Goal: Communication & Community: Answer question/provide support

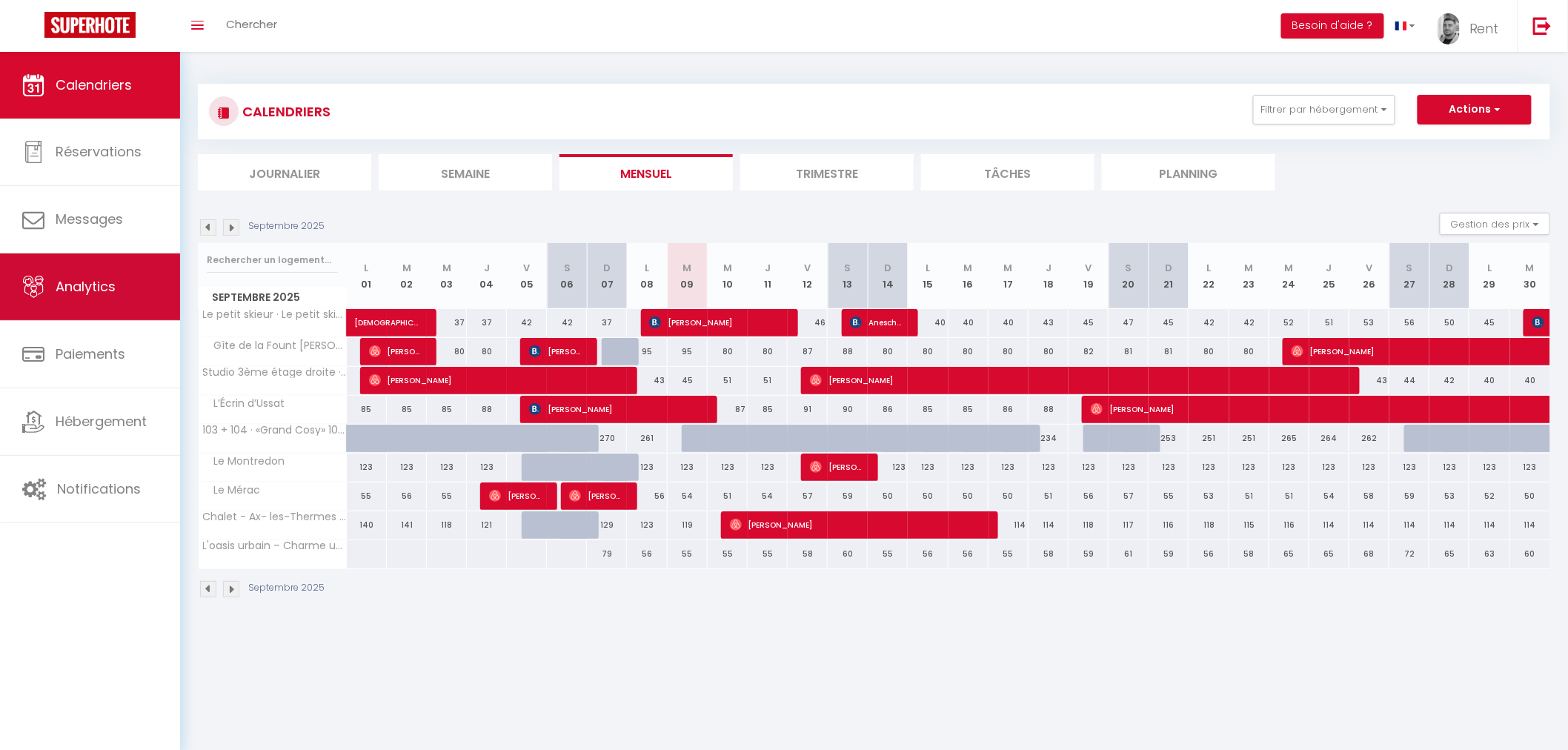
click at [127, 299] on link "Analytics" at bounding box center [90, 286] width 180 height 67
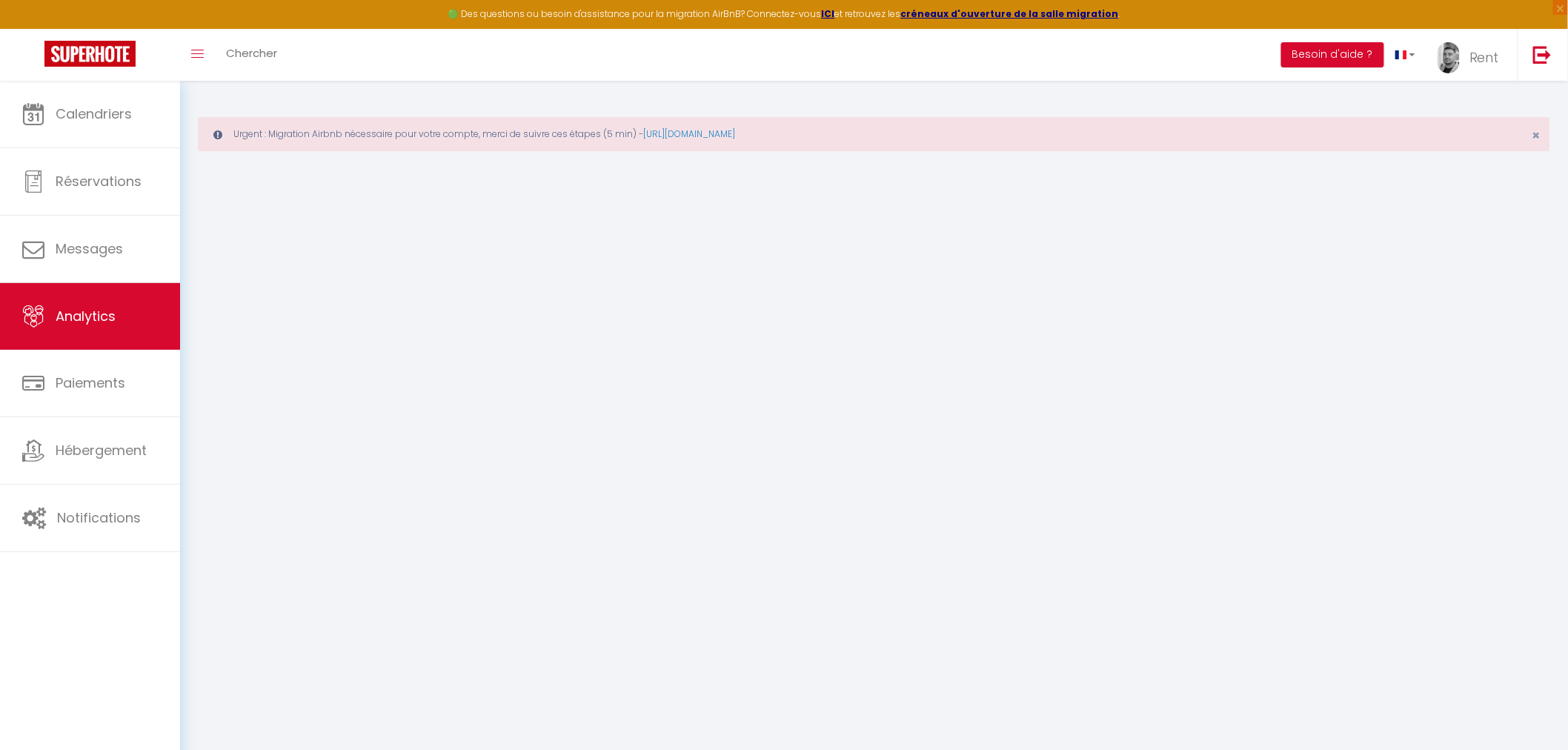
select select "2025"
select select "9"
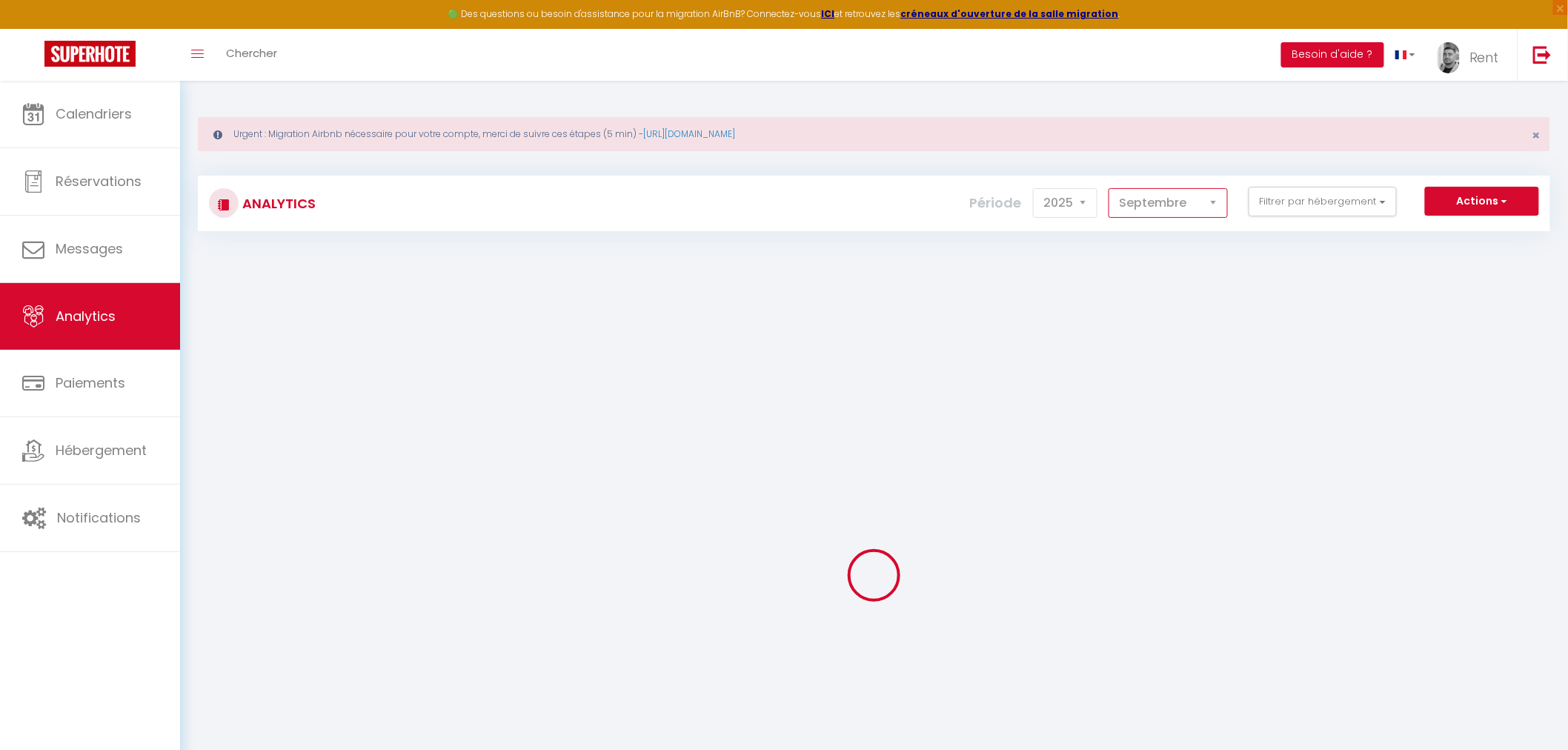
click at [1150, 202] on select "Janvier Février Mars Avril Mai Juin Juillet Août Septembre Octobre Novembre Déc…" at bounding box center [1168, 203] width 119 height 29
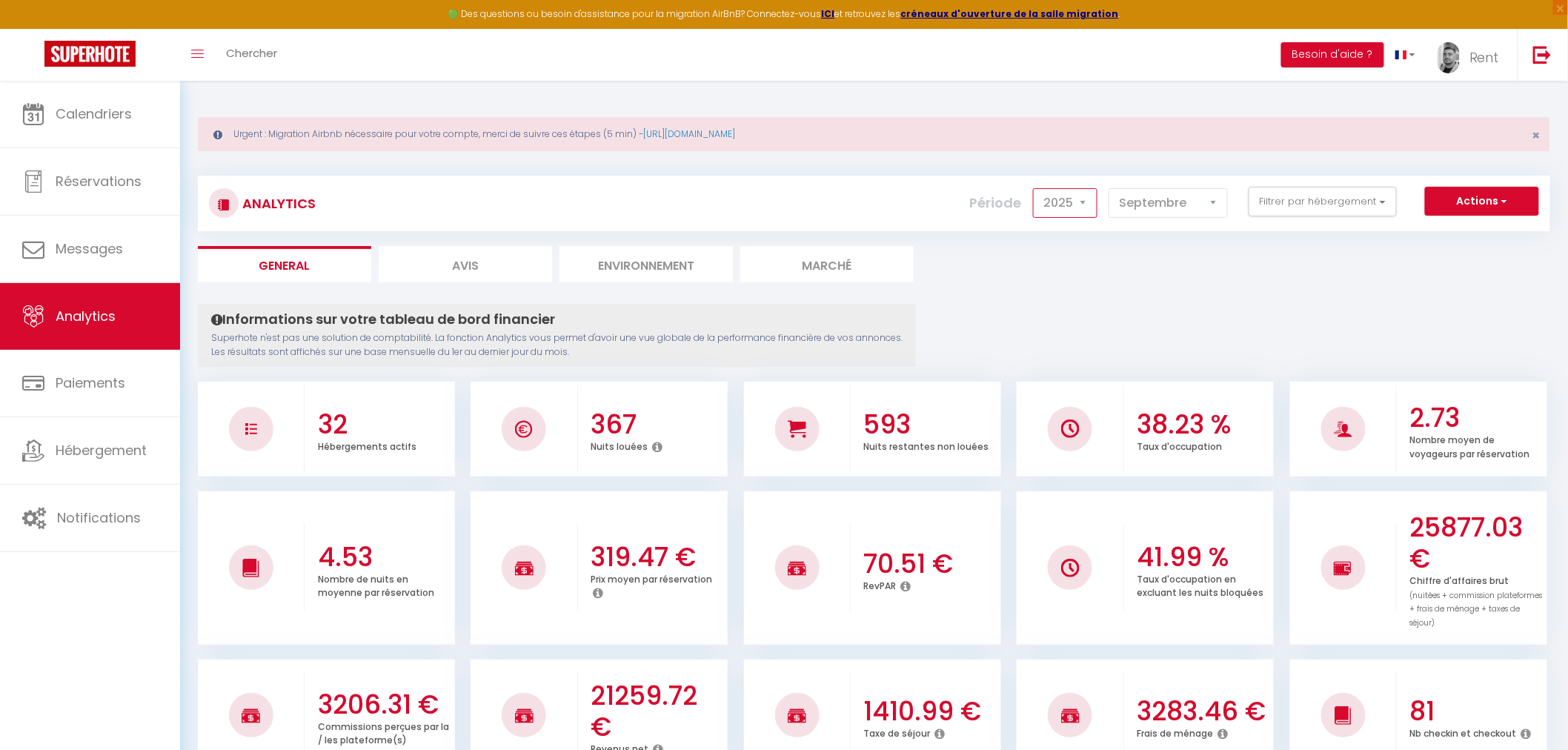
click at [1053, 210] on select "2014 2015 2016 2017 2018 2019 2020 2021 2022 2023 2024 2025 2026 2027" at bounding box center [1065, 203] width 64 height 29
select select "2026"
click at [1037, 188] on select "2014 2015 2016 2017 2018 2019 2020 2021 2022 2023 2024 2025 2026 2027" at bounding box center [1065, 203] width 64 height 29
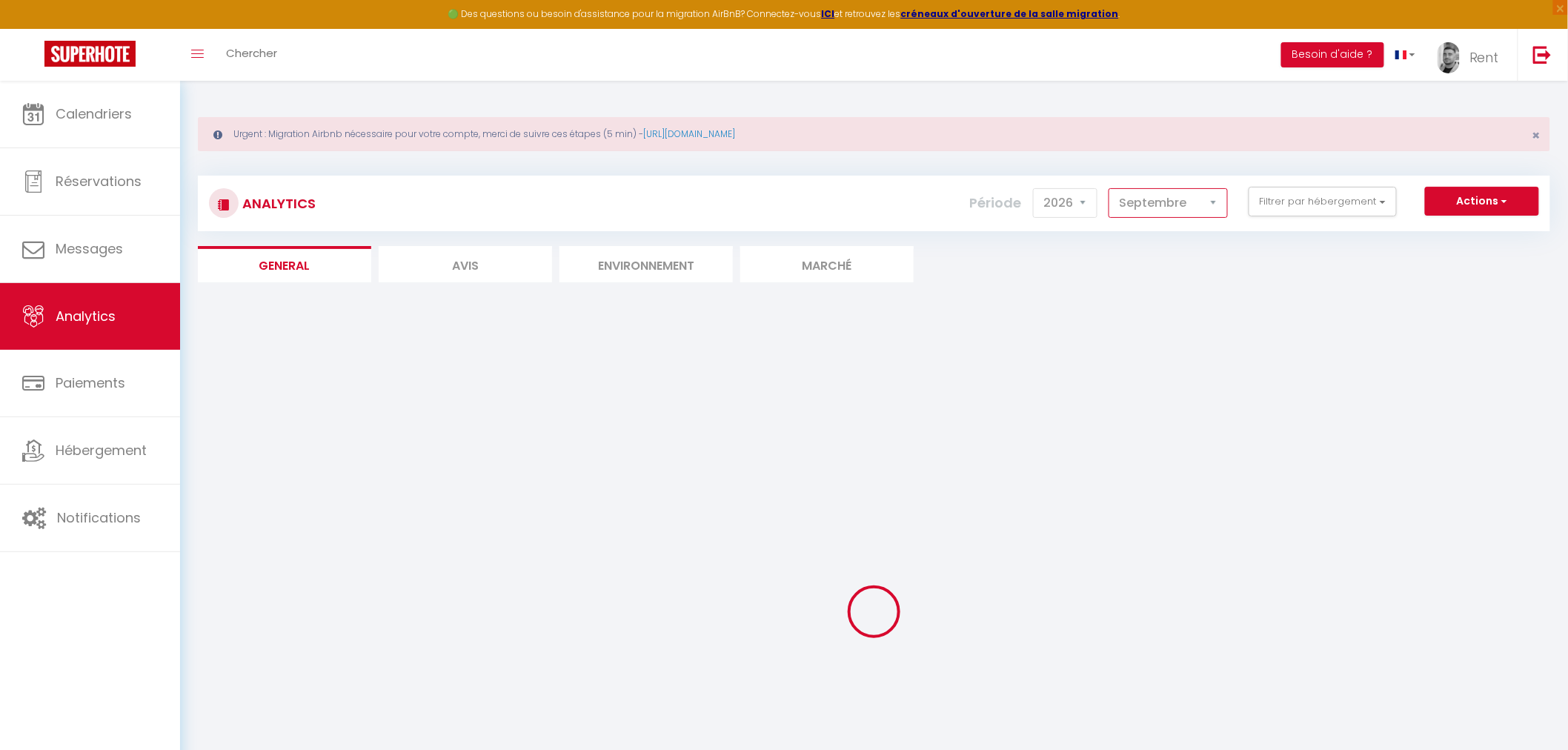
click at [1158, 207] on select "Janvier Février Mars Avril Mai Juin Juillet Août Septembre Octobre Novembre Déc…" at bounding box center [1168, 203] width 119 height 29
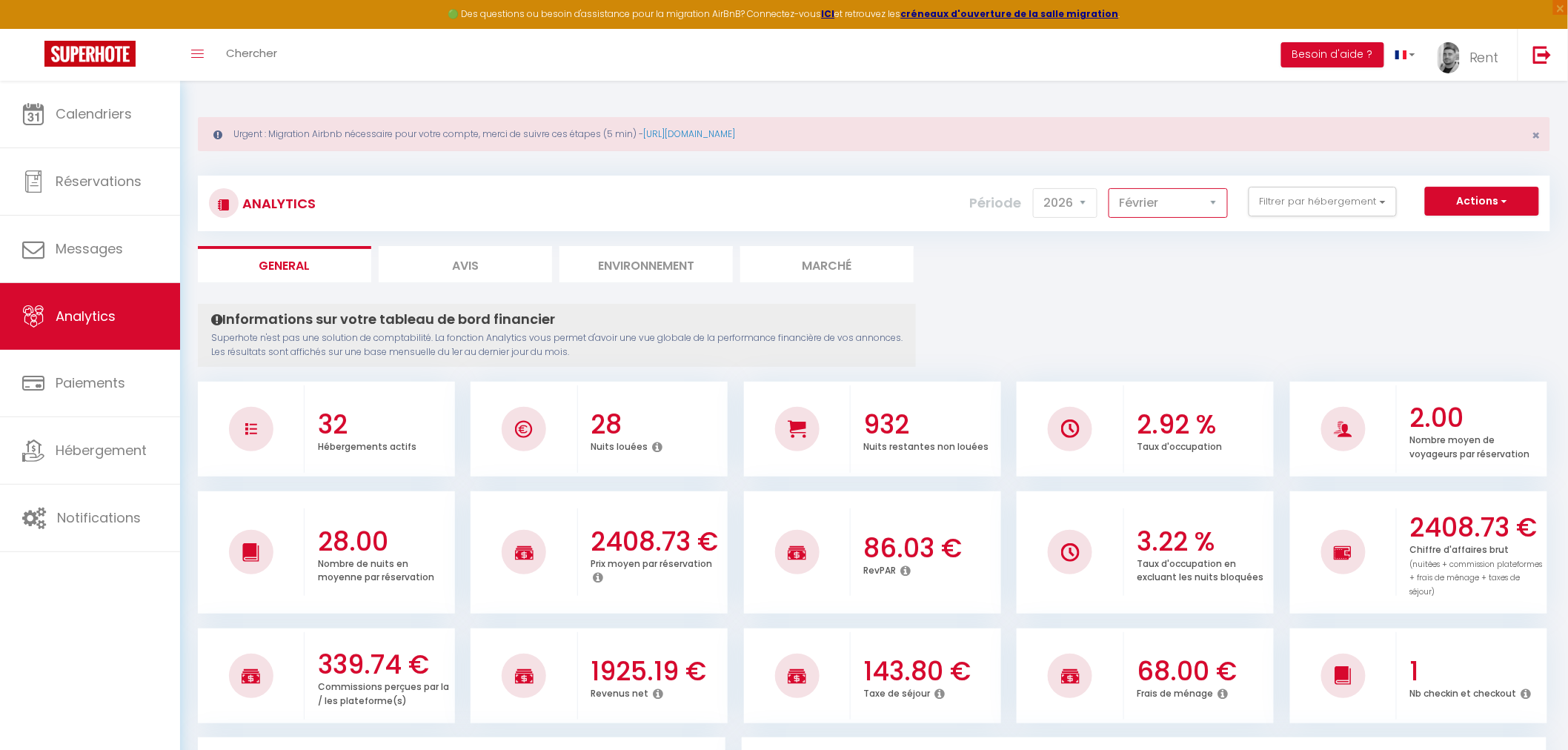
click at [1112, 188] on select "Janvier Février Mars Avril Mai Juin Juillet Août Septembre Octobre Novembre Déc…" at bounding box center [1168, 203] width 119 height 29
click at [1155, 205] on select "Janvier Février Mars Avril Mai Juin Juillet Août Septembre Octobre Novembre Déc…" at bounding box center [1168, 203] width 119 height 29
select select "1"
click at [1112, 188] on select "Janvier Février Mars Avril Mai Juin Juillet Août Septembre Octobre Novembre Déc…" at bounding box center [1168, 203] width 119 height 29
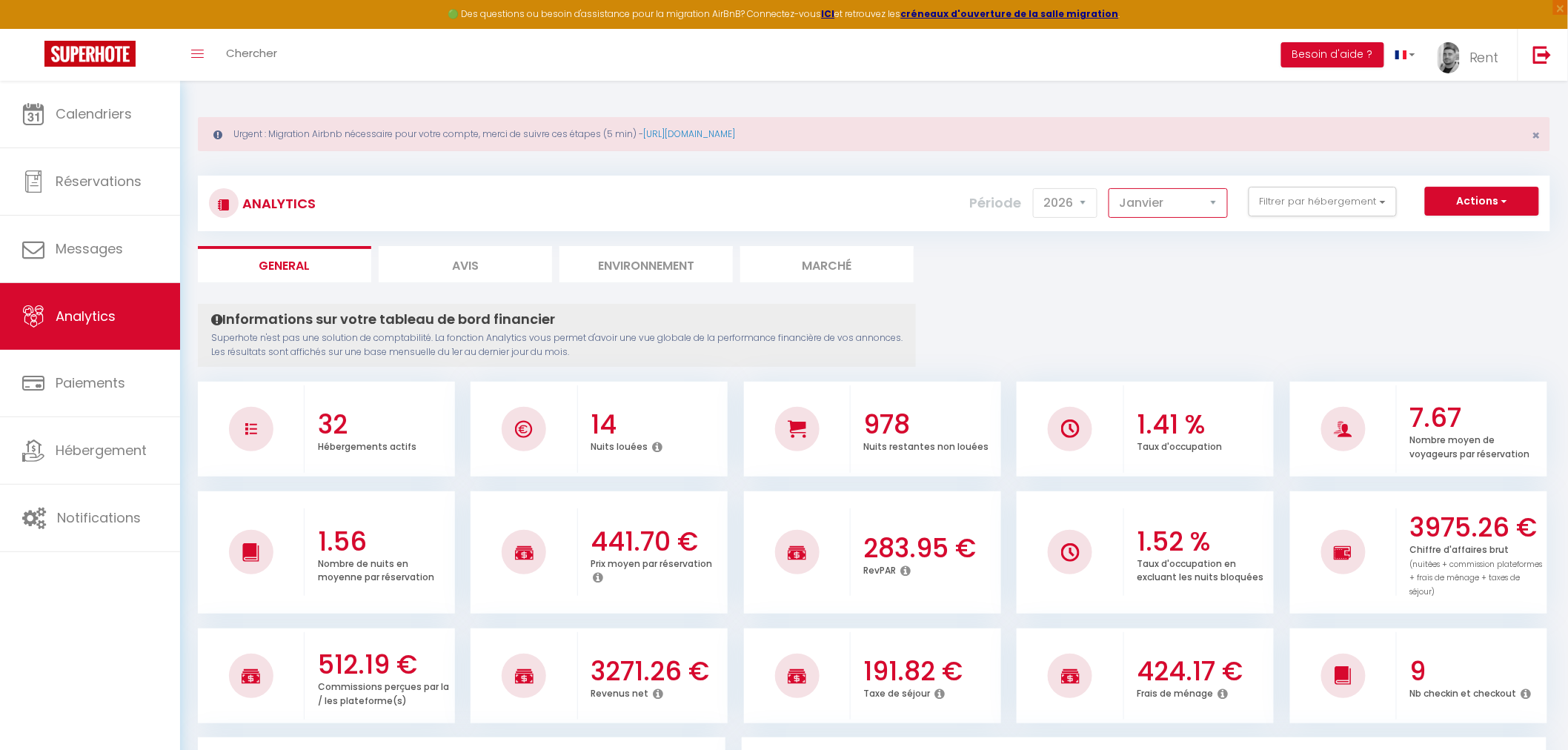
click at [1162, 207] on select "Janvier Février Mars Avril Mai Juin Juillet Août Septembre Octobre Novembre Déc…" at bounding box center [1168, 203] width 119 height 29
click at [1079, 208] on select "2014 2015 2016 2017 2018 2019 2020 2021 2022 2023 2024 2025 2026 2027" at bounding box center [1065, 203] width 64 height 29
select select "2025"
click at [1037, 188] on select "2014 2015 2016 2017 2018 2019 2020 2021 2022 2023 2024 2025 2026 2027" at bounding box center [1065, 203] width 64 height 29
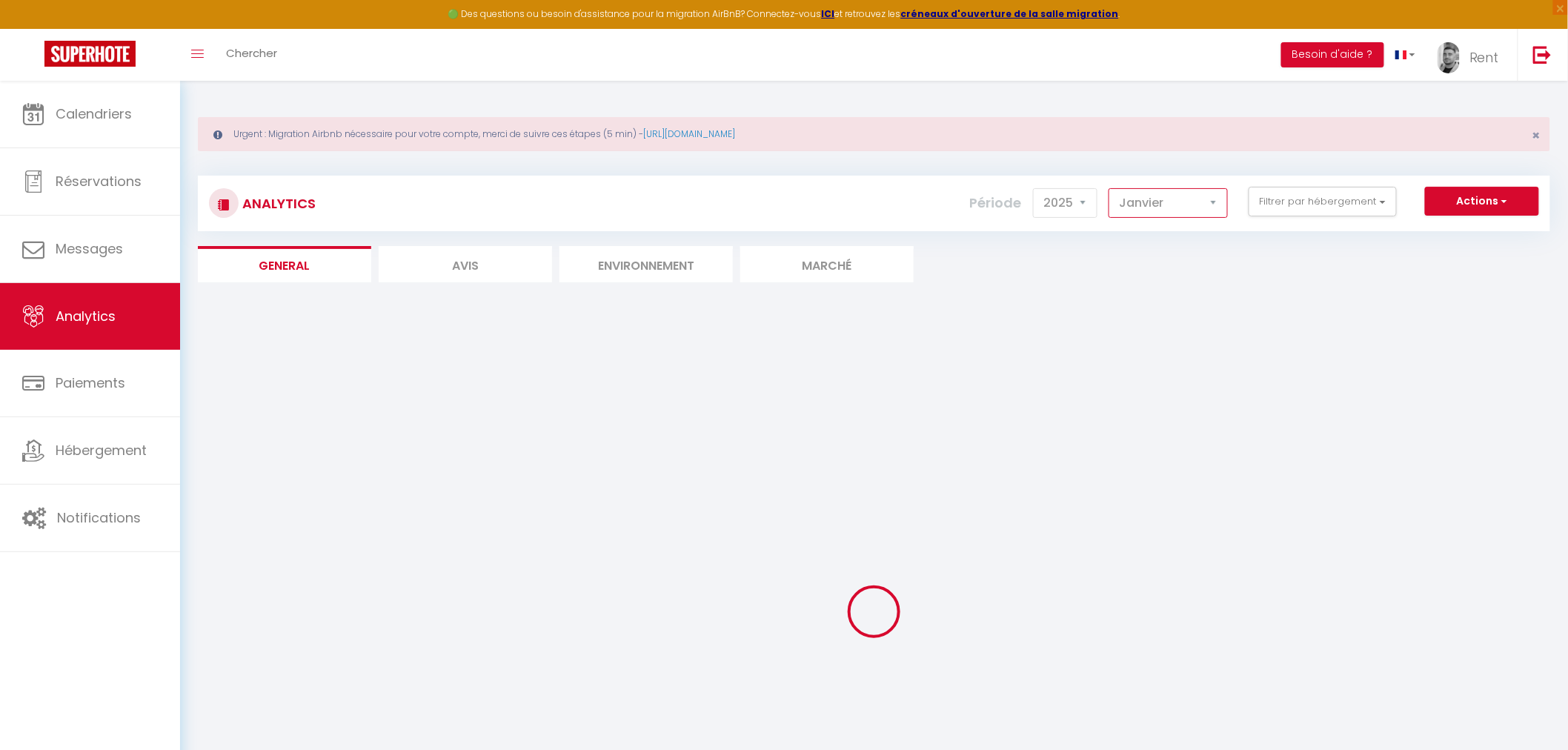
click at [1193, 199] on select "Janvier Février Mars Avril Mai Juin Juillet Août Septembre Octobre Novembre Déc…" at bounding box center [1168, 203] width 119 height 29
select select "9"
click at [1112, 188] on select "Janvier Février Mars Avril Mai Juin Juillet Août Septembre Octobre Novembre Déc…" at bounding box center [1168, 203] width 119 height 29
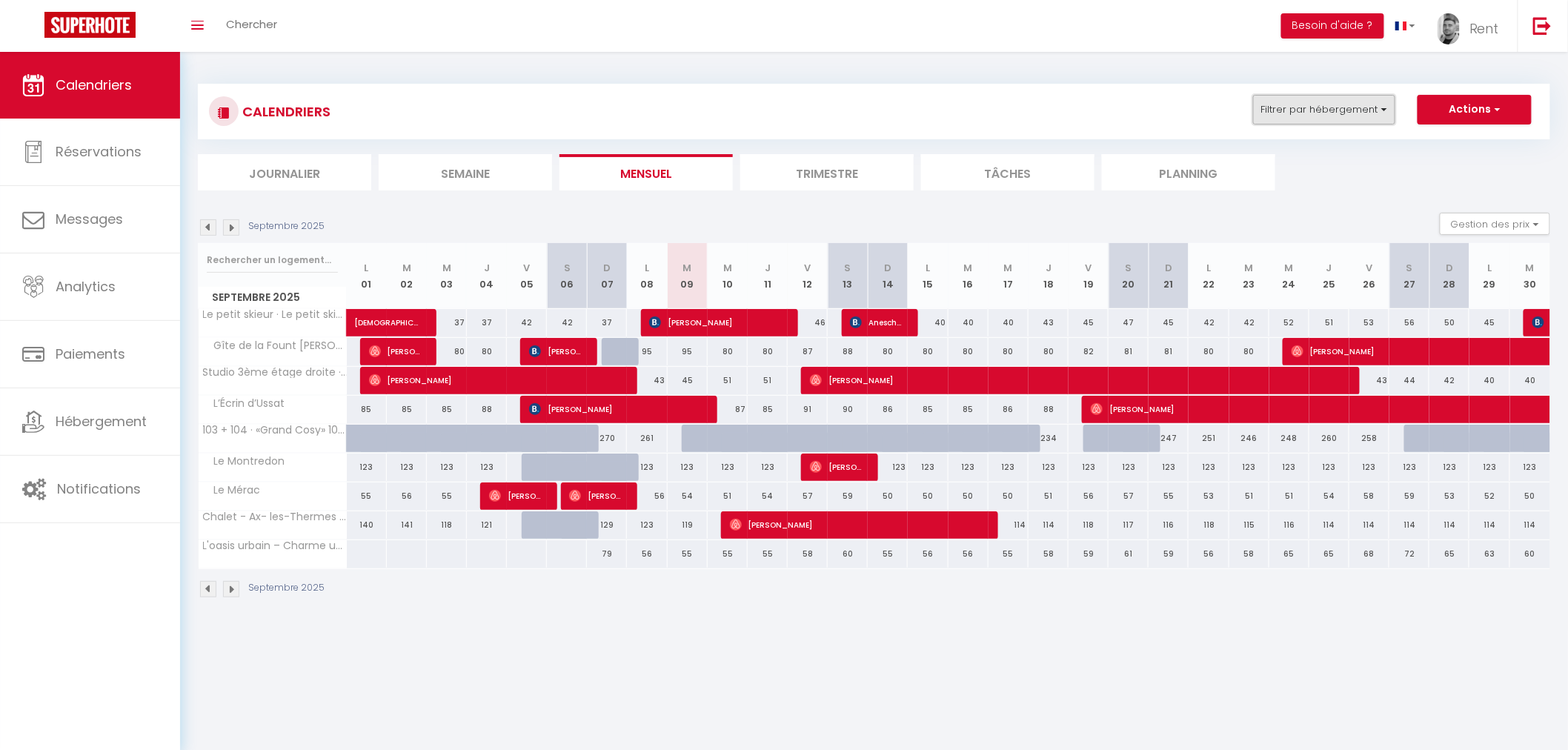
click at [1378, 111] on button "Filtrer par hébergement" at bounding box center [1325, 110] width 142 height 29
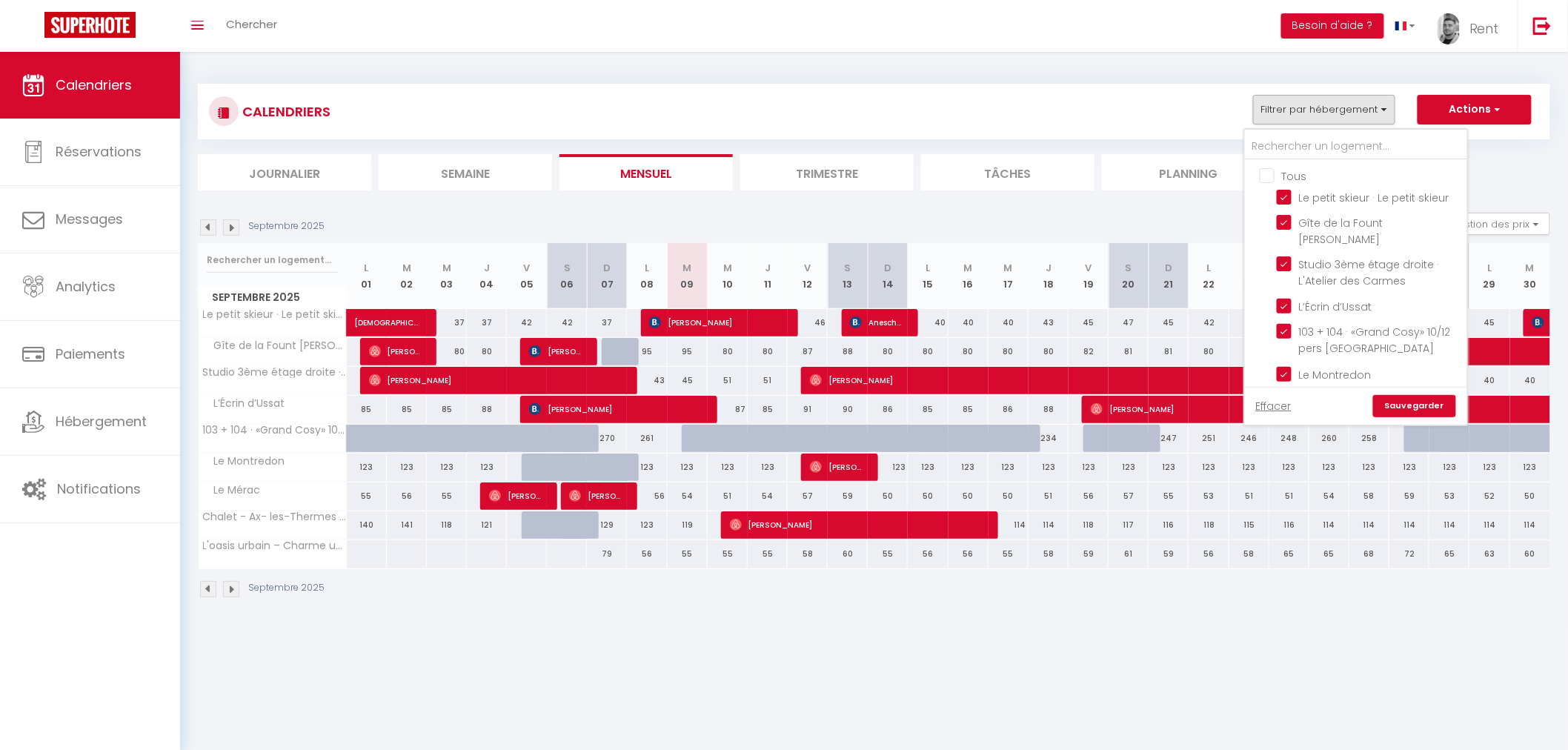
click at [1271, 178] on input "Tous" at bounding box center [1371, 174] width 222 height 15
checkbox input "false"
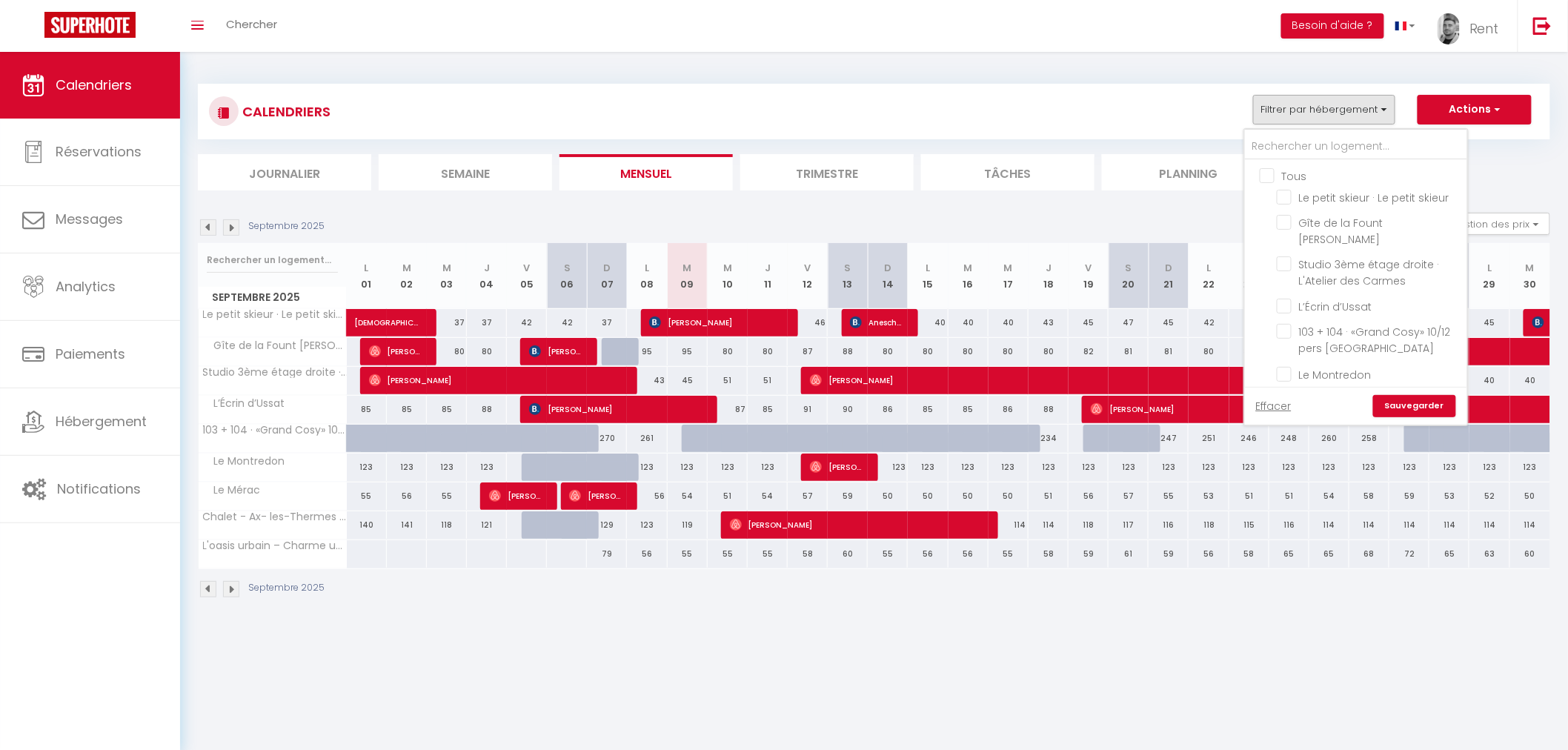
checkbox input "false"
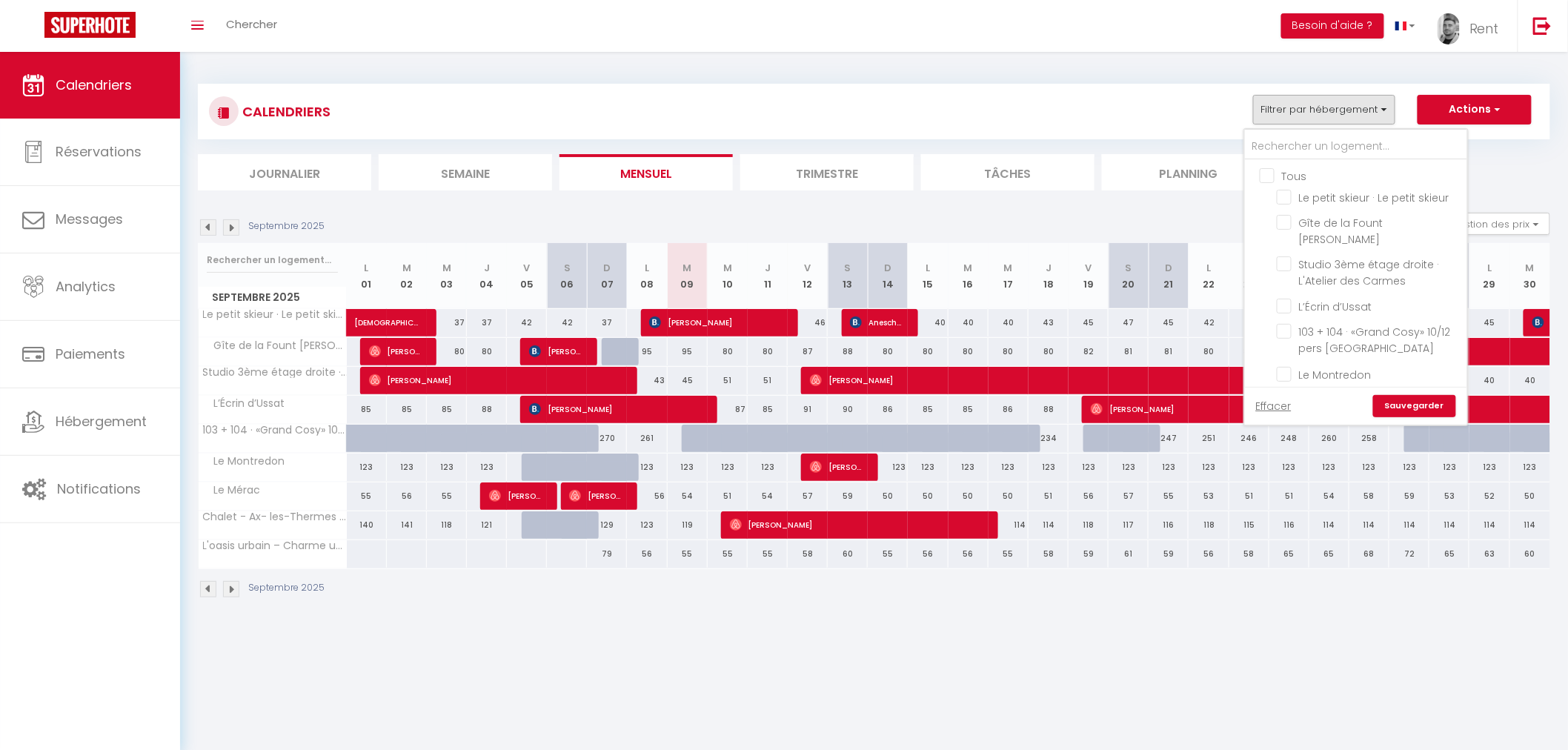
checkbox input "false"
click at [1271, 402] on link "Effacer" at bounding box center [1274, 406] width 36 height 16
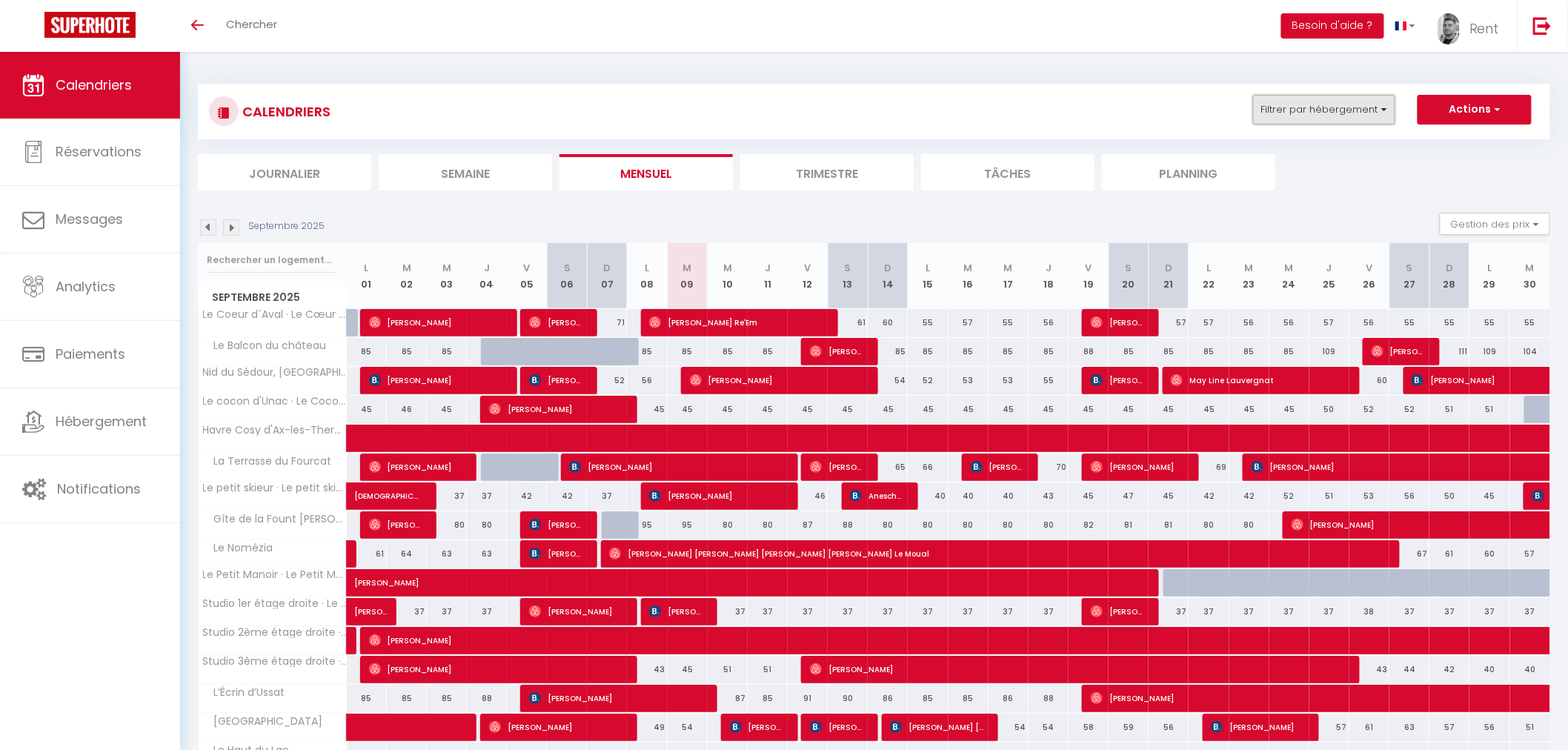
click at [1357, 106] on button "Filtrer par hébergement" at bounding box center [1325, 110] width 142 height 29
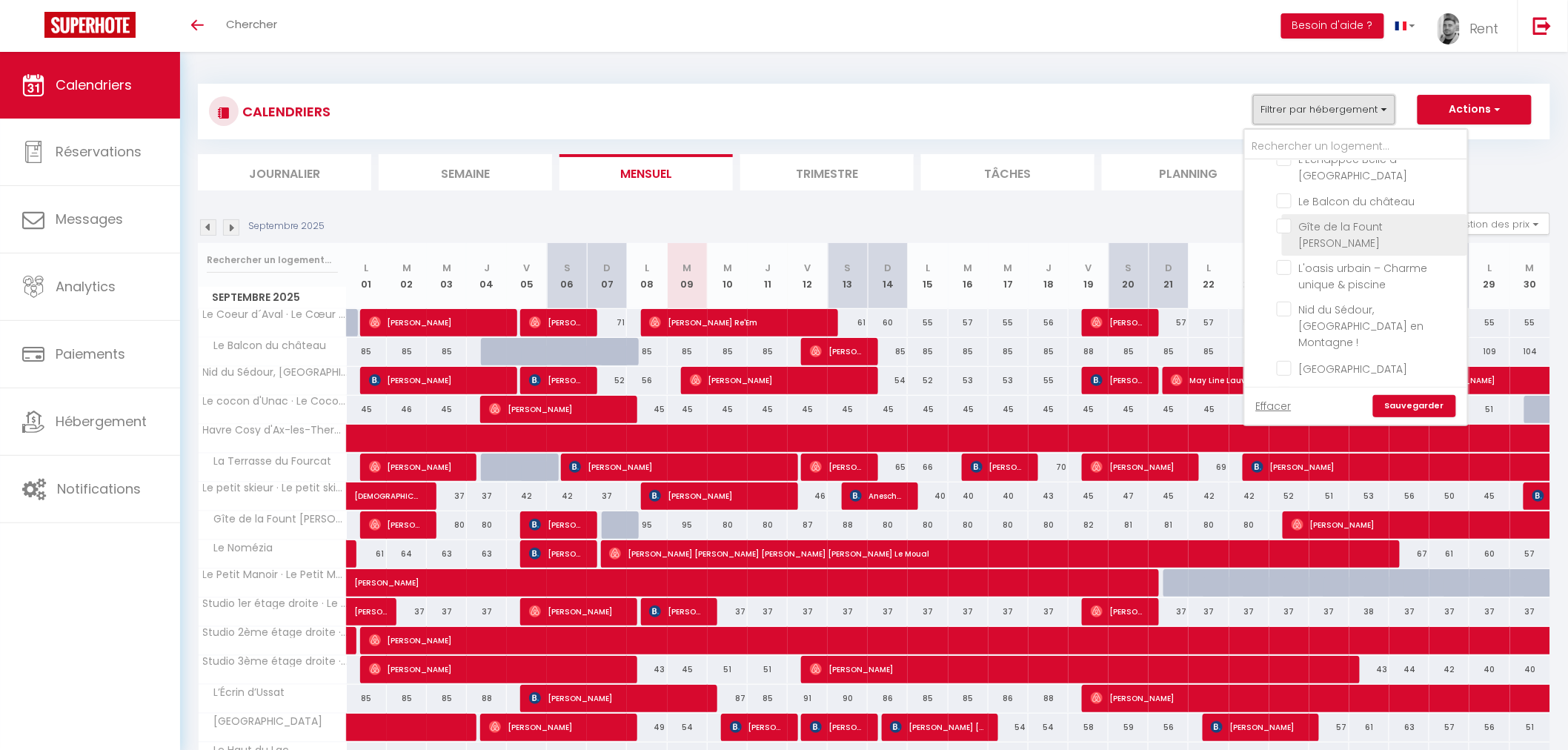
scroll to position [658, 0]
click at [1287, 306] on input "316495 - L’Écho du Castella · L’Écho du Castella" at bounding box center [1369, 313] width 185 height 15
checkbox input "true"
checkbox input "false"
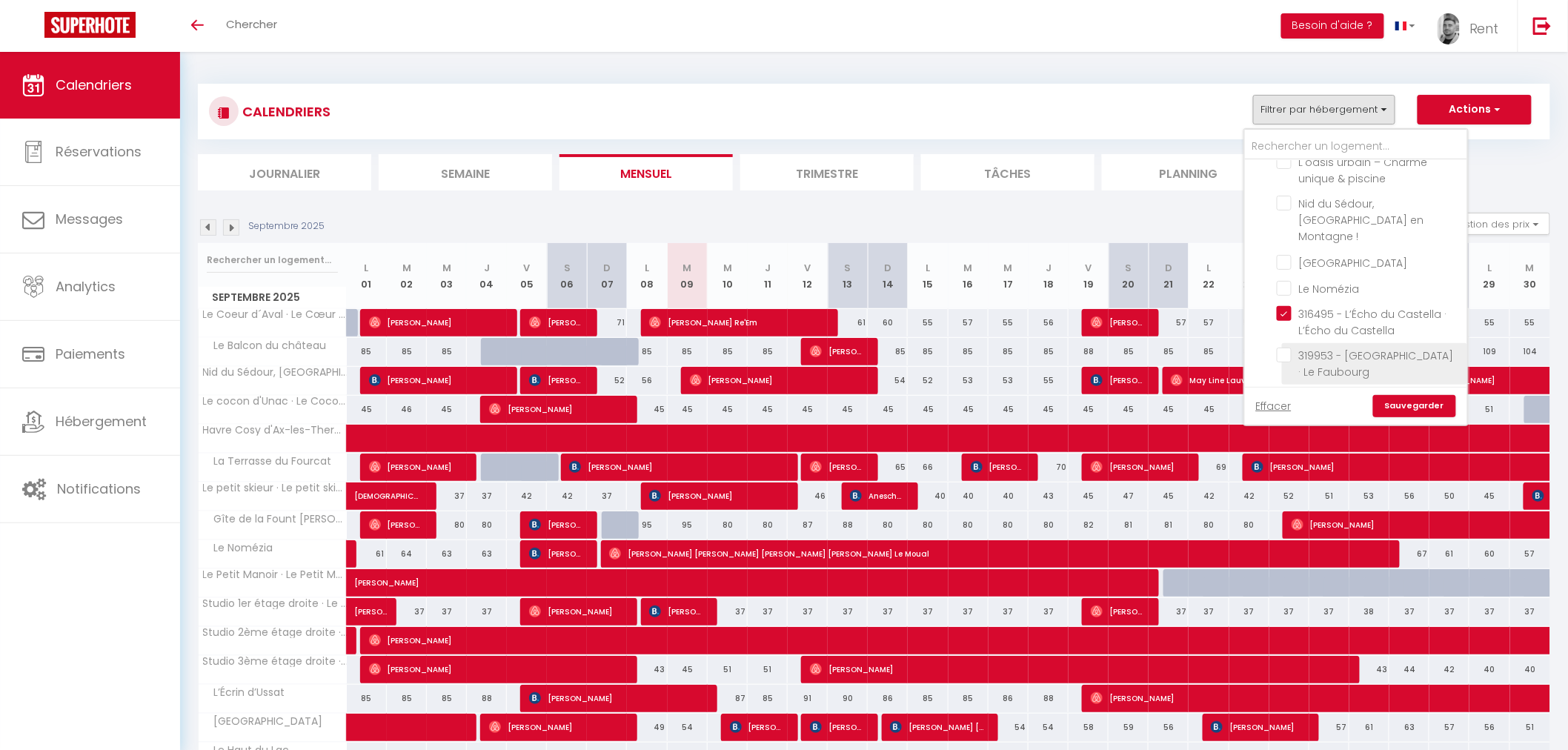
checkbox input "false"
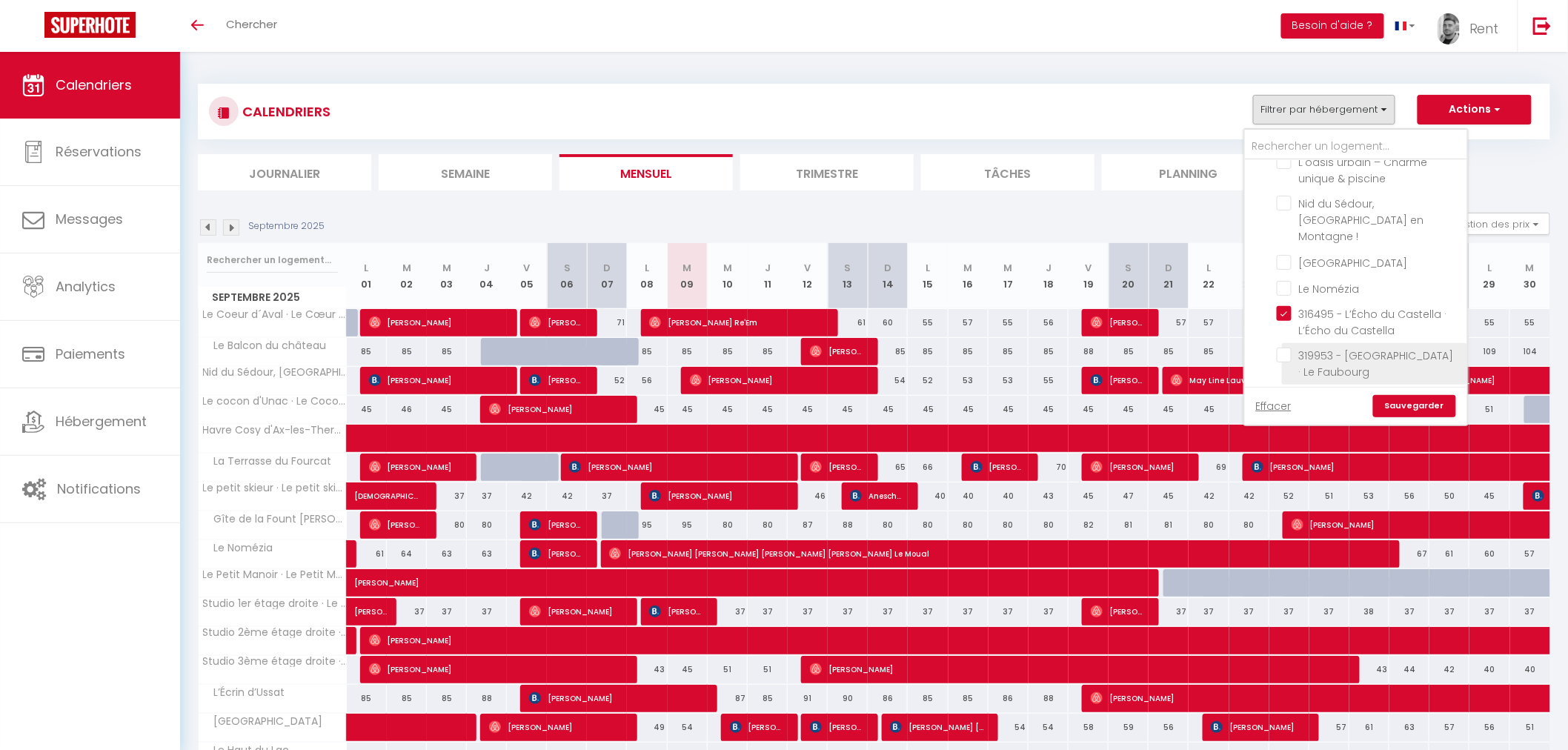
checkbox input "false"
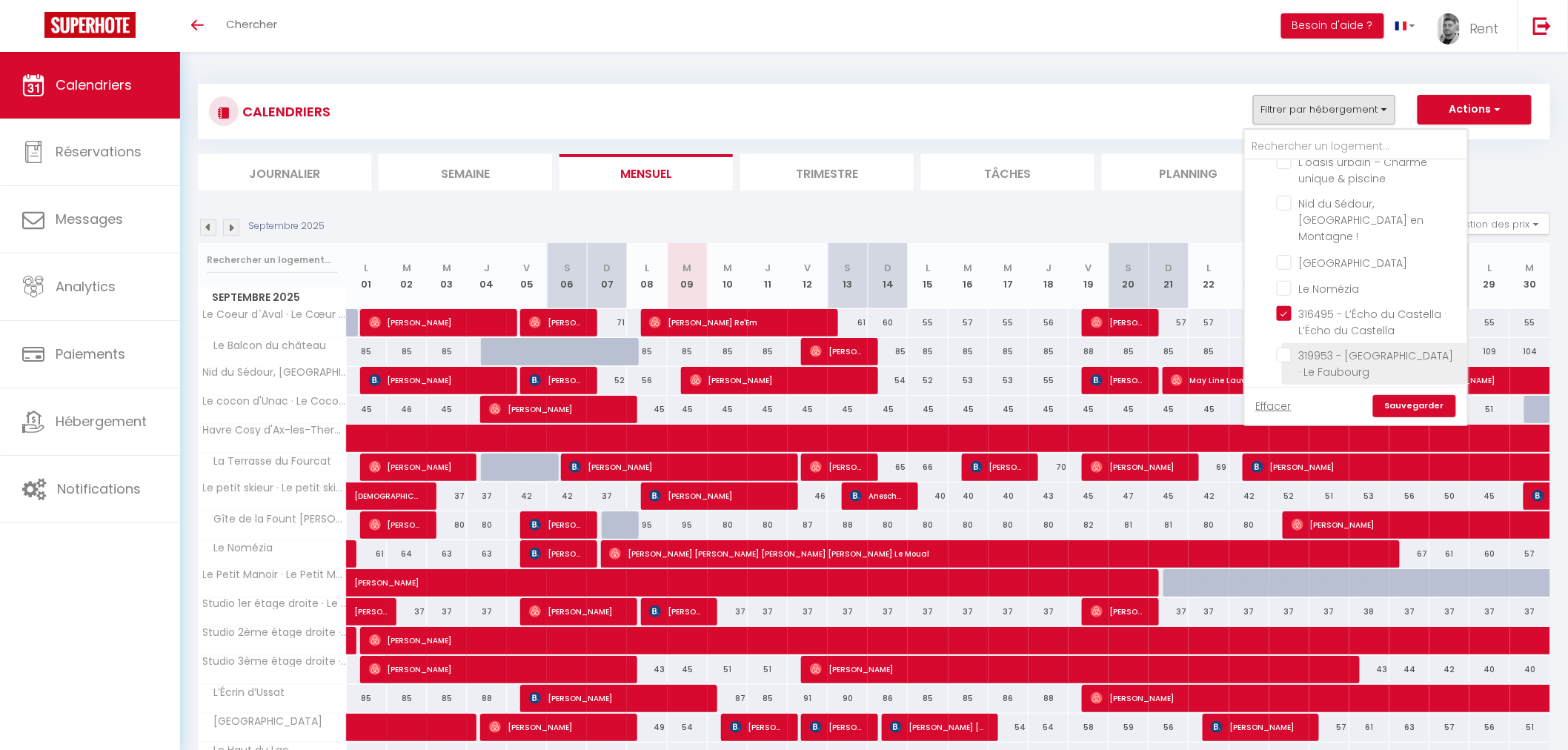
checkbox input "false"
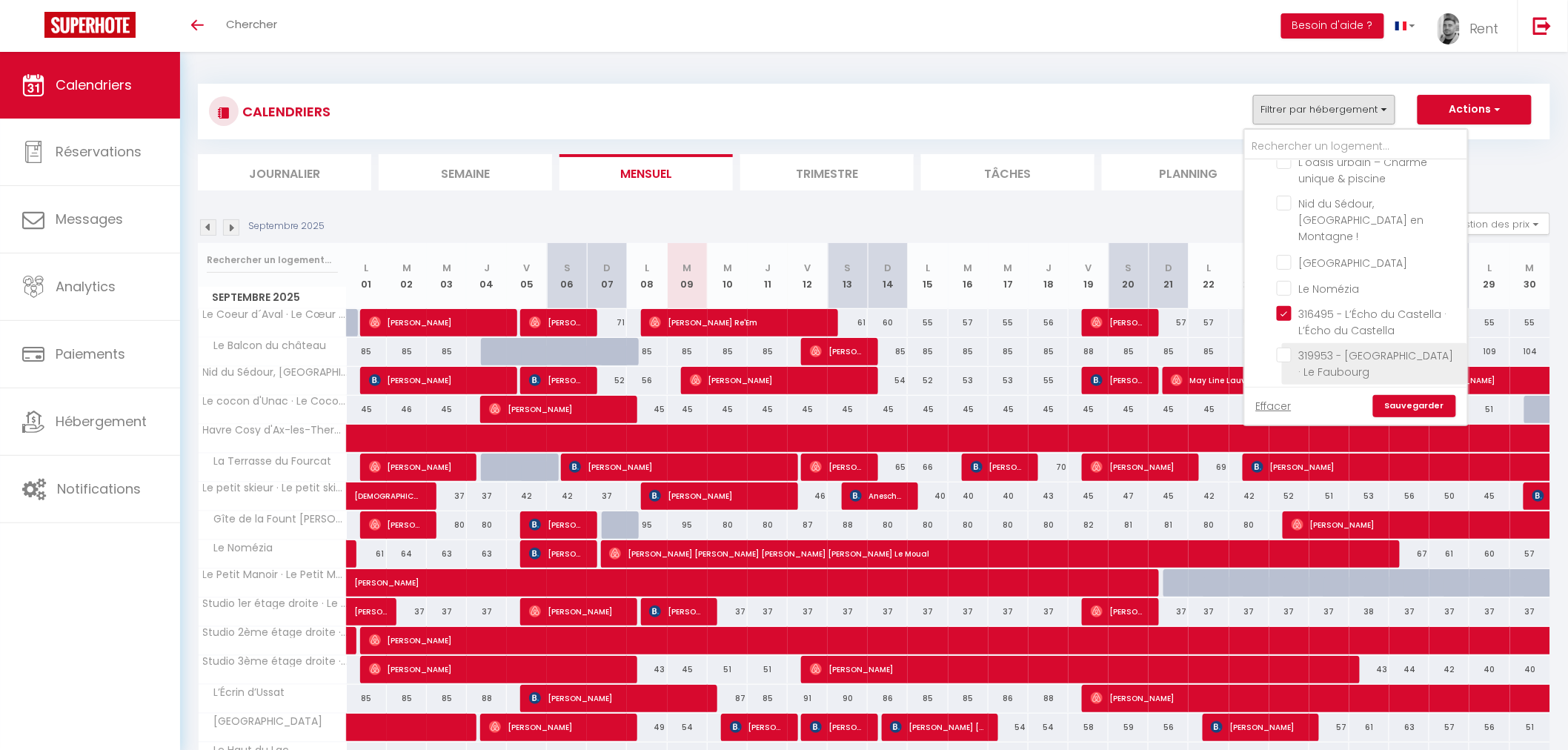
checkbox input "false"
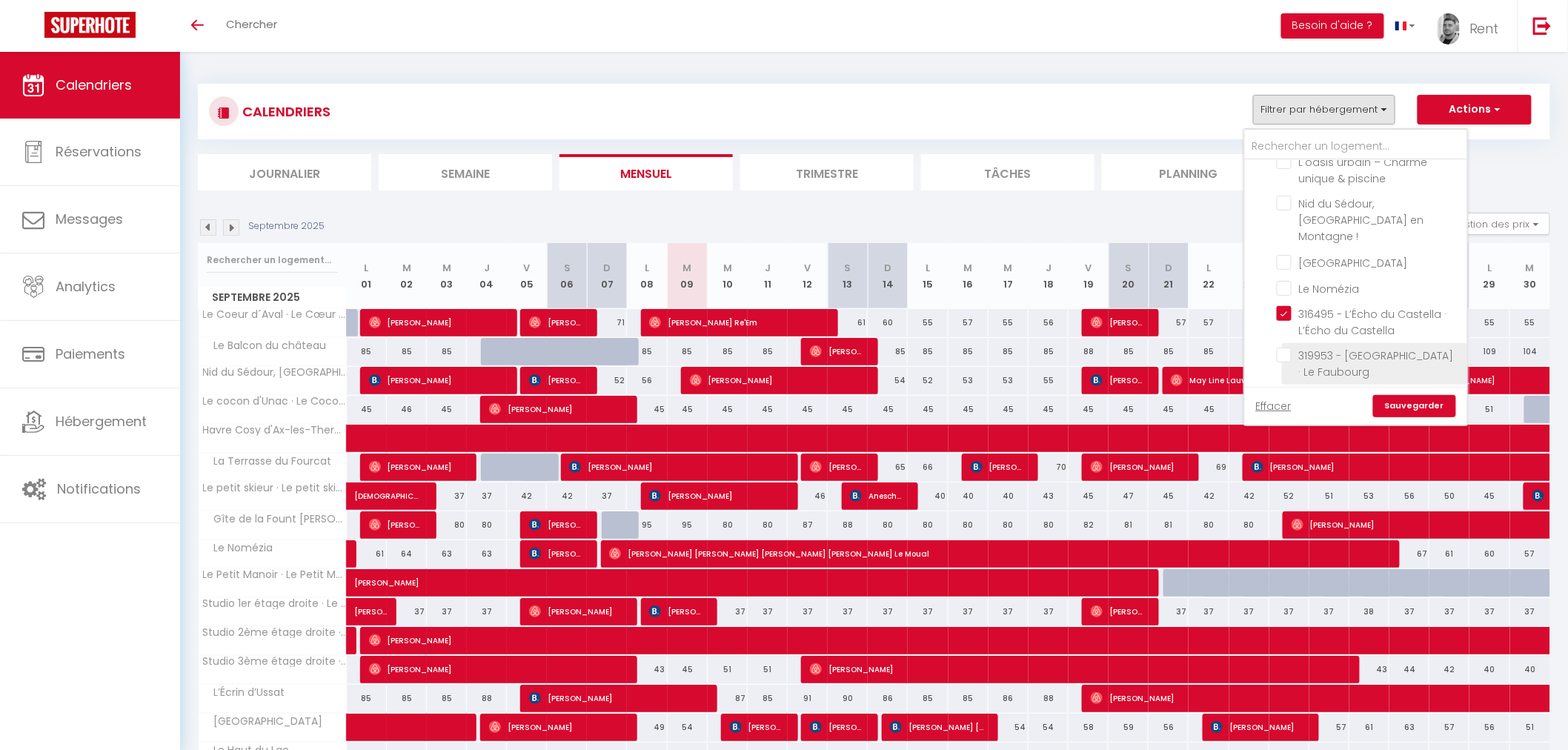
checkbox input "false"
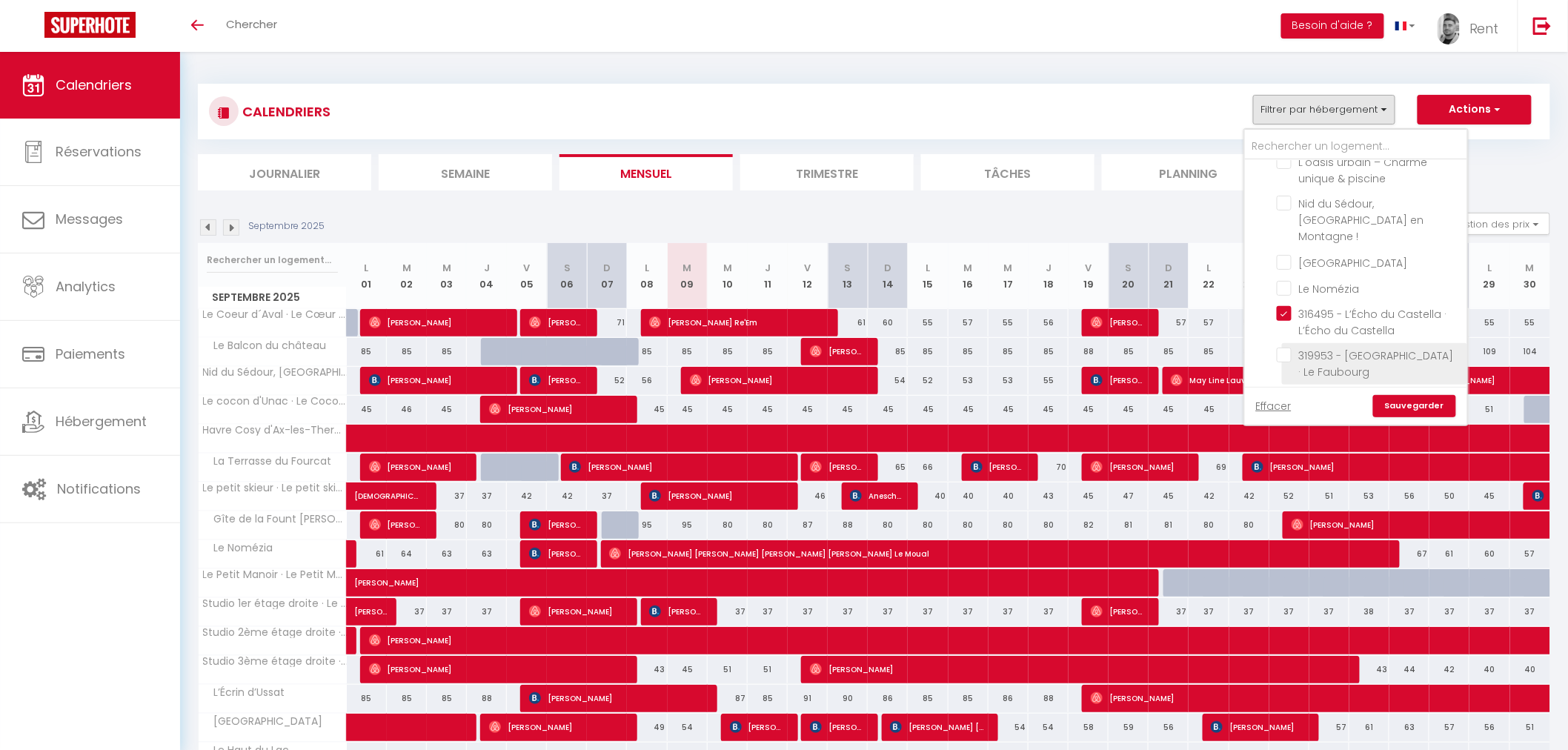
checkbox input "false"
click at [1284, 348] on input "319953 - [GEOGRAPHIC_DATA]" at bounding box center [1369, 354] width 185 height 15
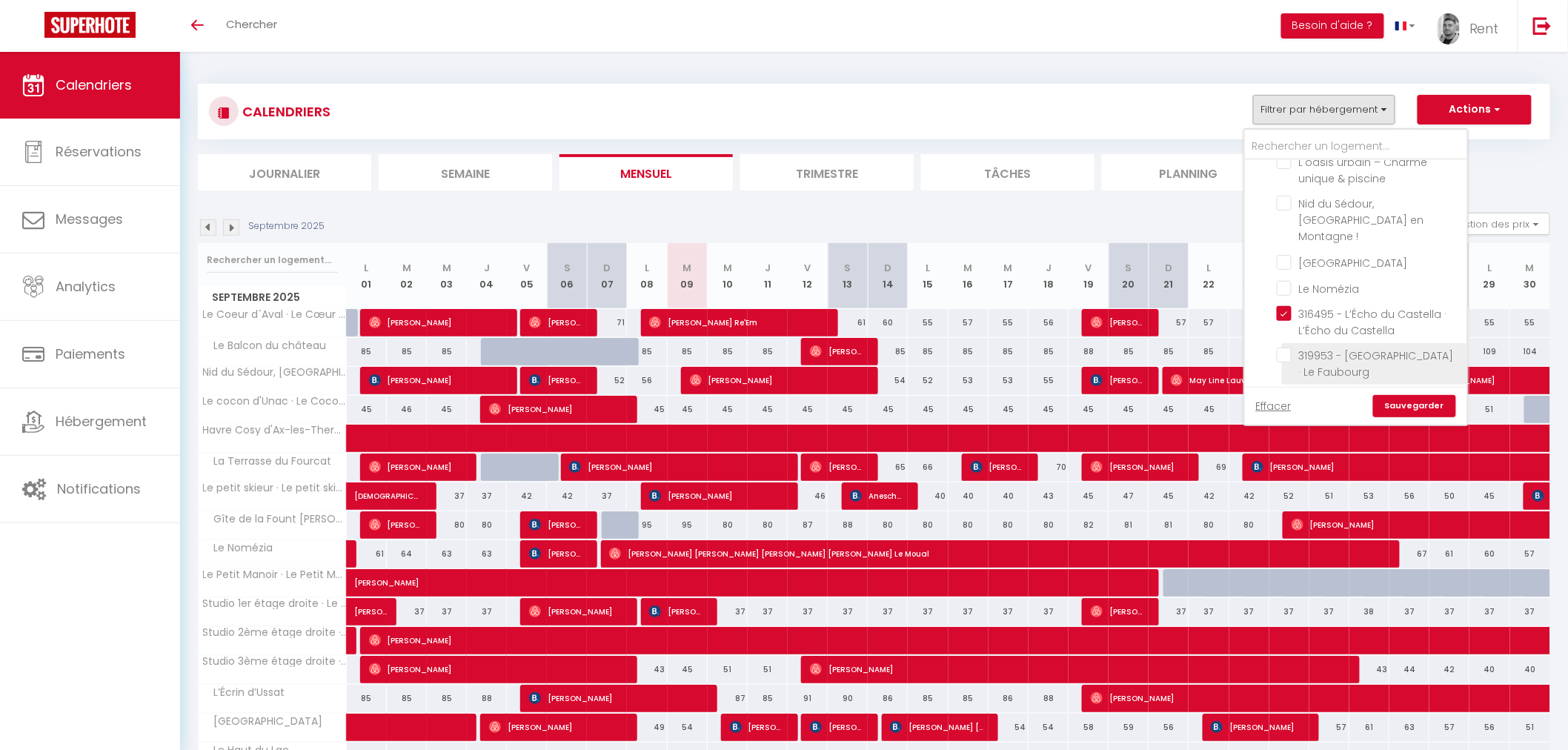
checkbox input "true"
checkbox input "false"
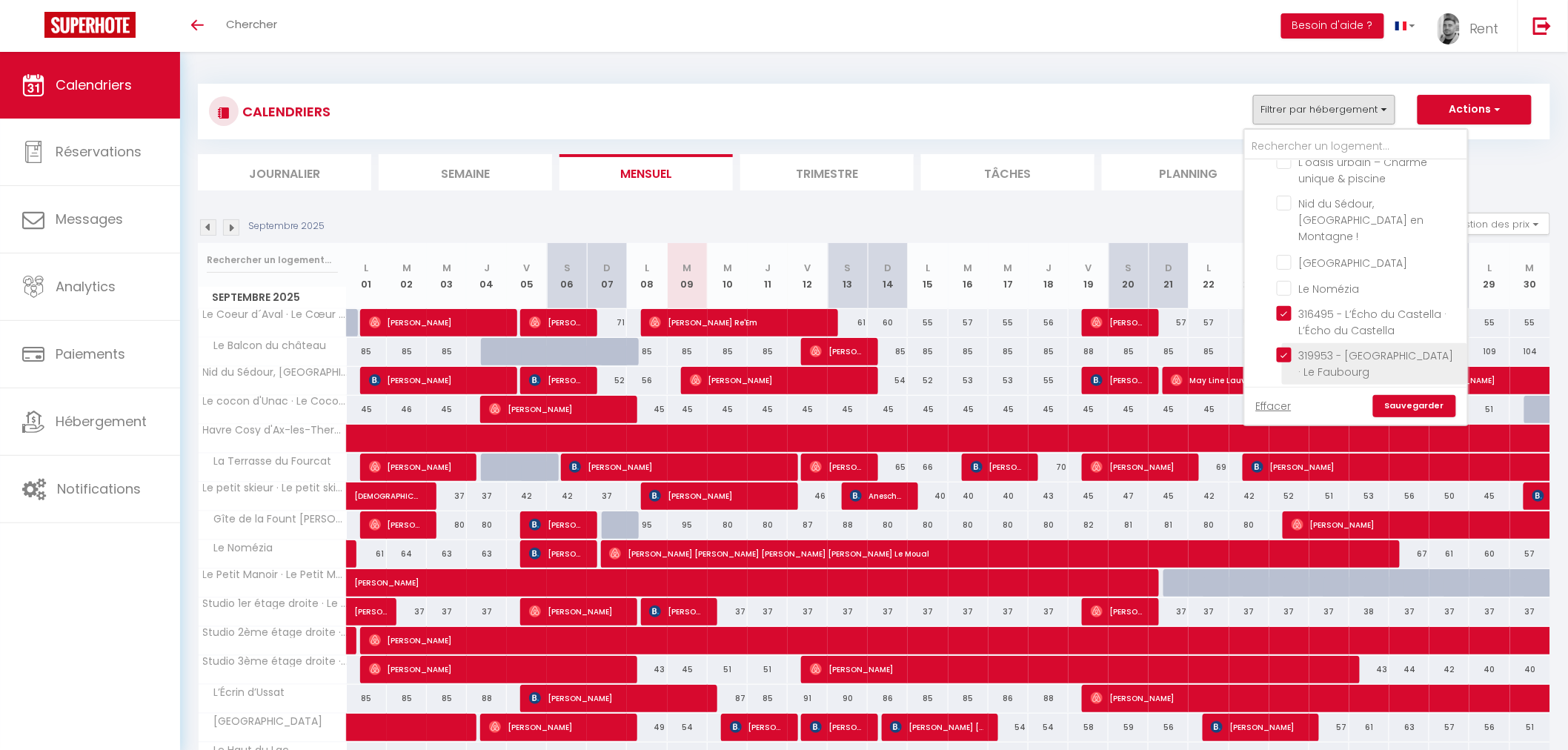
checkbox input "false"
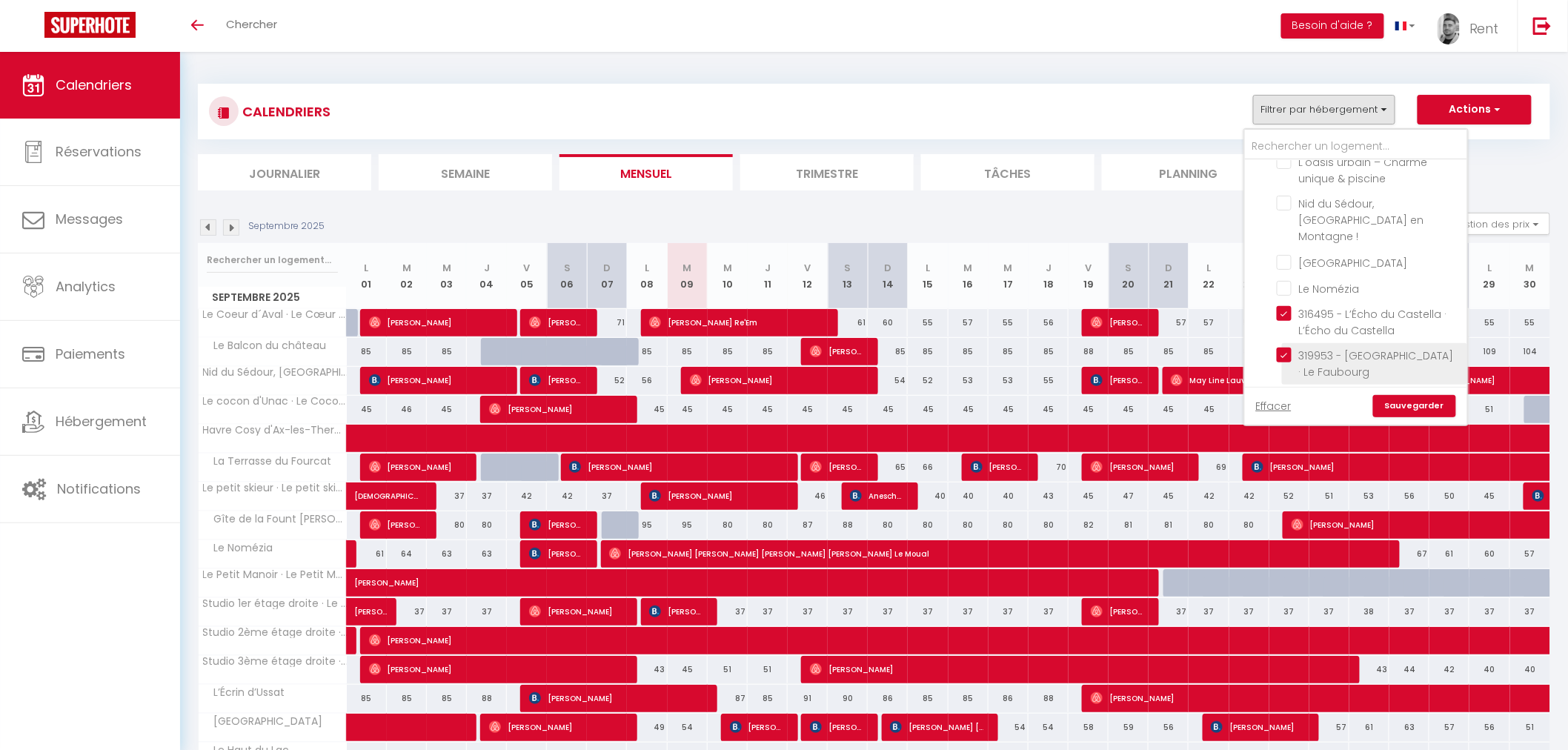
checkbox input "false"
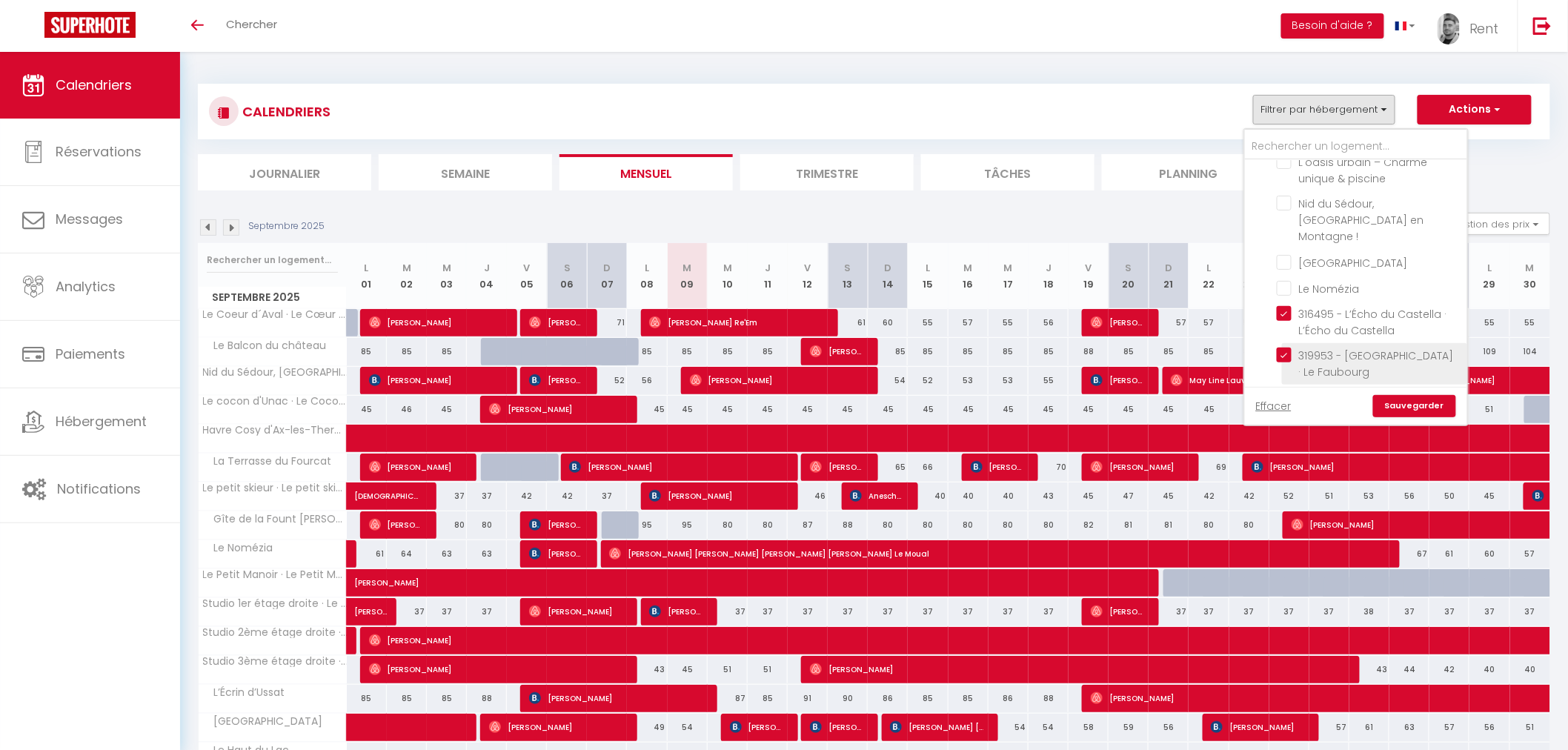
checkbox input "false"
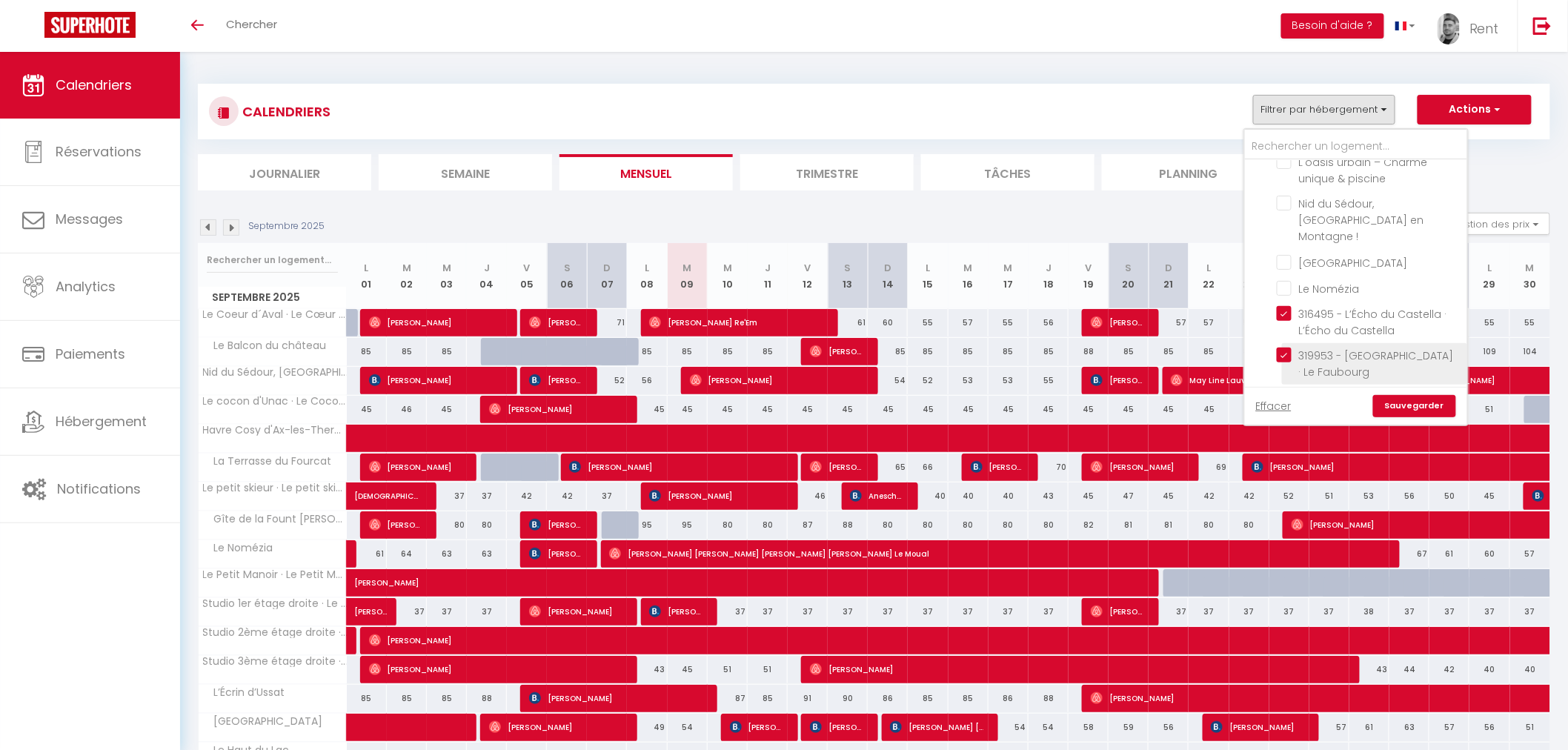
checkbox input "false"
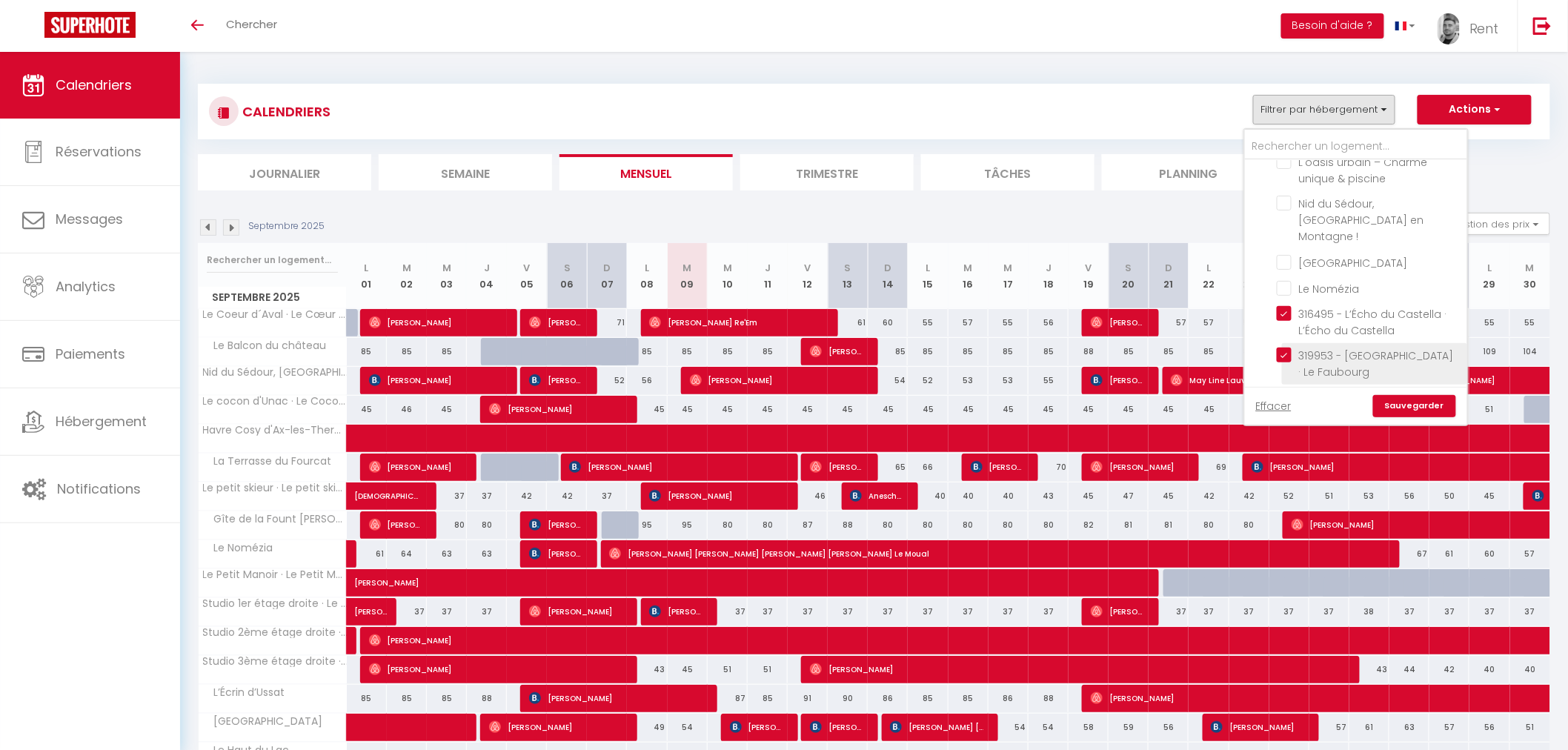
checkbox input "false"
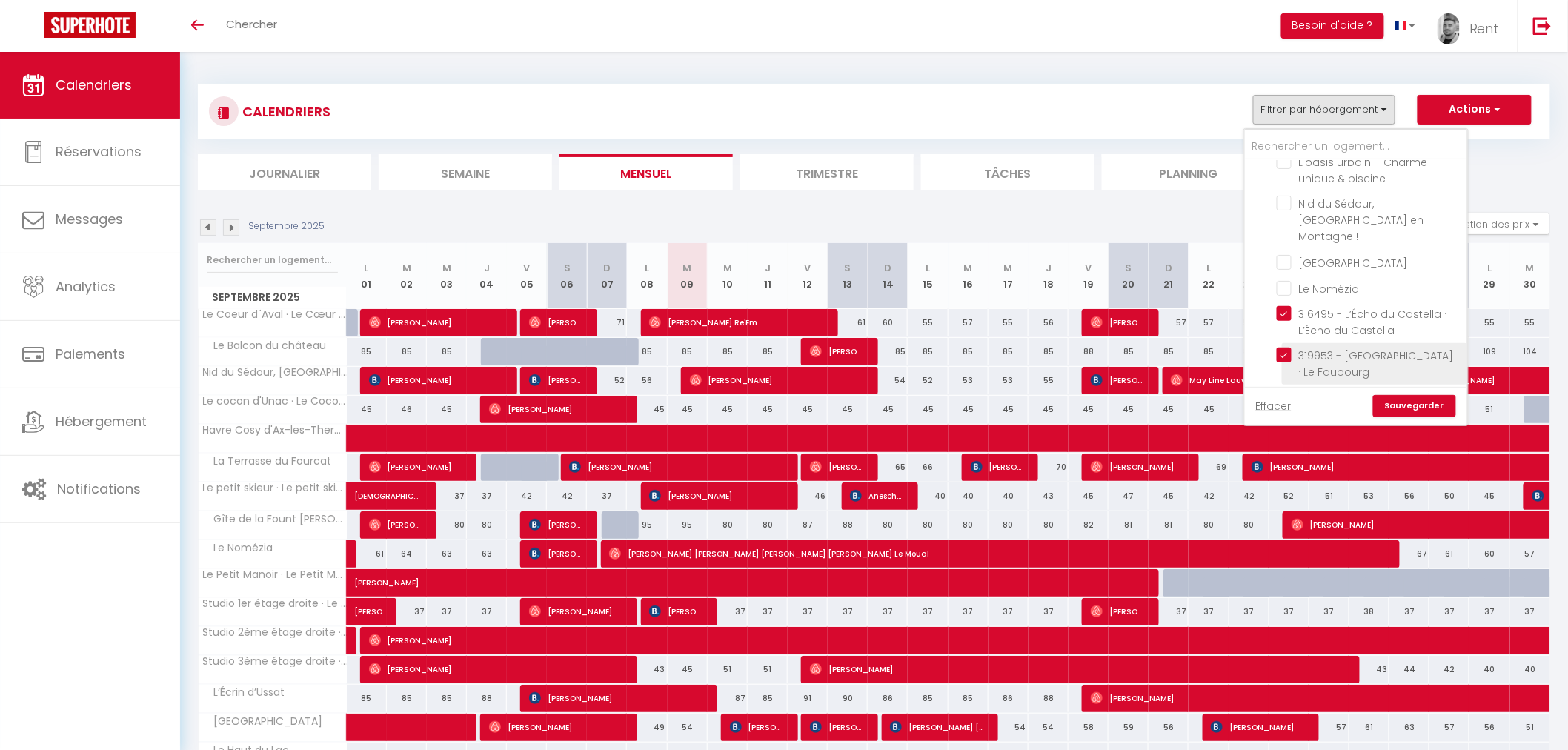
checkbox input "false"
click at [1292, 389] on input "319956 - Le Refuge du Midi · Le Refuge [GEOGRAPHIC_DATA]" at bounding box center [1369, 396] width 185 height 15
checkbox input "true"
checkbox input "false"
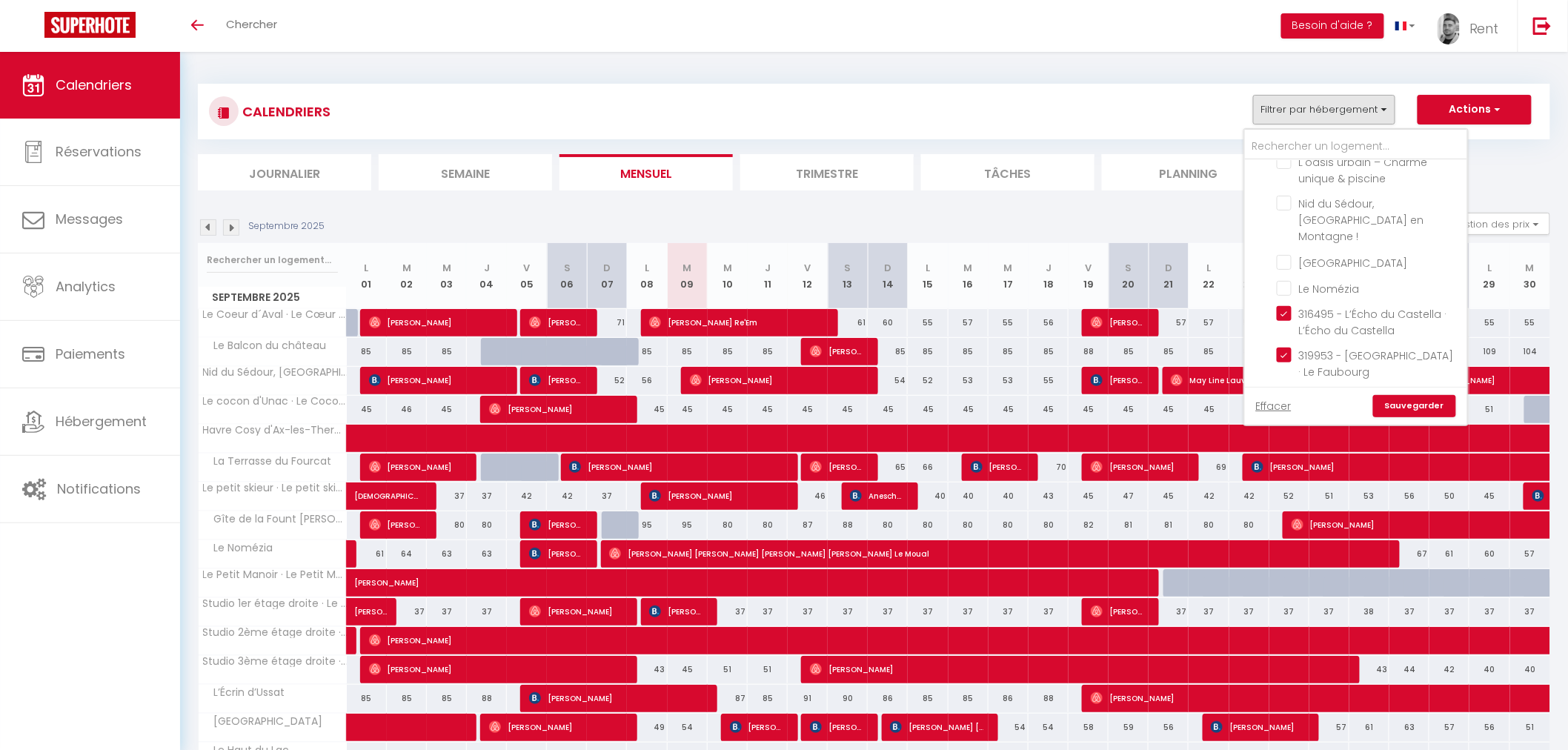
checkbox input "false"
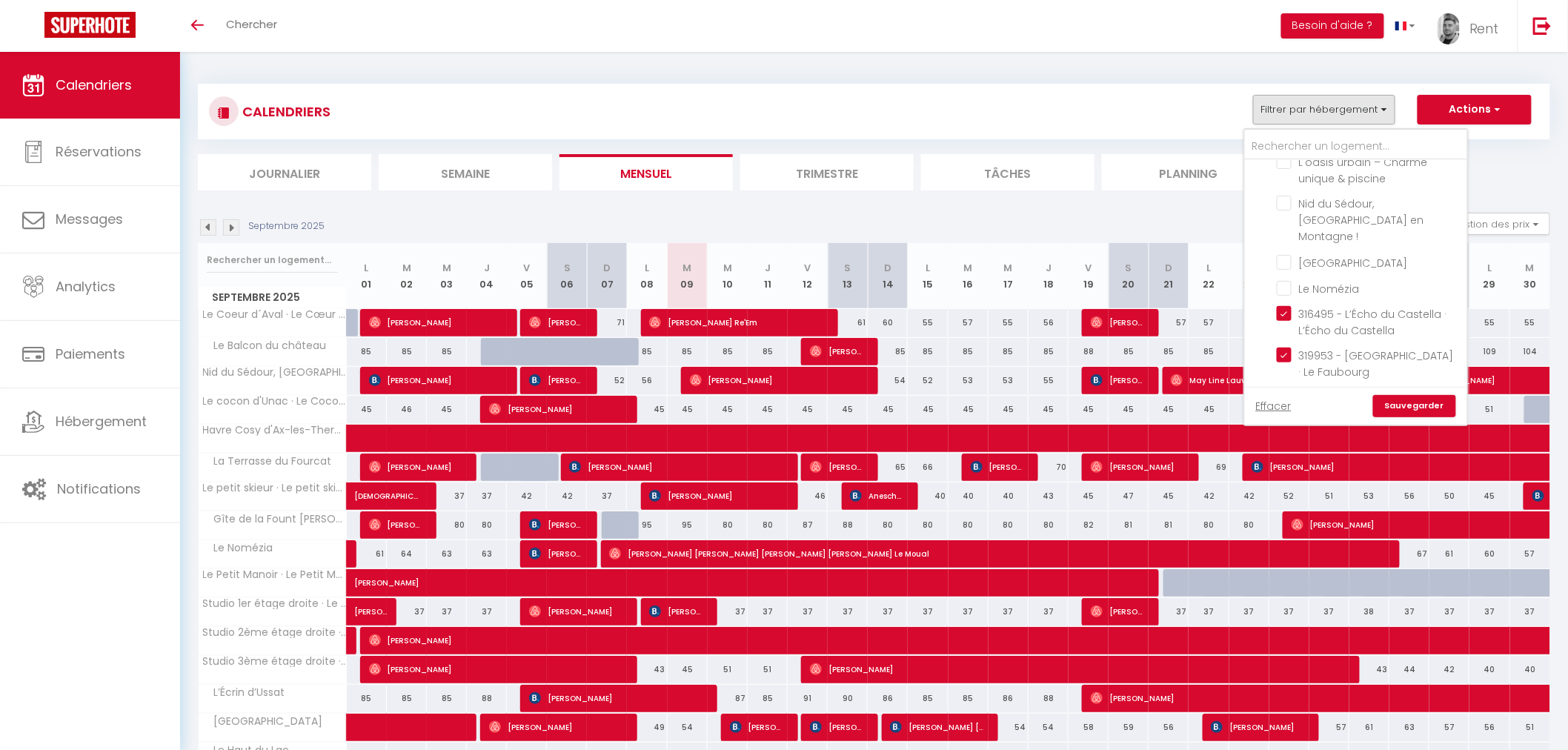
checkbox input "false"
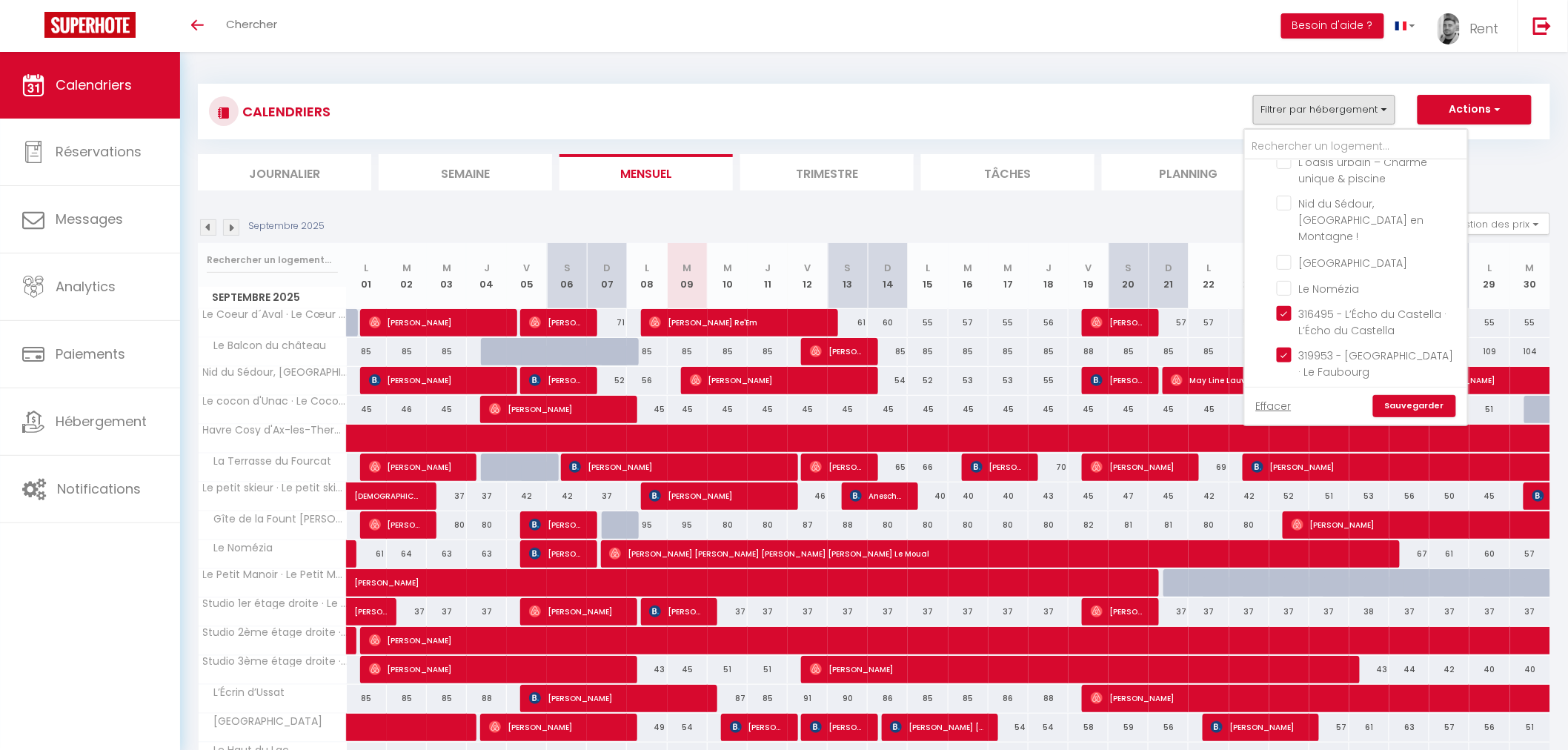
checkbox input "false"
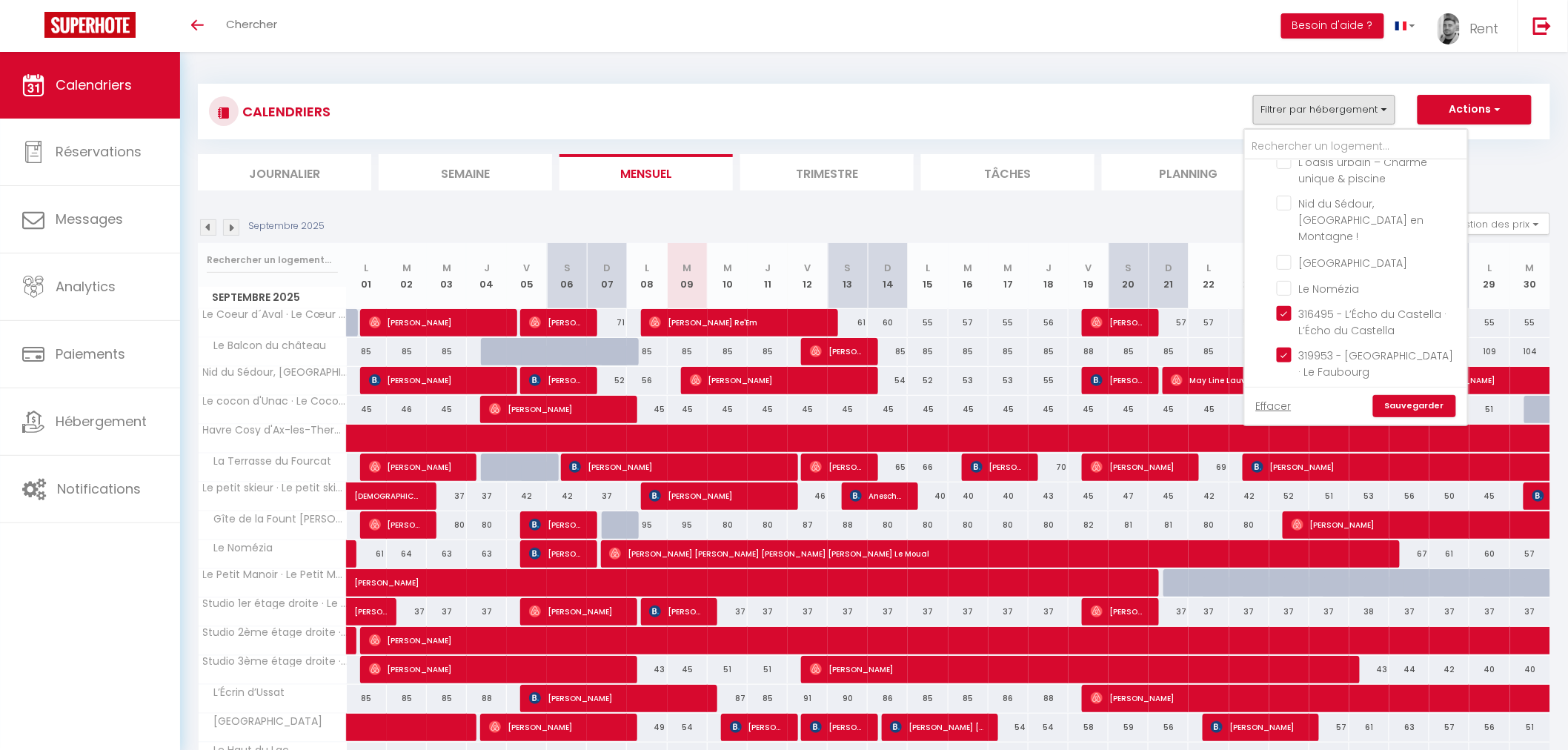
checkbox input "false"
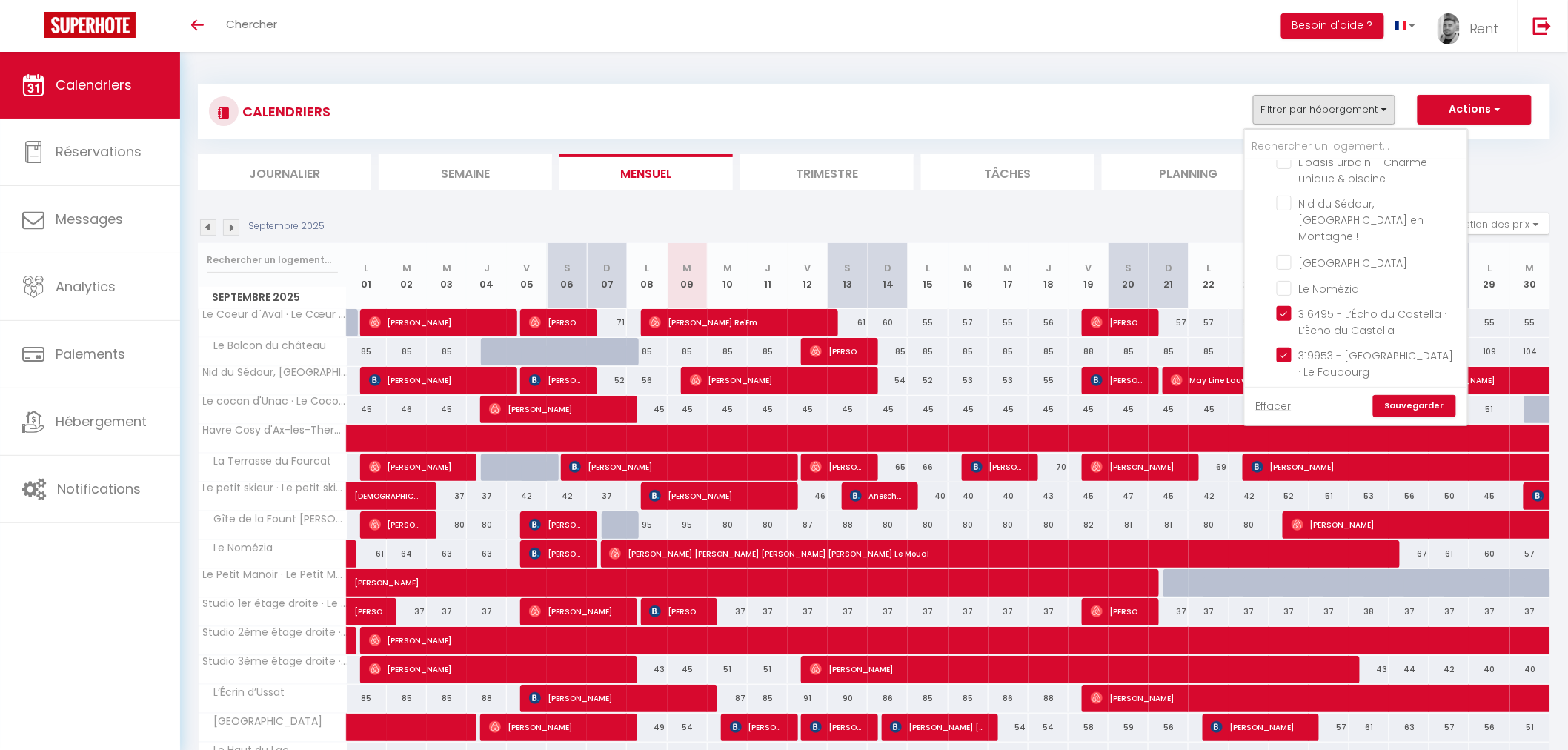
checkbox input "false"
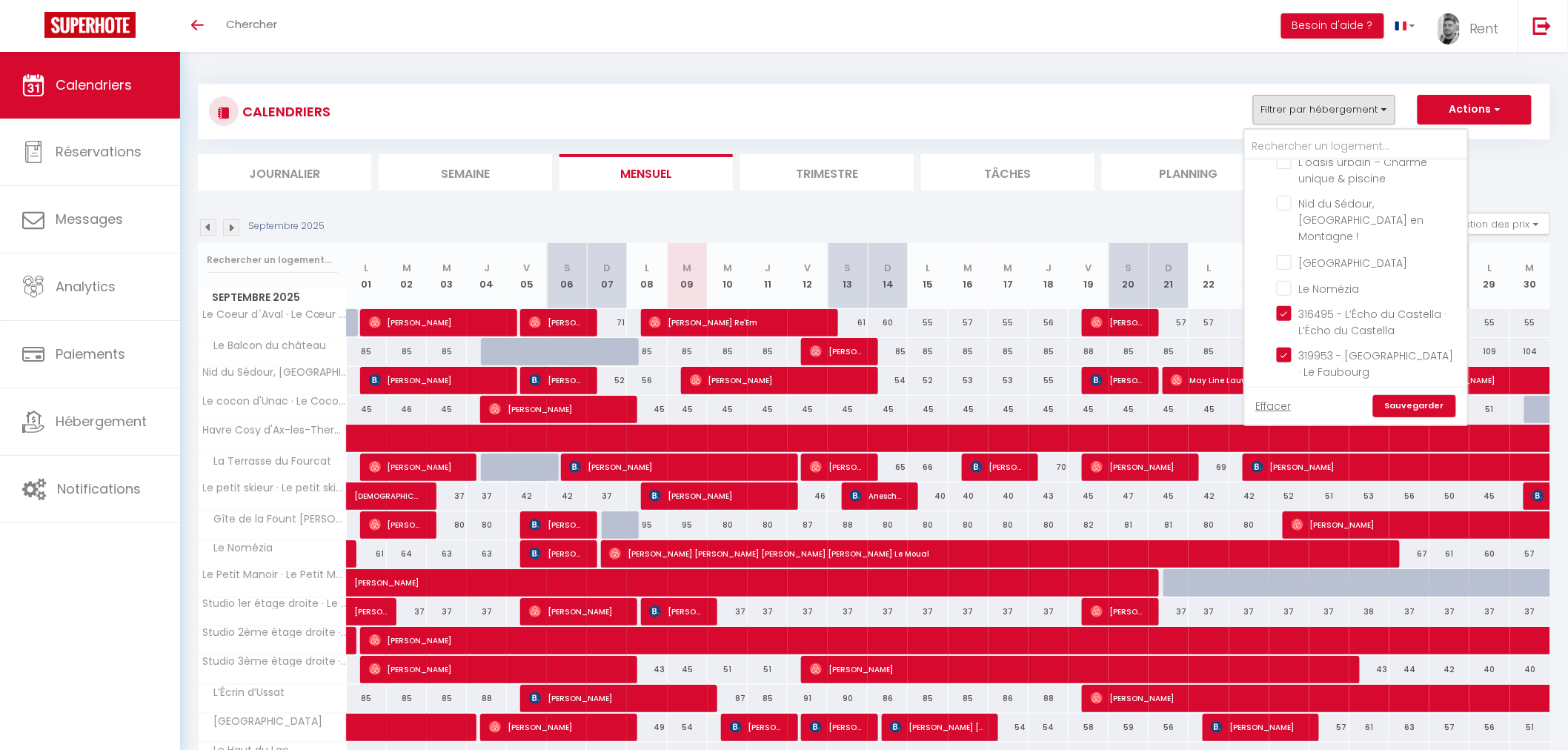
checkbox input "false"
click at [1417, 409] on link "Sauvegarder" at bounding box center [1415, 406] width 83 height 22
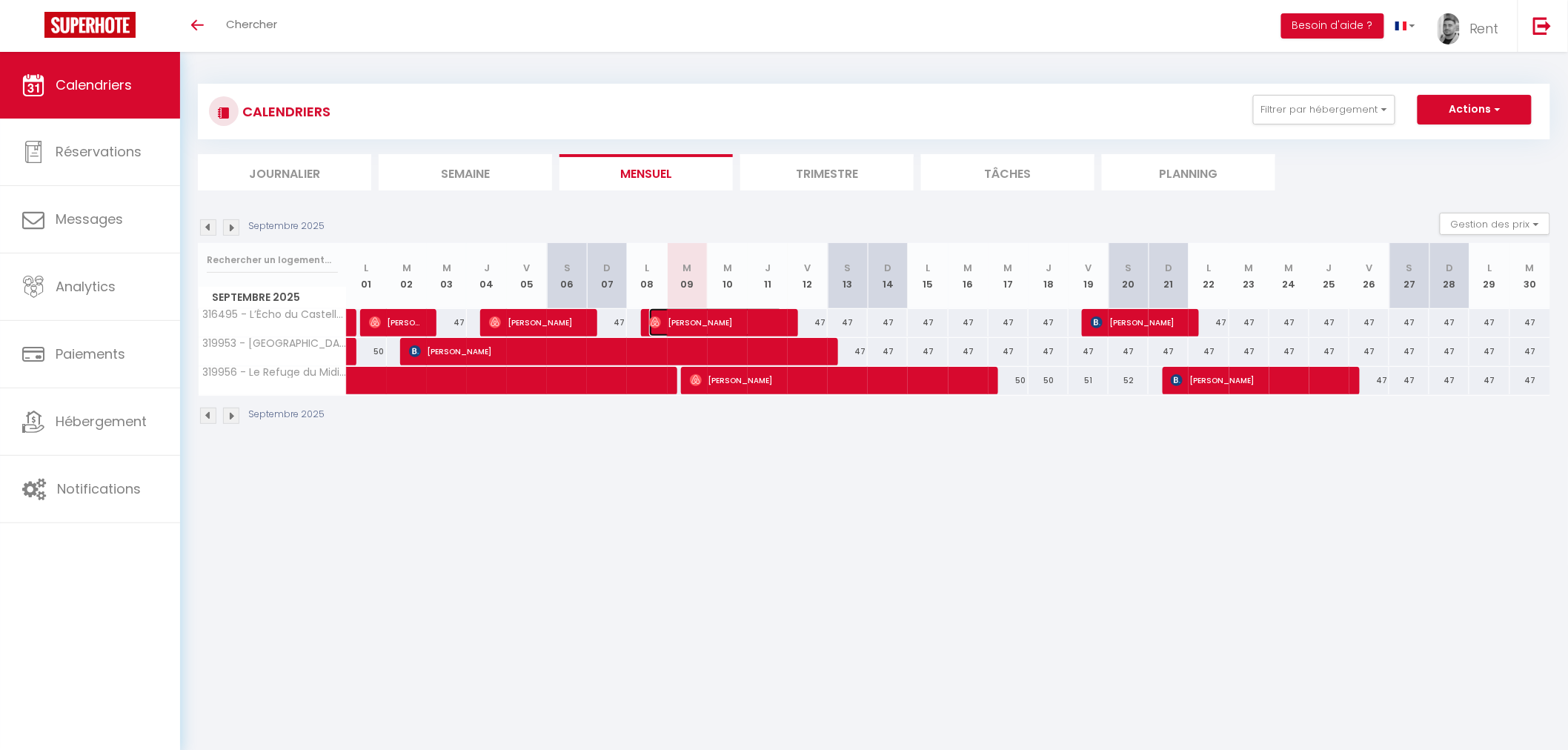
click at [750, 313] on span "Paula Vieira" at bounding box center [715, 322] width 133 height 28
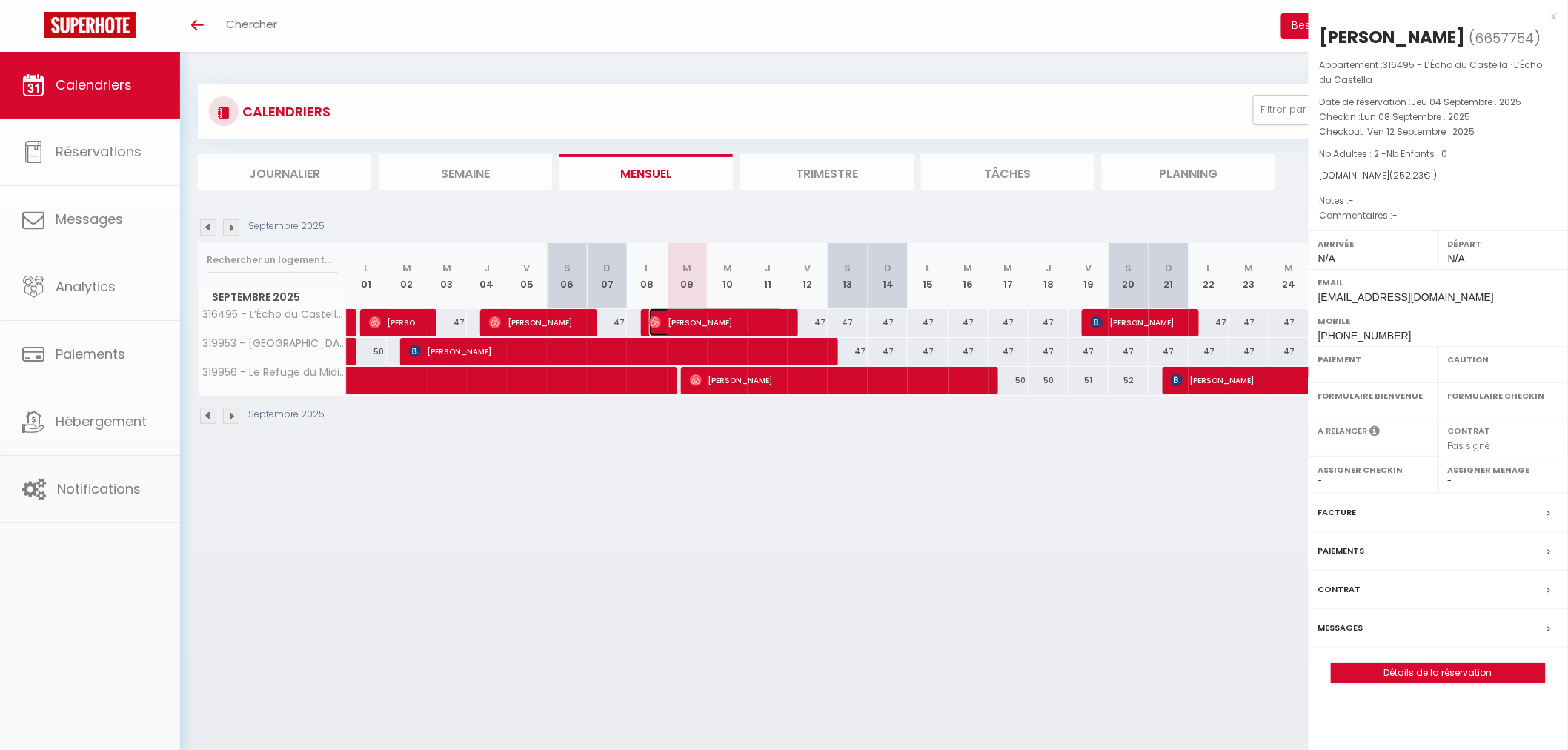
select select "OK"
select select "0"
select select "1"
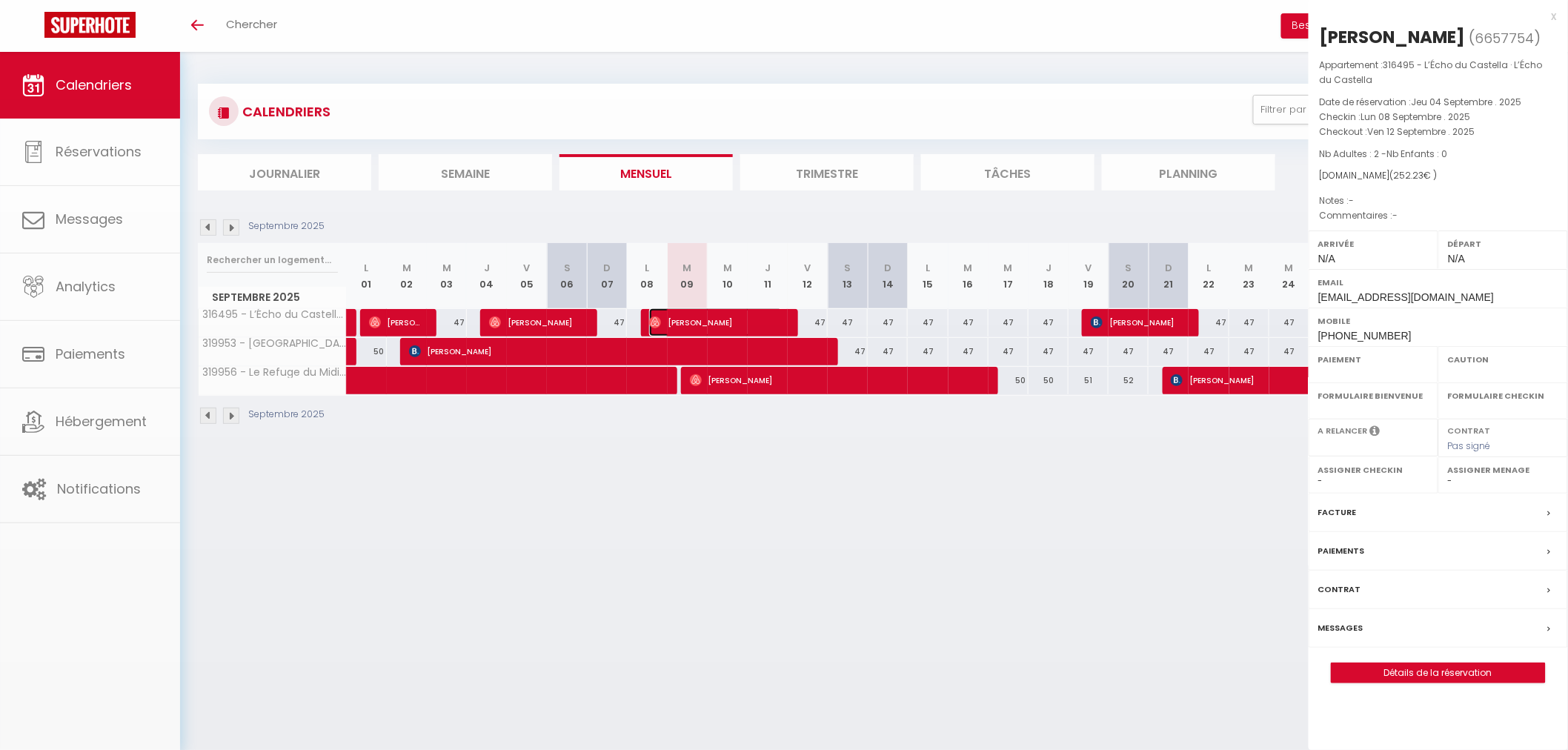
select select
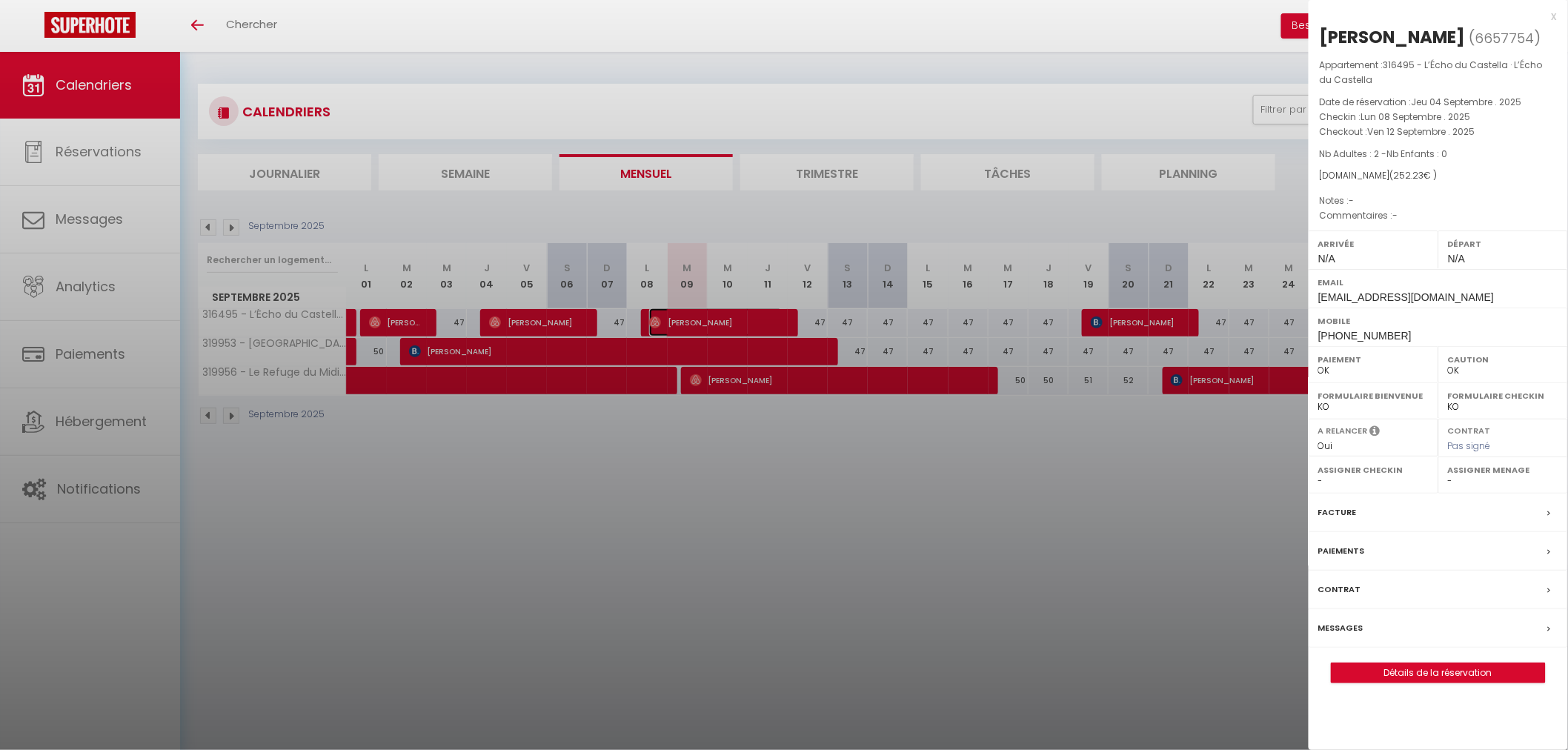
select select "18709"
click at [1387, 635] on div "Messages" at bounding box center [1438, 628] width 259 height 39
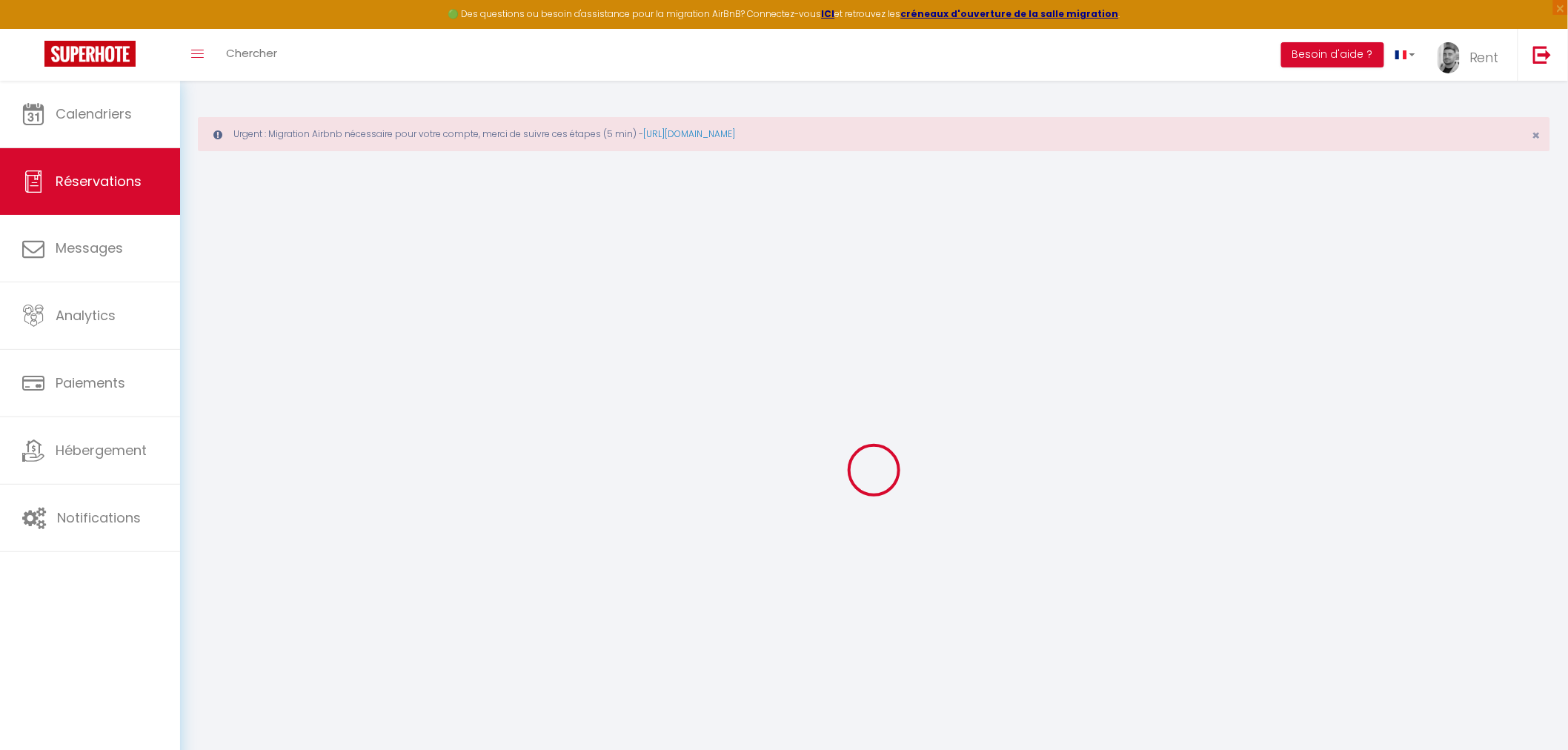
select select
checkbox input "false"
select select
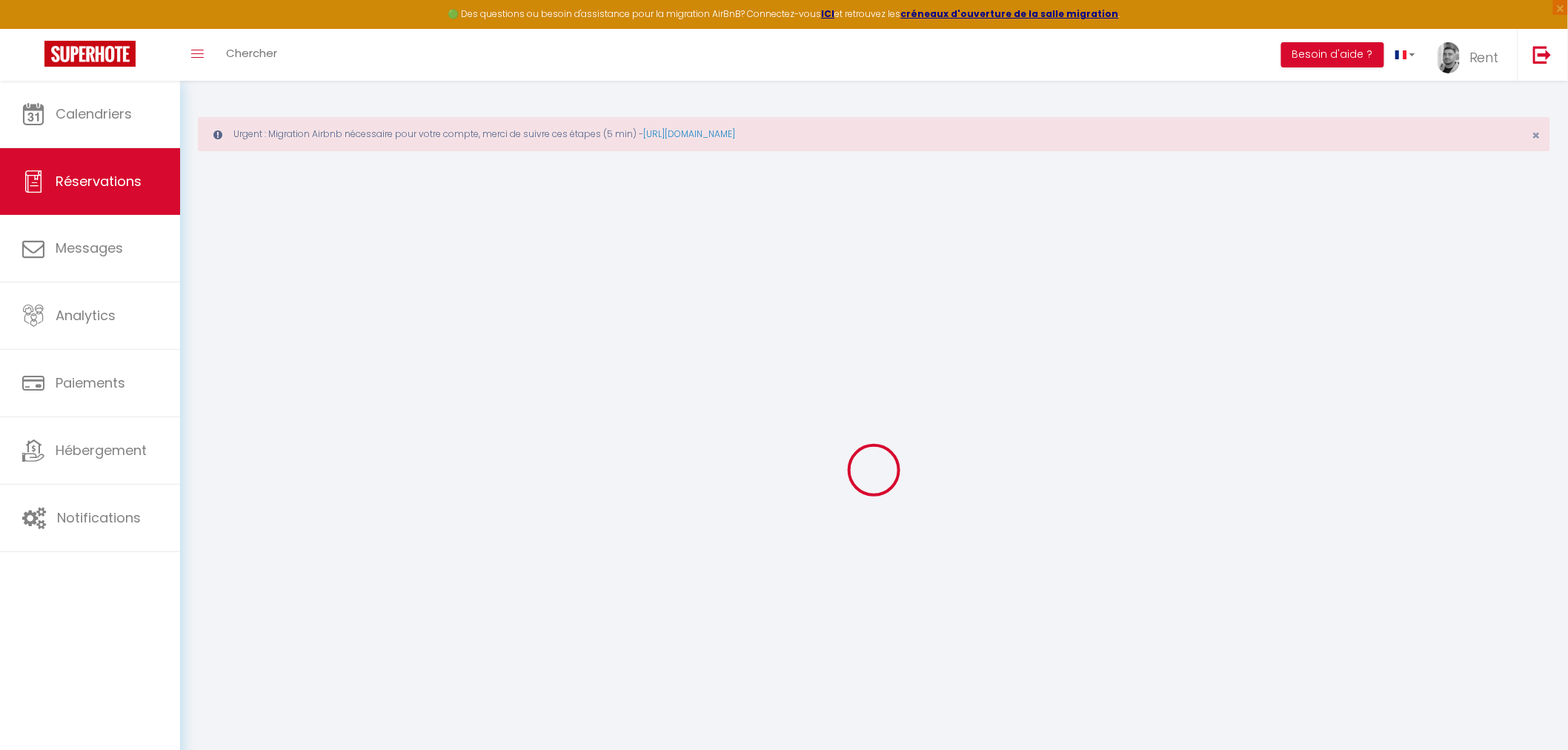
select select
checkbox input "false"
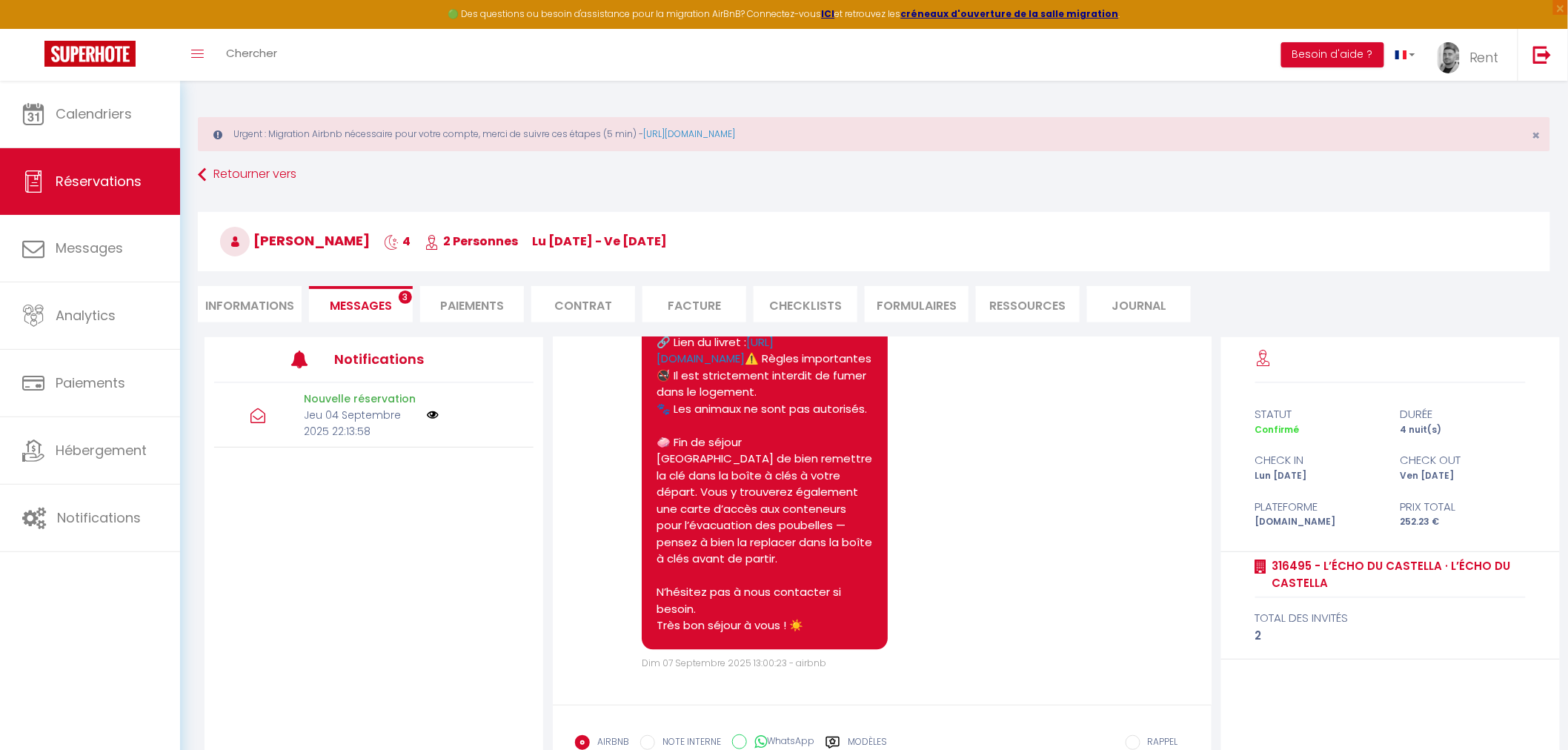
scroll to position [104, 0]
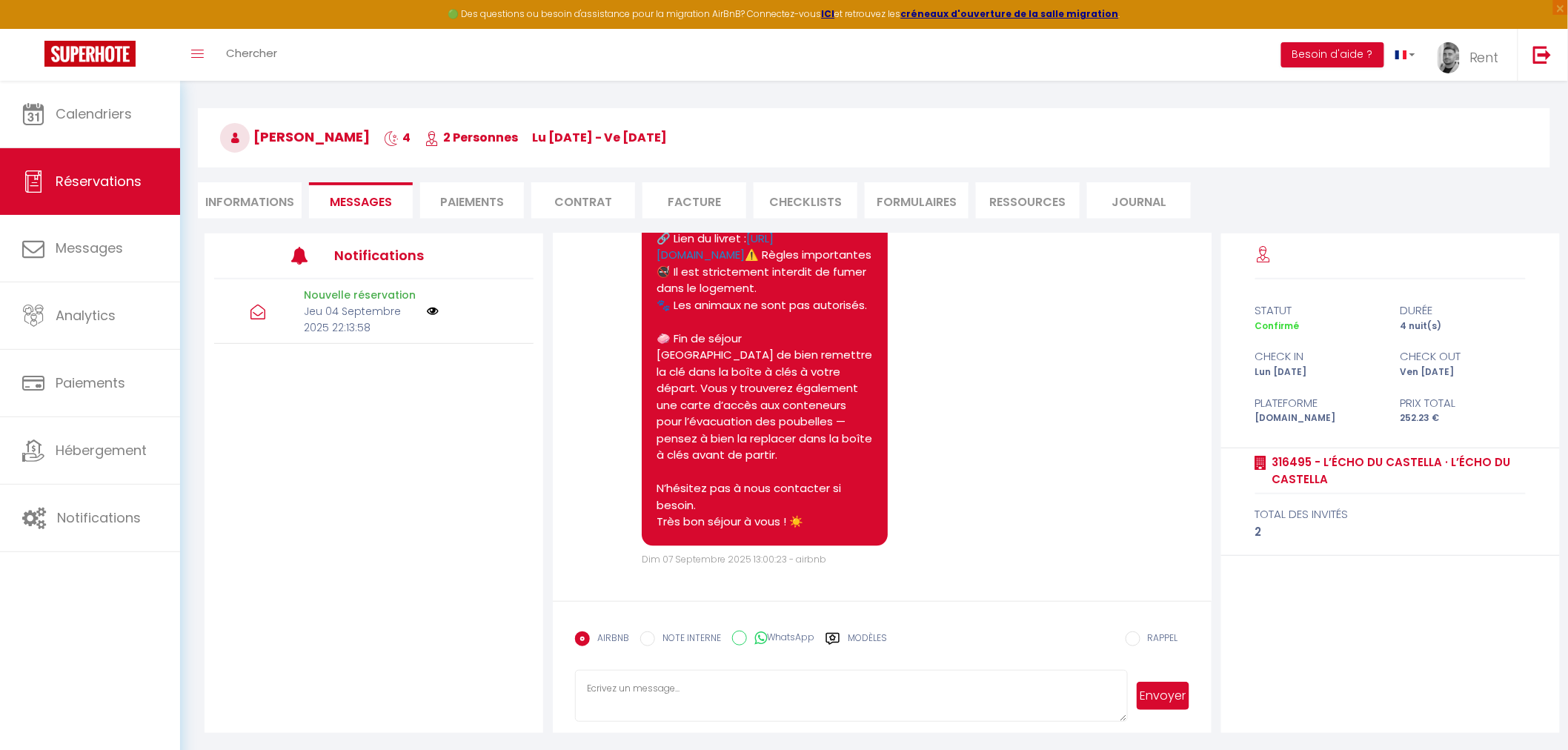
click at [764, 678] on textarea at bounding box center [851, 695] width 552 height 52
paste textarea "Bonjour, Nous avons été informés d’un problème sur la ligne Internet. L’opérate…"
type textarea "Bonjour, Nous avons été informés d’un problème sur la ligne Internet. L’opérate…"
click at [1167, 700] on button "Envoyer" at bounding box center [1162, 696] width 52 height 28
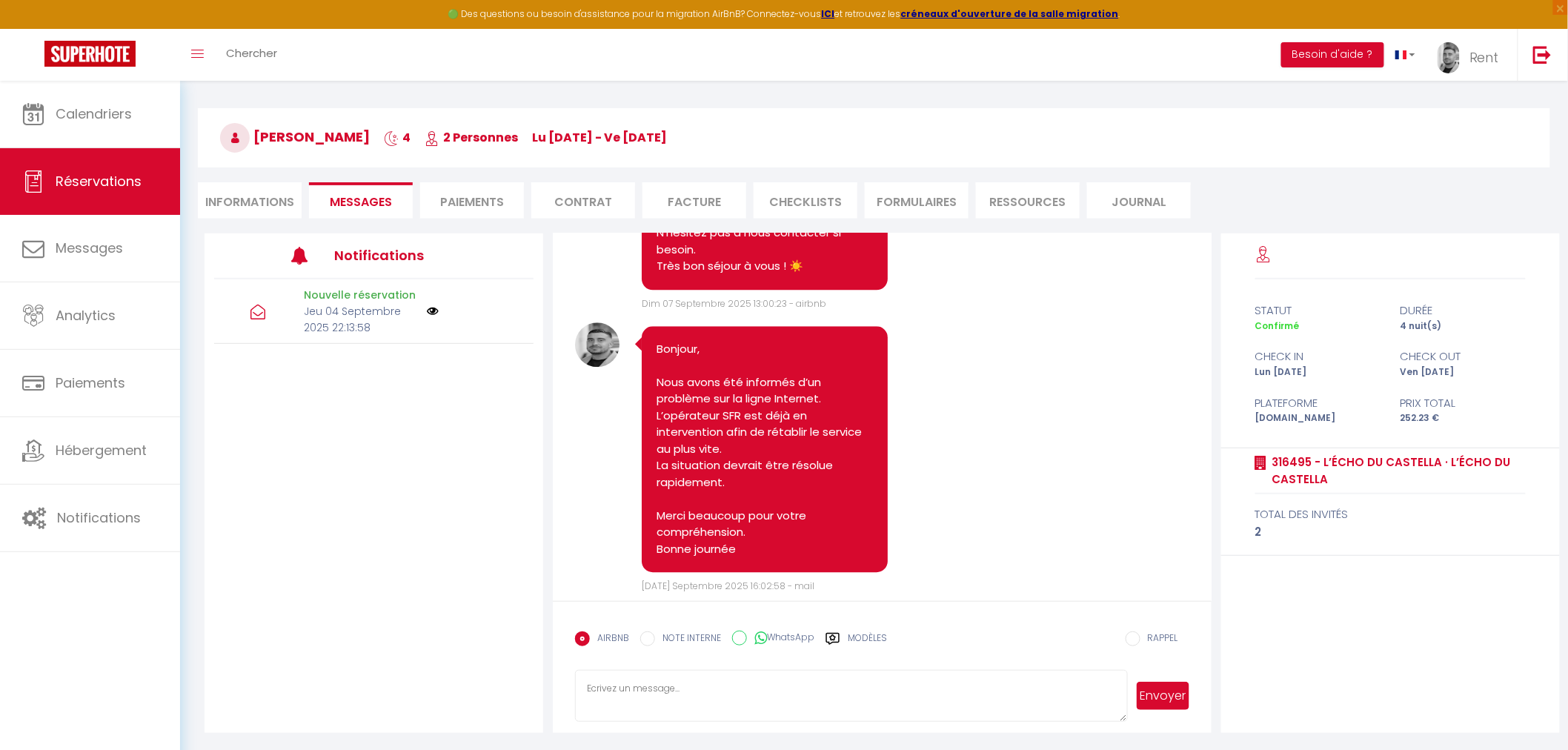
scroll to position [1684, 0]
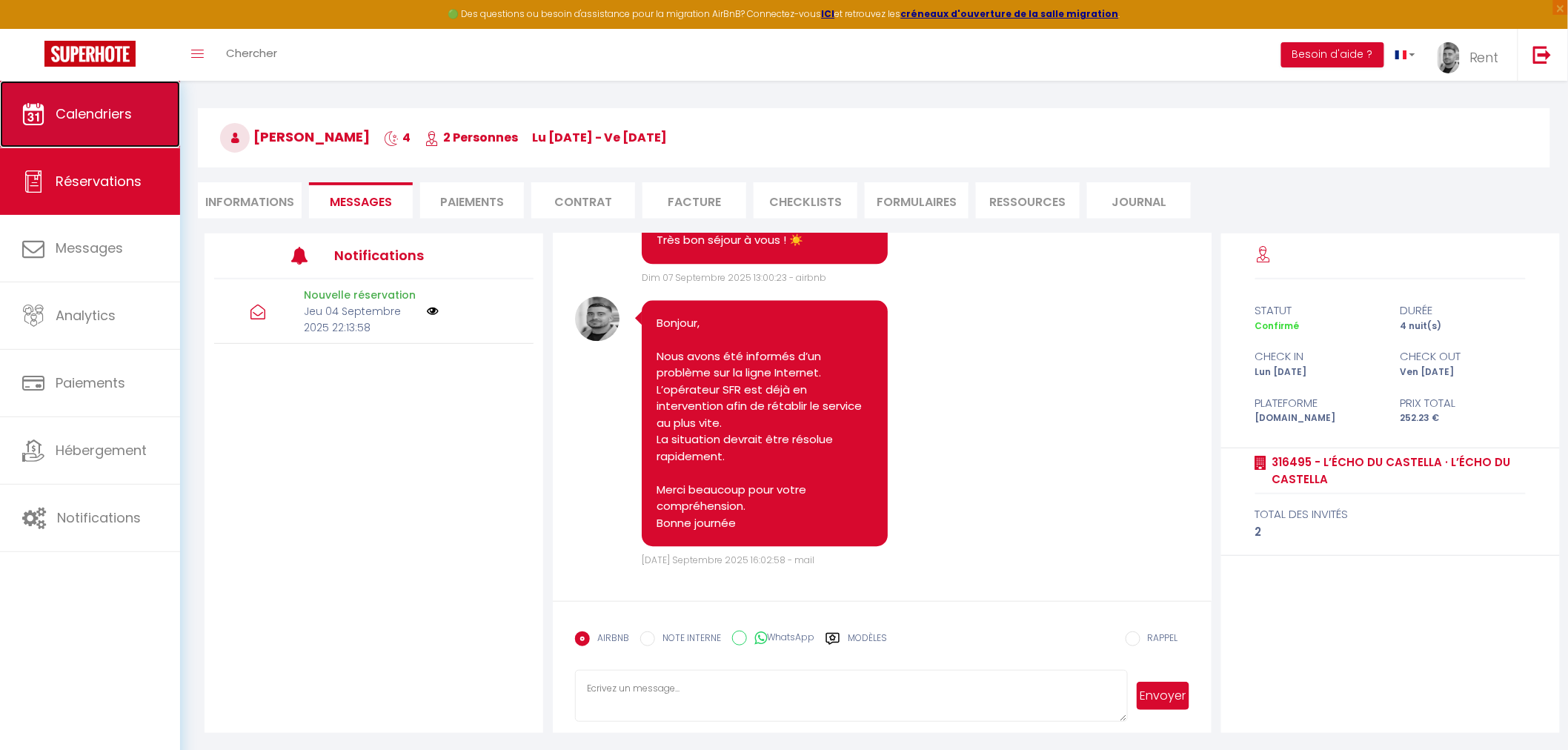
click at [139, 106] on link "Calendriers" at bounding box center [90, 114] width 180 height 67
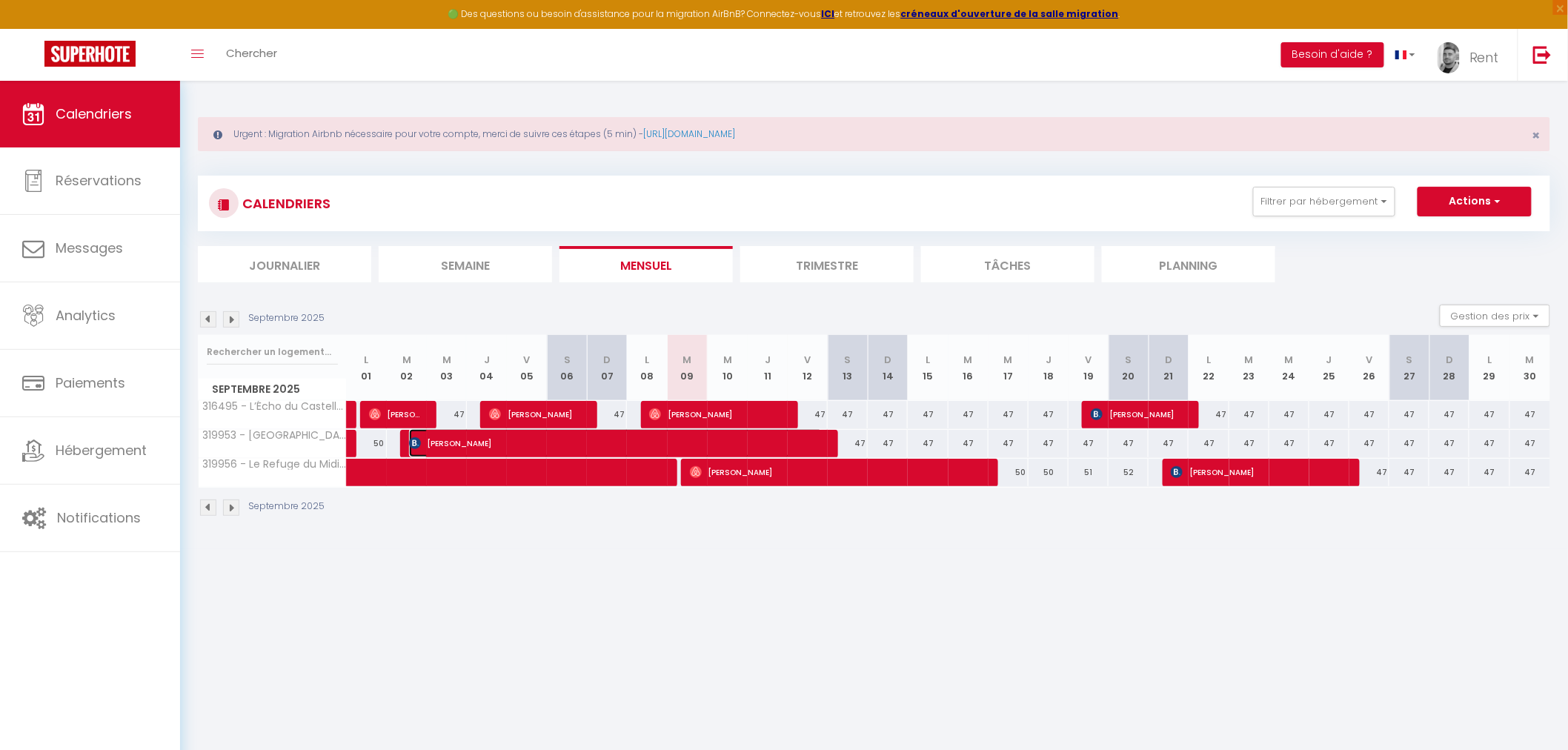
click at [730, 441] on span "Ursula Makhlouf" at bounding box center [616, 443] width 413 height 28
select select "OK"
select select "KO"
select select "0"
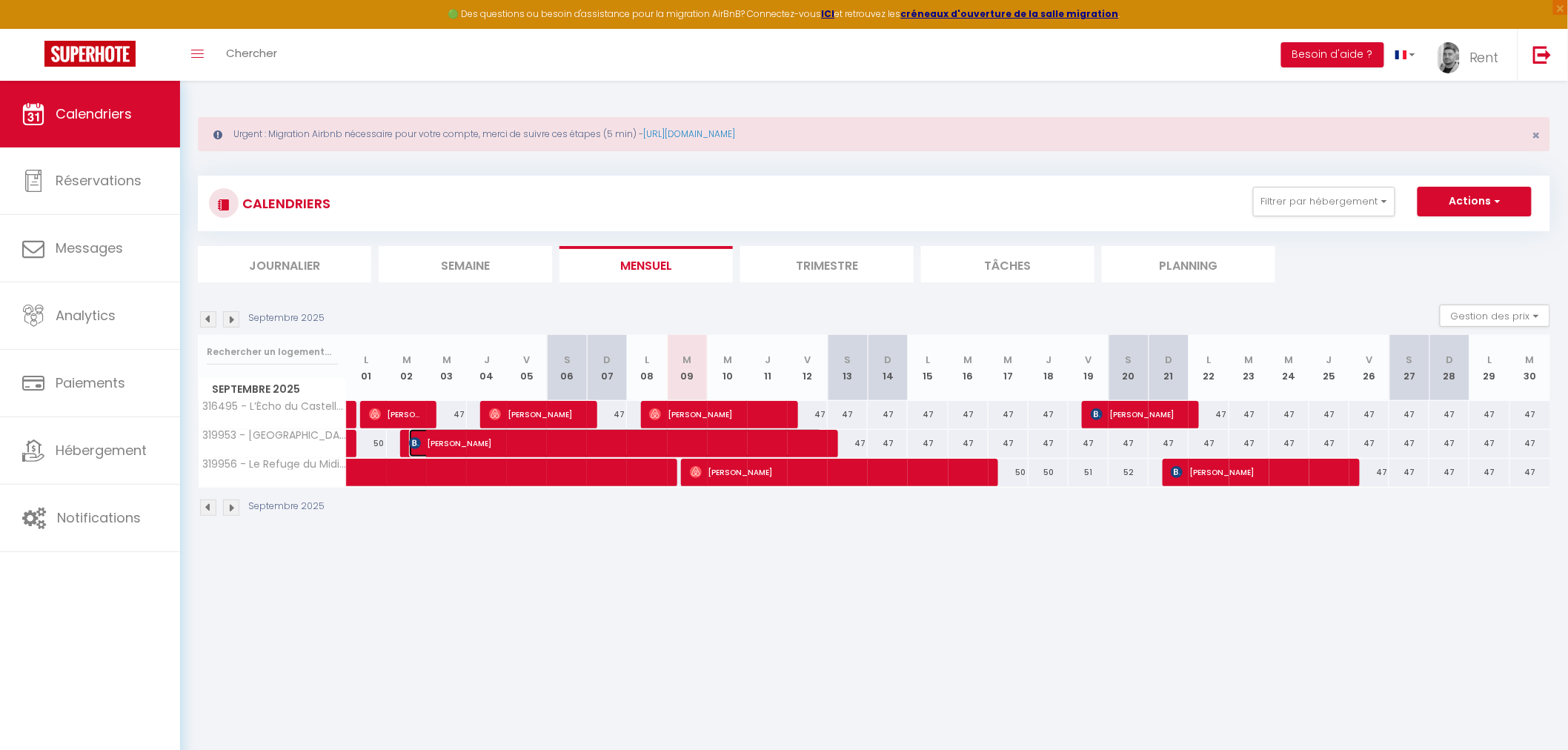
select select "1"
select select
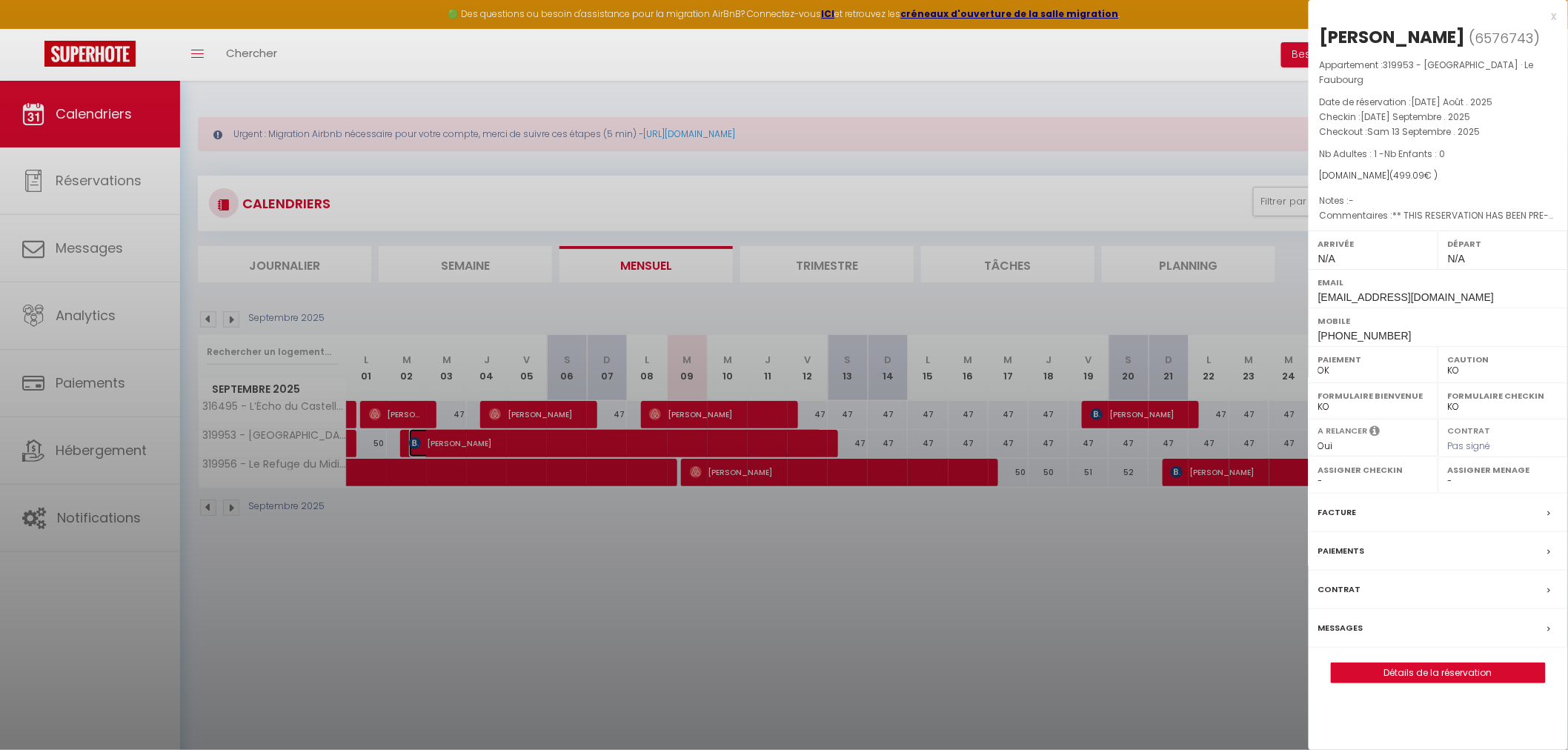
select select "18709"
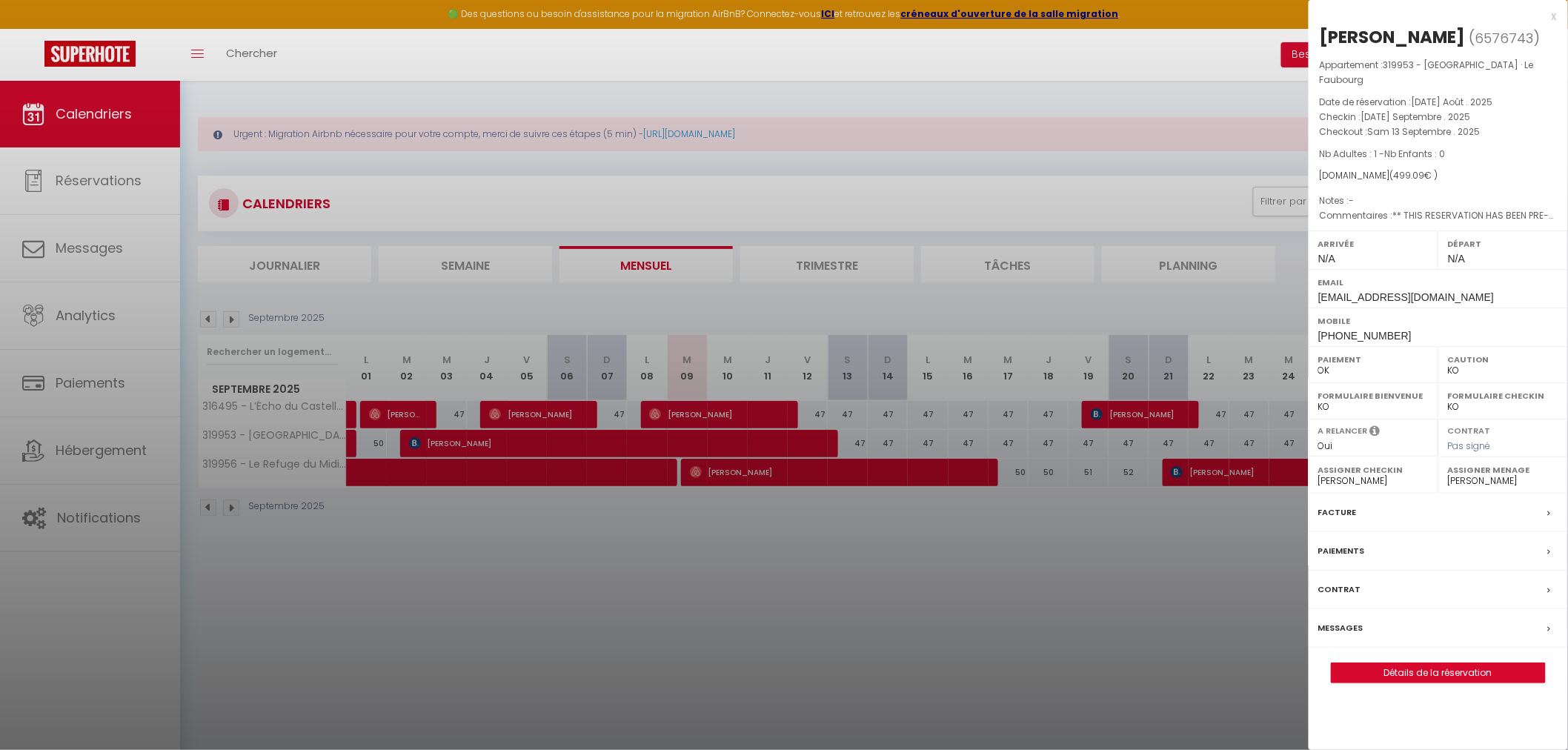
click at [1340, 620] on label "Messages" at bounding box center [1341, 628] width 45 height 15
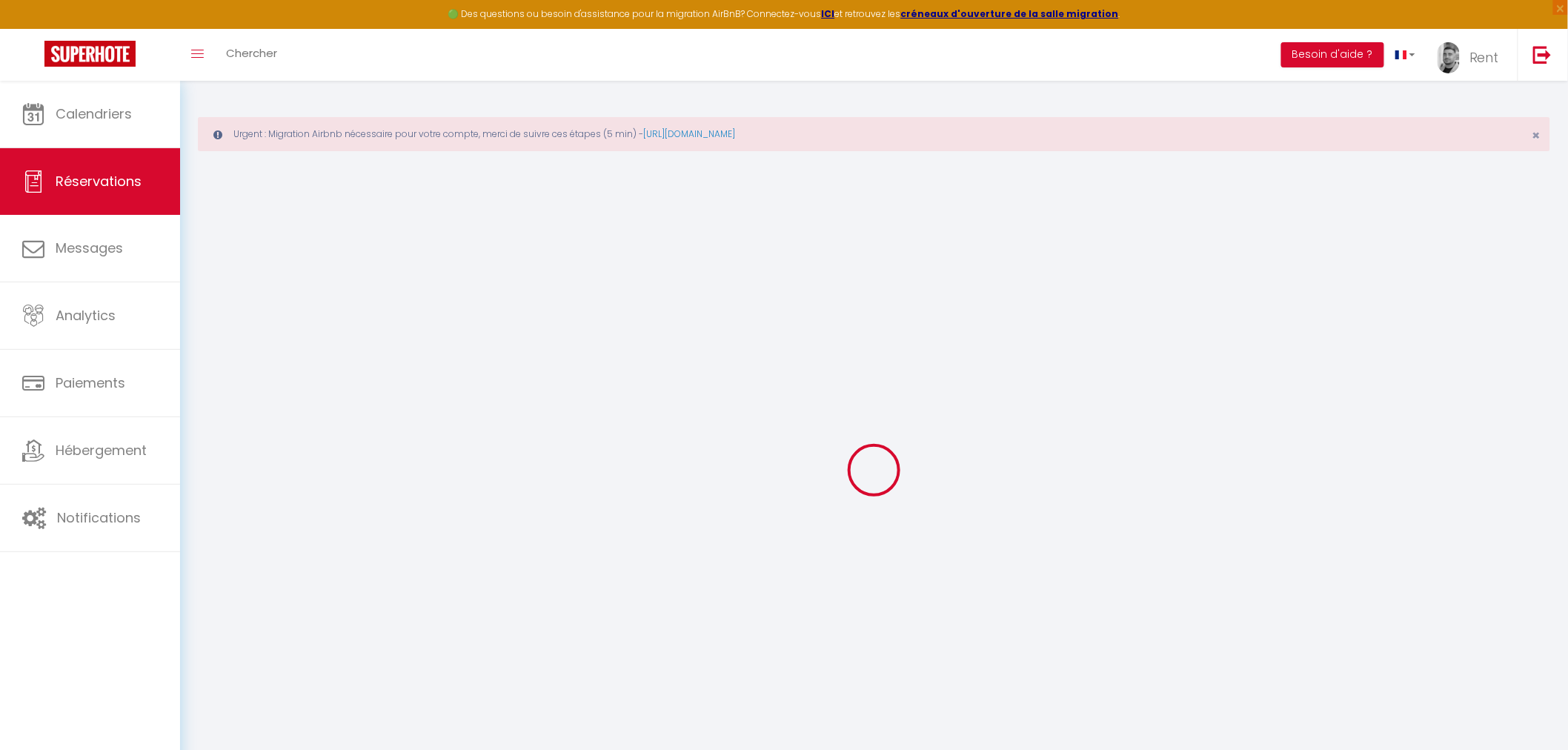
select select
checkbox input "false"
select select
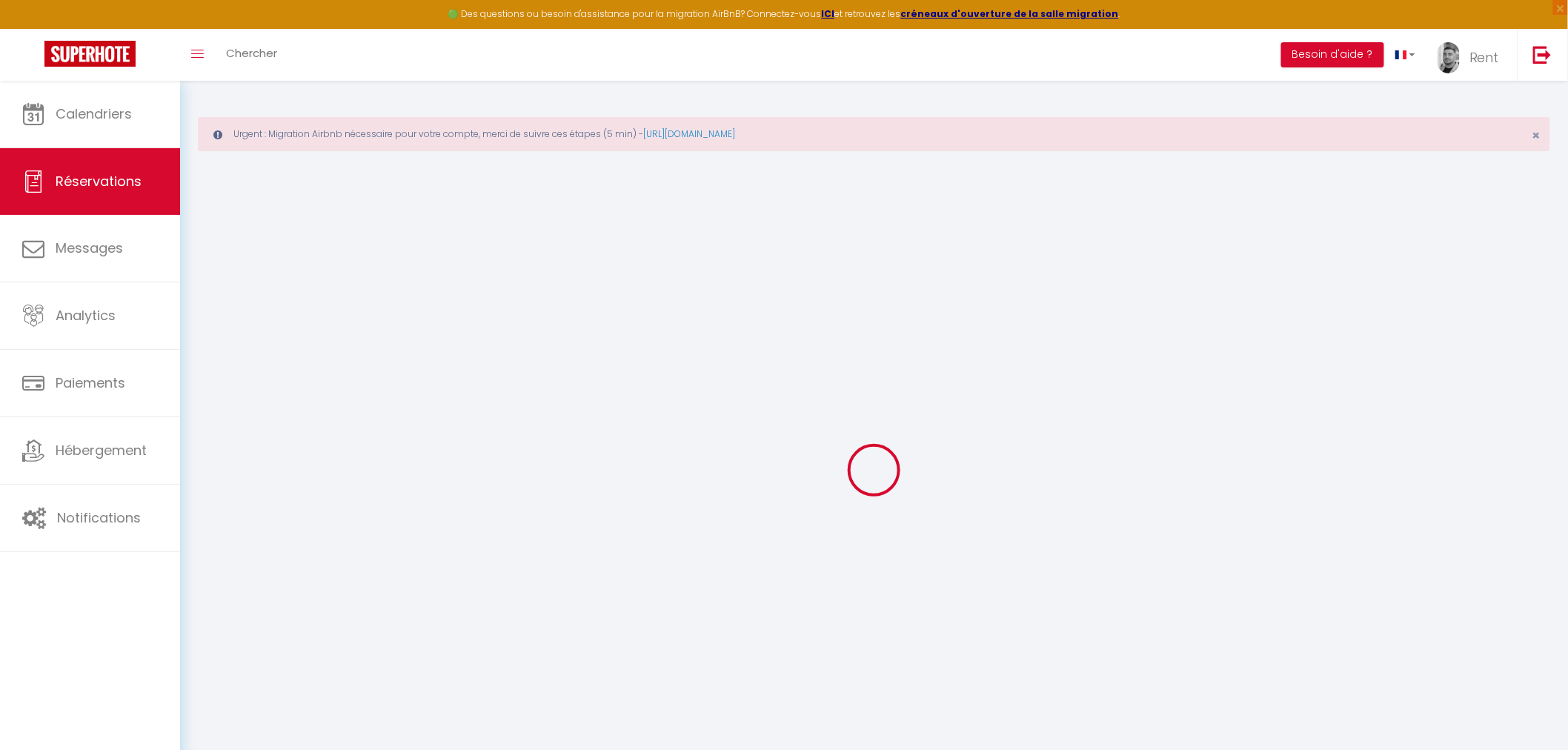
checkbox input "false"
type textarea "** THIS RESERVATION HAS BEEN PRE-PAID ** BOOKING NOTE : Payment charge is EUR 6…"
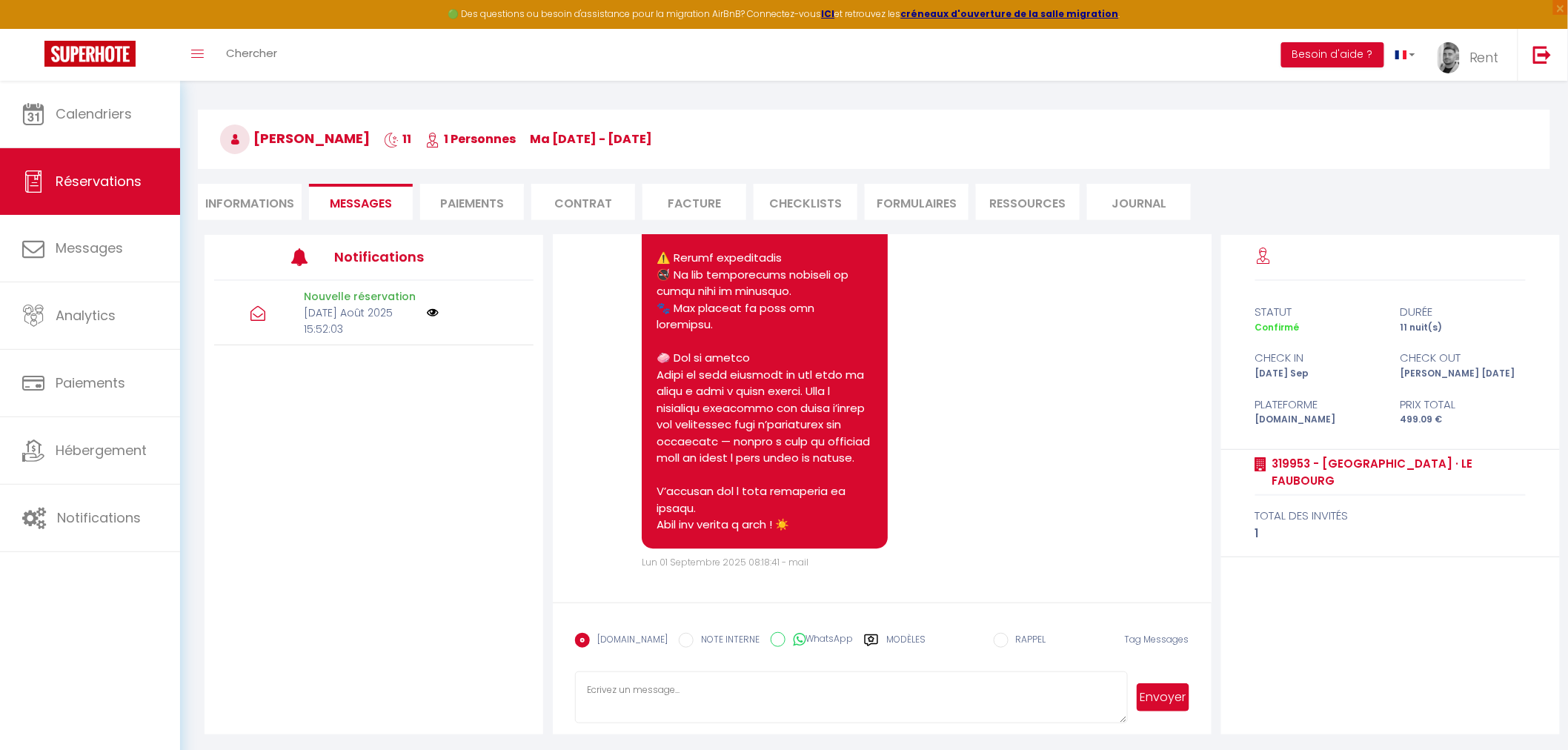
scroll to position [104, 0]
click at [754, 697] on textarea at bounding box center [851, 695] width 552 height 52
paste textarea "Bonjour, Nous avons été informés d’un problème sur la ligne Internet. L’opérate…"
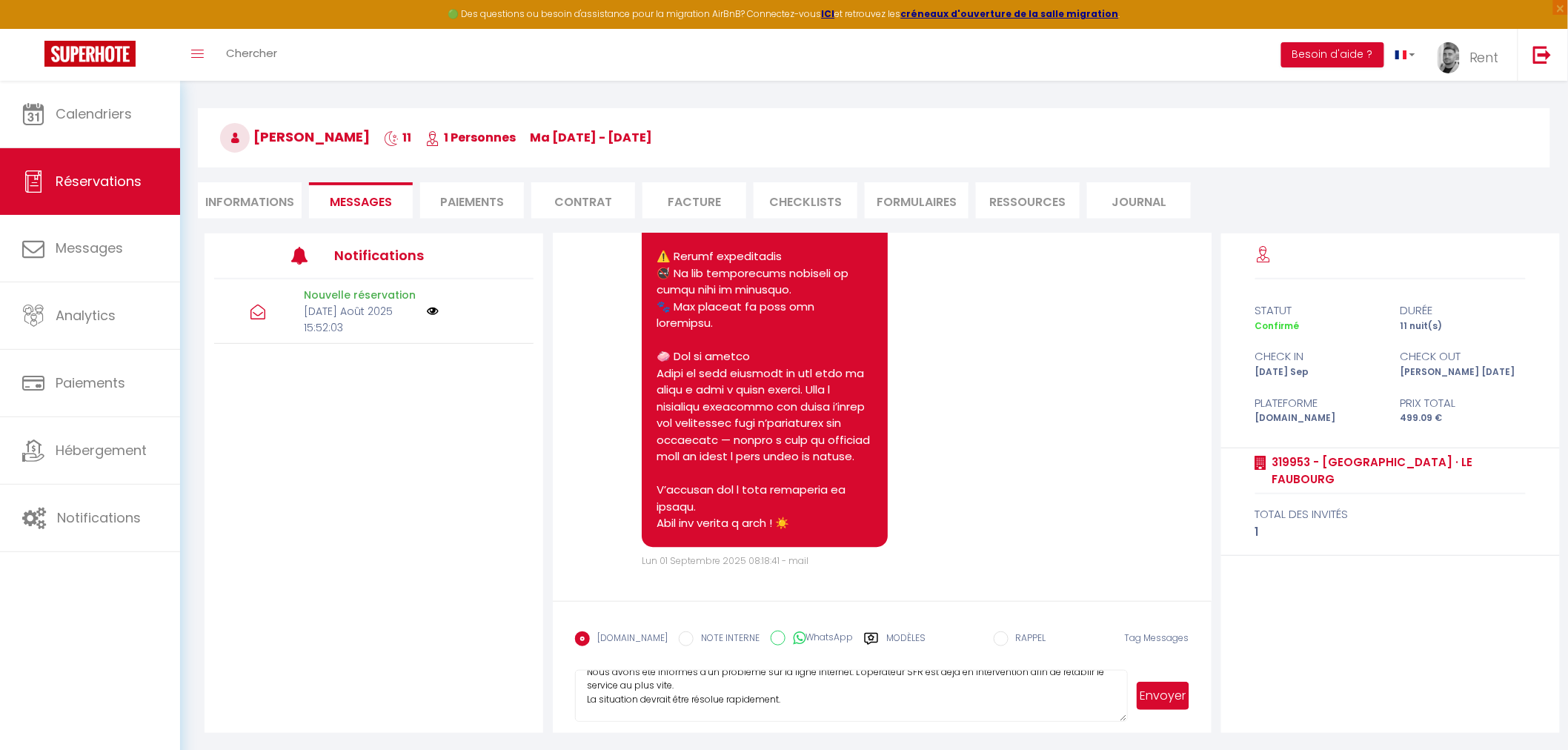
scroll to position [84, 0]
type textarea "Bonjour, Nous avons été informés d’un problème sur la ligne Internet. L’opérate…"
click at [1177, 695] on button "Envoyer" at bounding box center [1162, 696] width 52 height 28
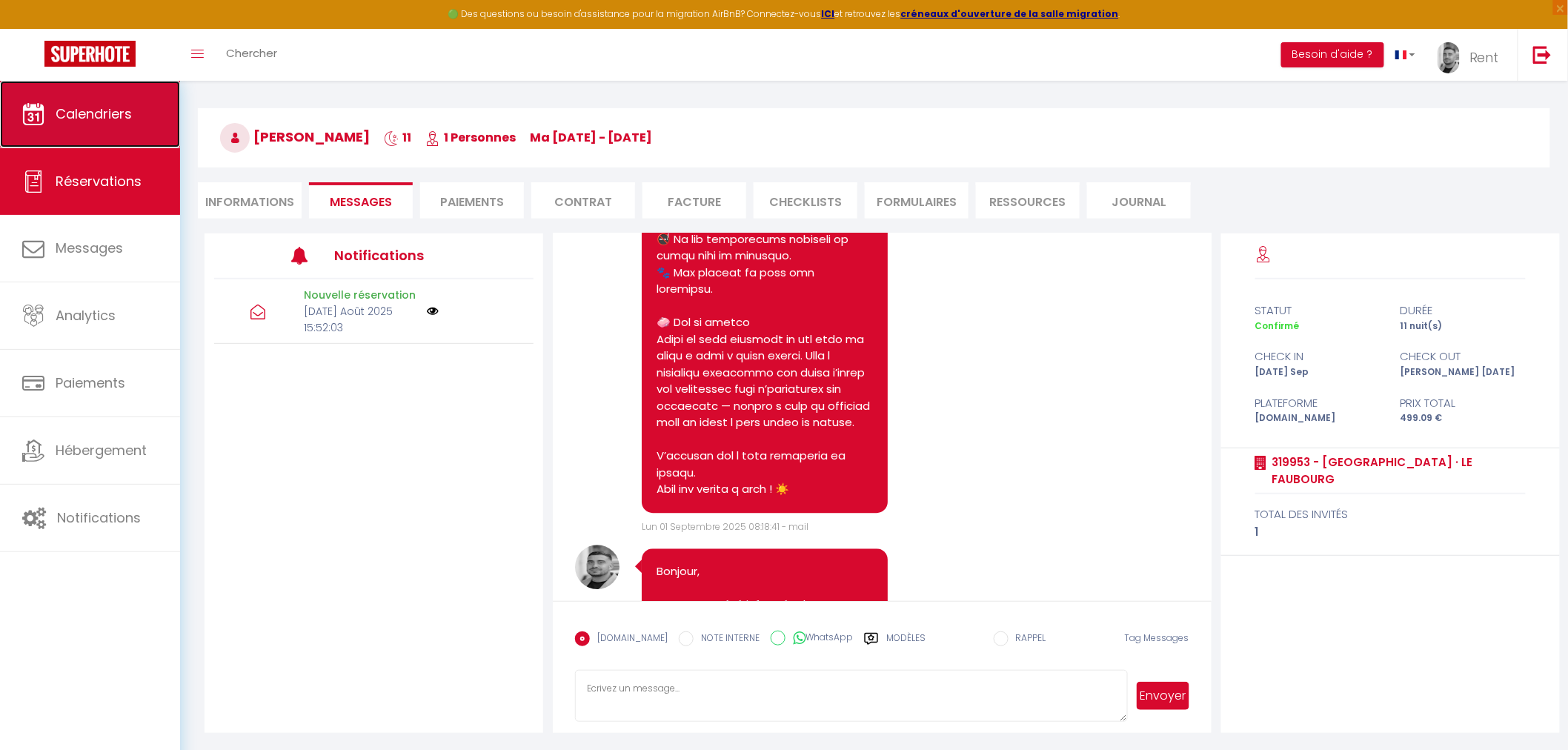
click at [60, 94] on link "Calendriers" at bounding box center [90, 114] width 180 height 67
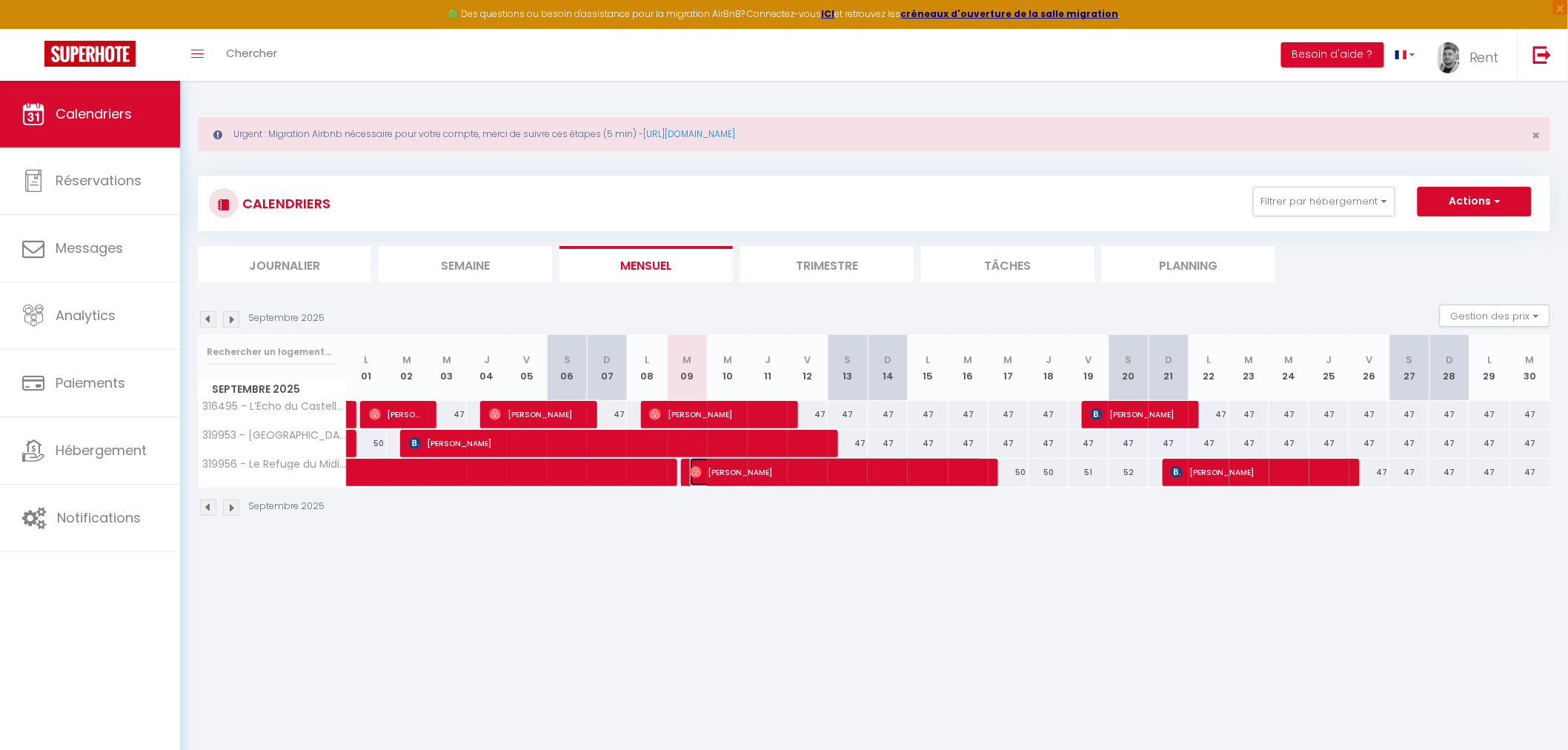
click at [714, 475] on span "Célia Evrielle" at bounding box center [836, 472] width 293 height 28
select select "OK"
select select "0"
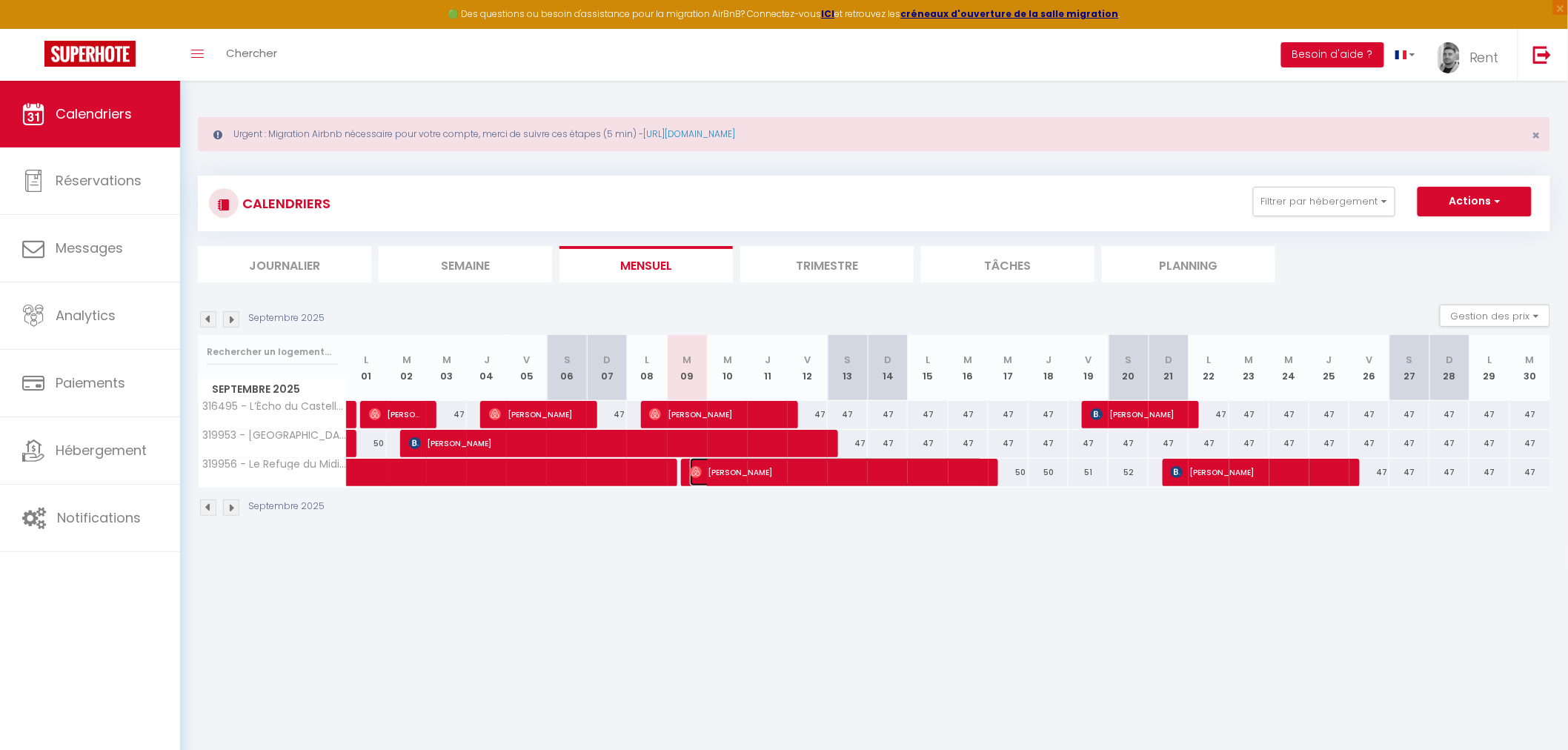
select select "1"
select select
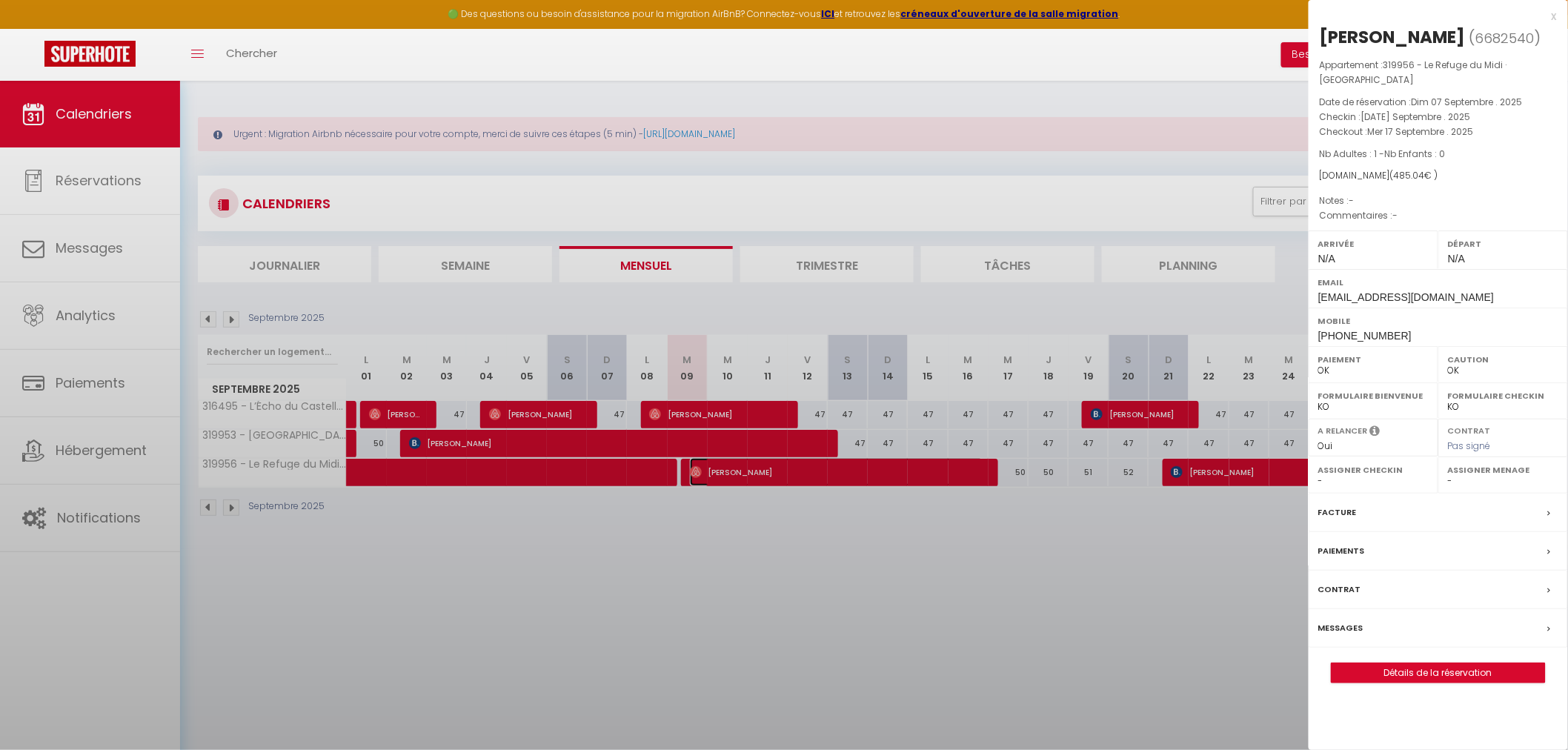
select select "18709"
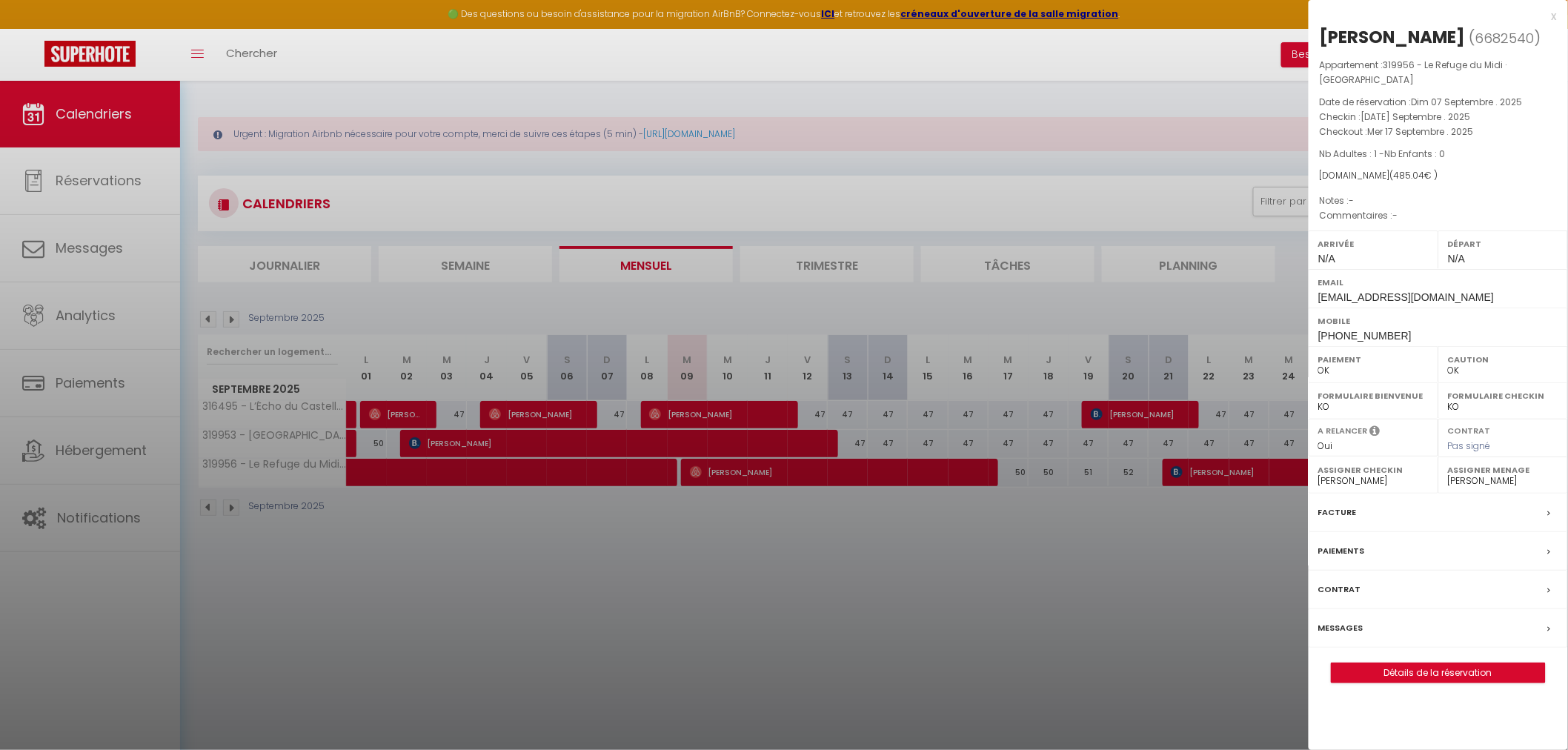
click at [1360, 625] on label "Messages" at bounding box center [1341, 628] width 45 height 15
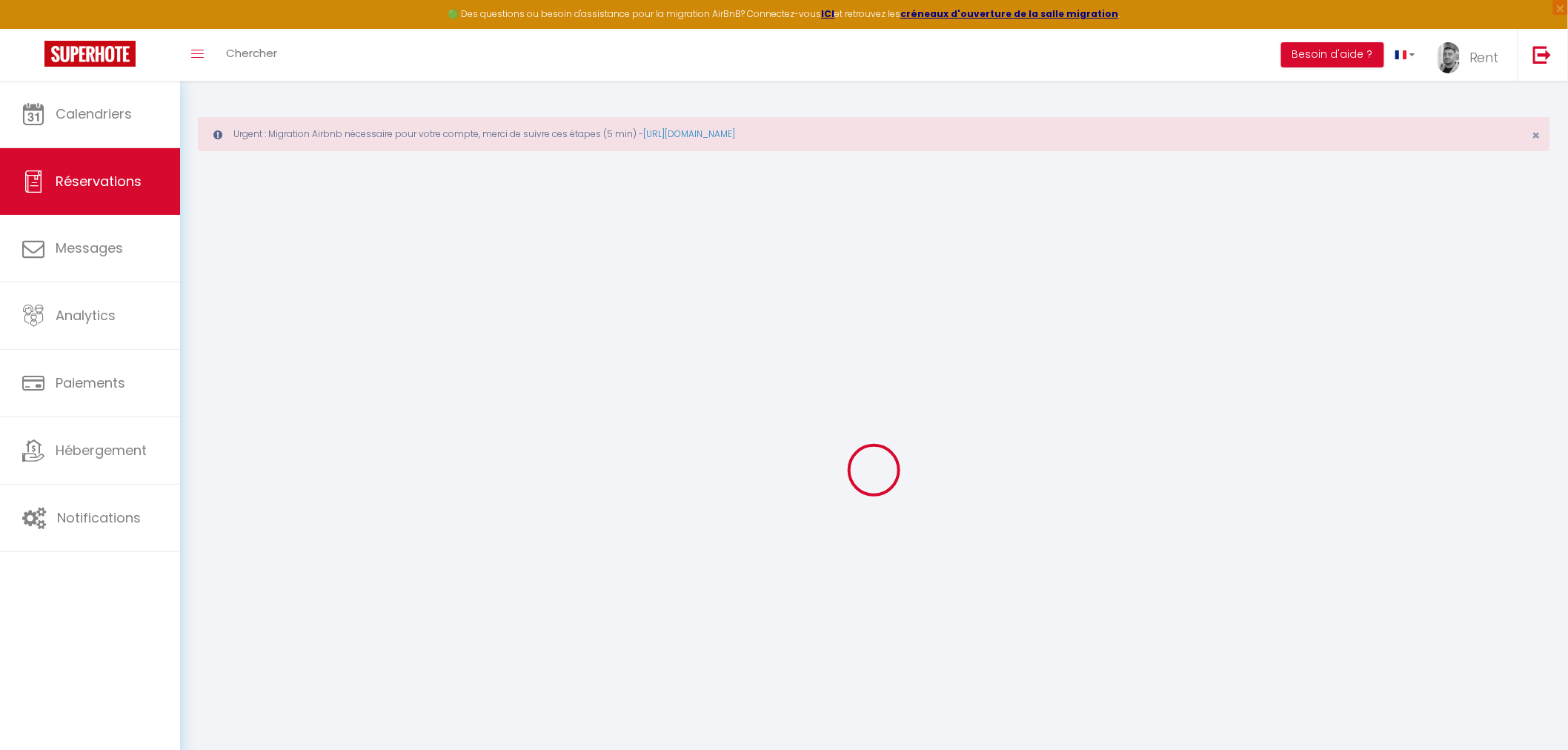
select select
checkbox input "false"
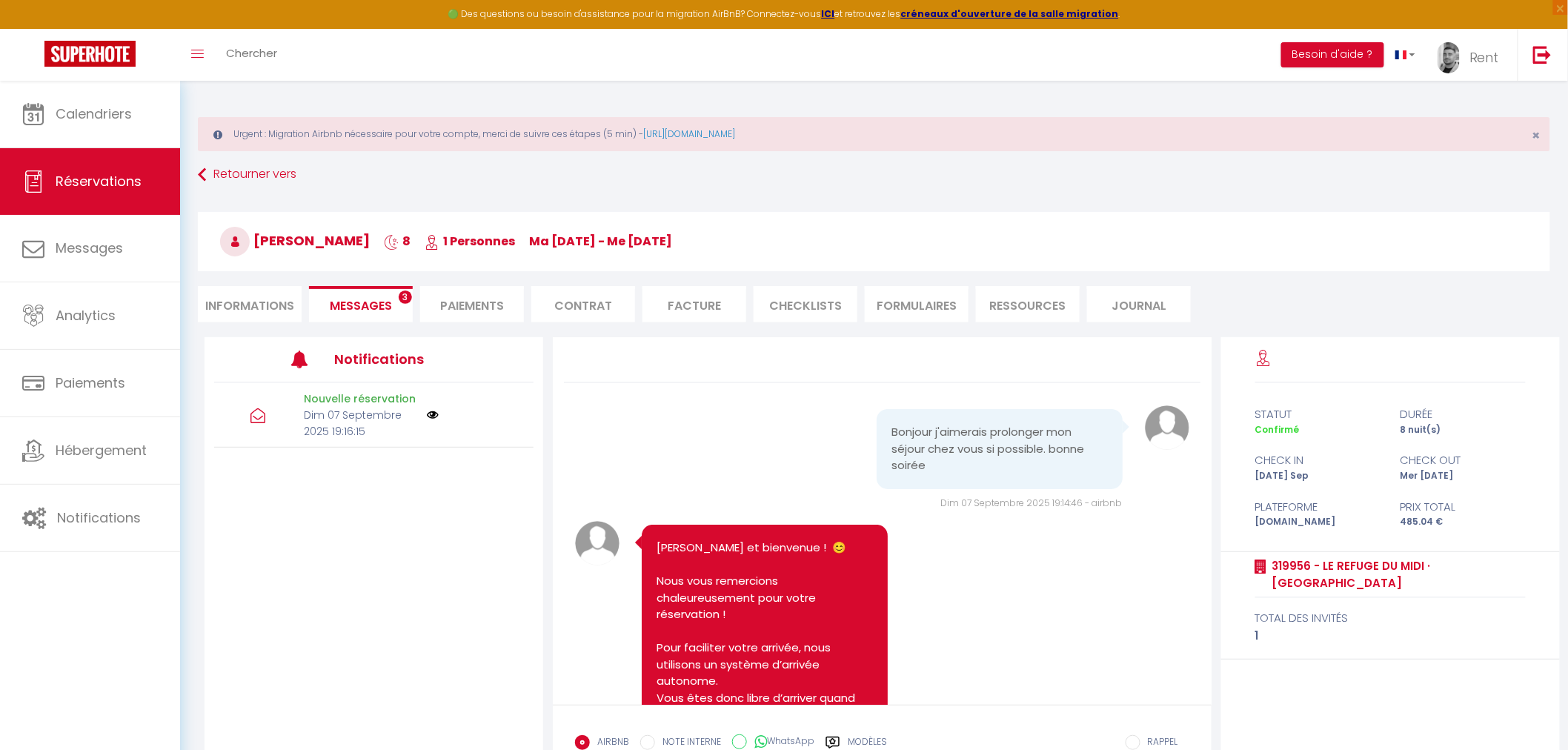
scroll to position [1454, 0]
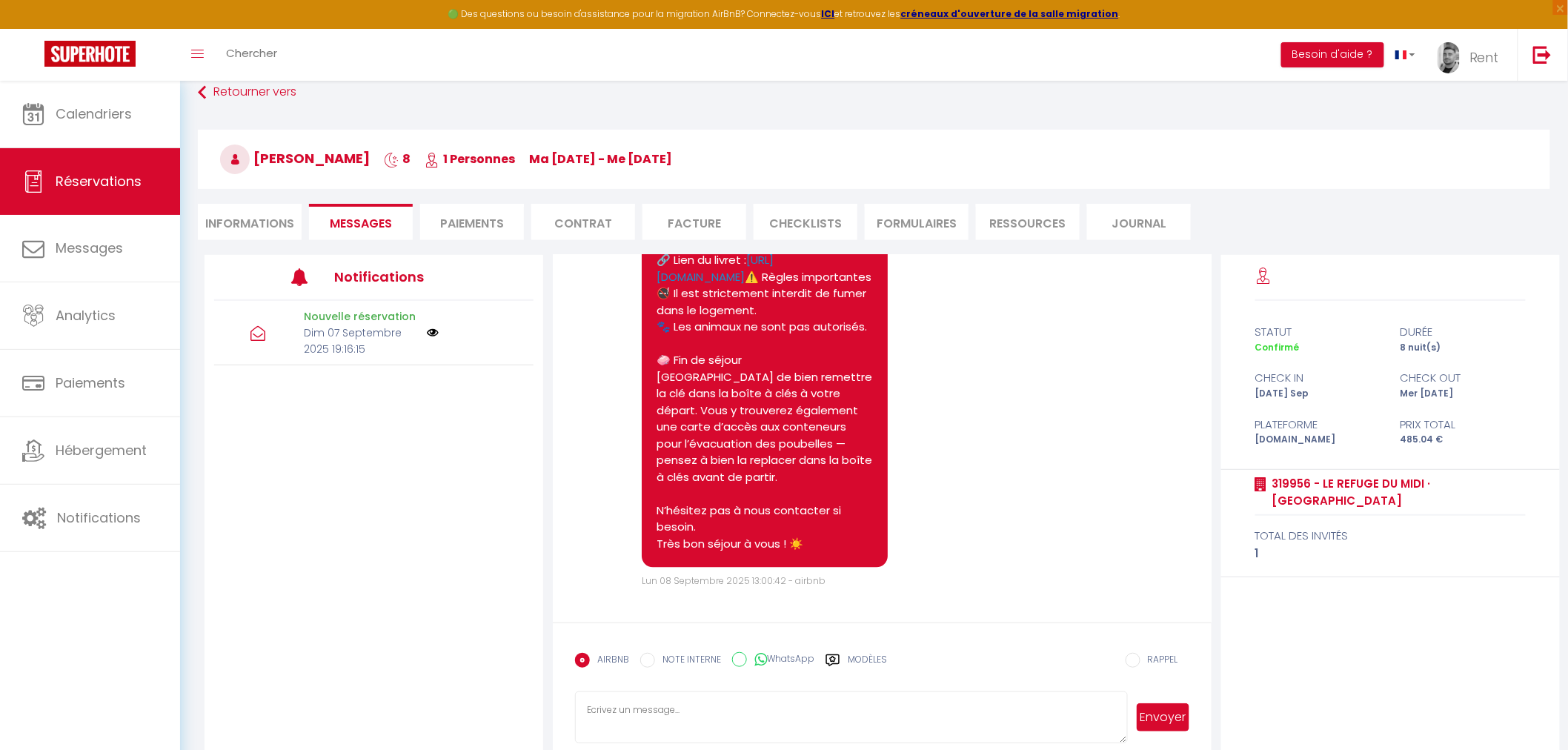
scroll to position [104, 0]
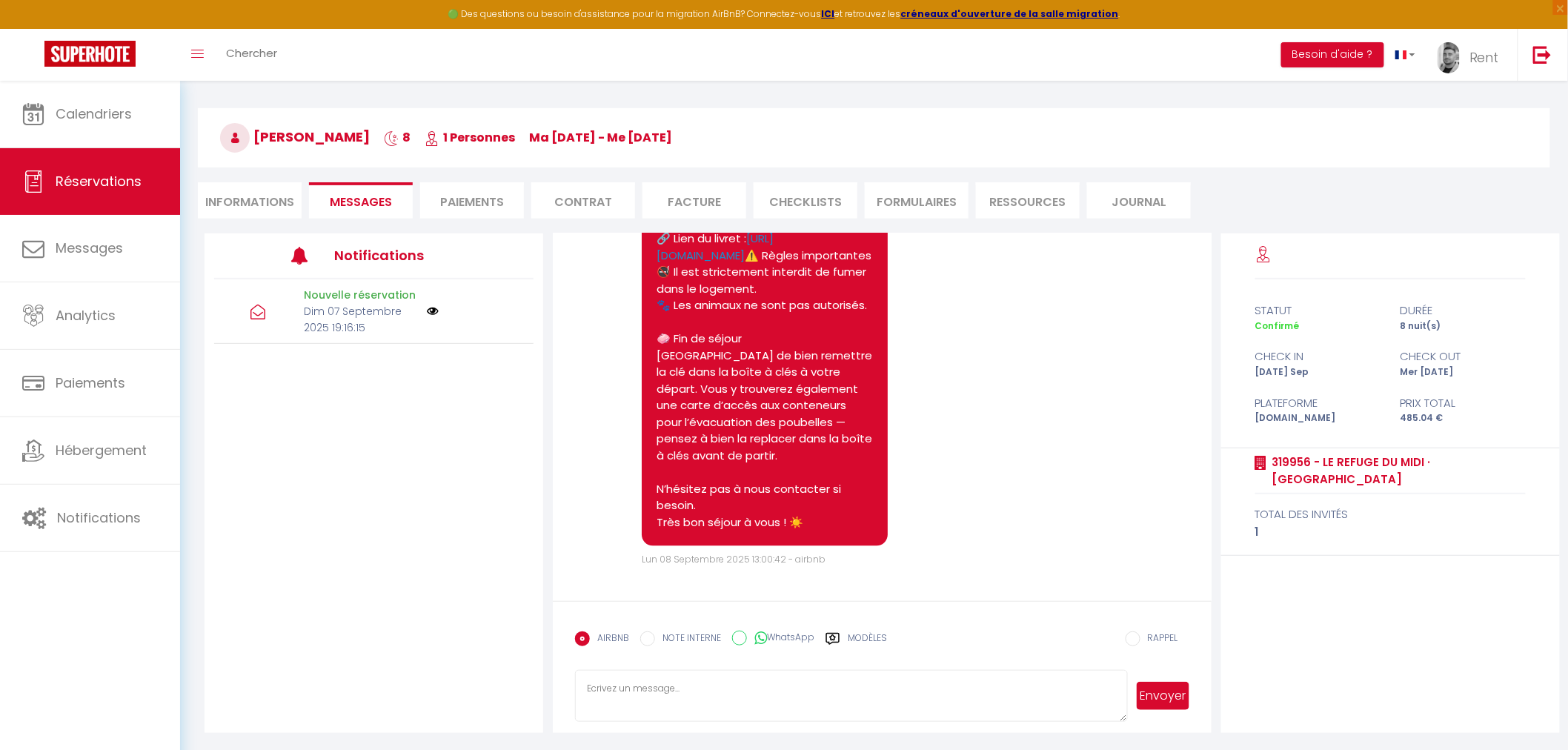
click at [801, 687] on textarea at bounding box center [851, 695] width 552 height 52
paste textarea "Bonjour, Nous avons été informés d’un problème sur la ligne Internet. L’opérate…"
type textarea "Bonjour, Nous avons été informés d’un problème sur la ligne Internet. L’opérate…"
click at [1146, 683] on button "Envoyer" at bounding box center [1162, 696] width 52 height 28
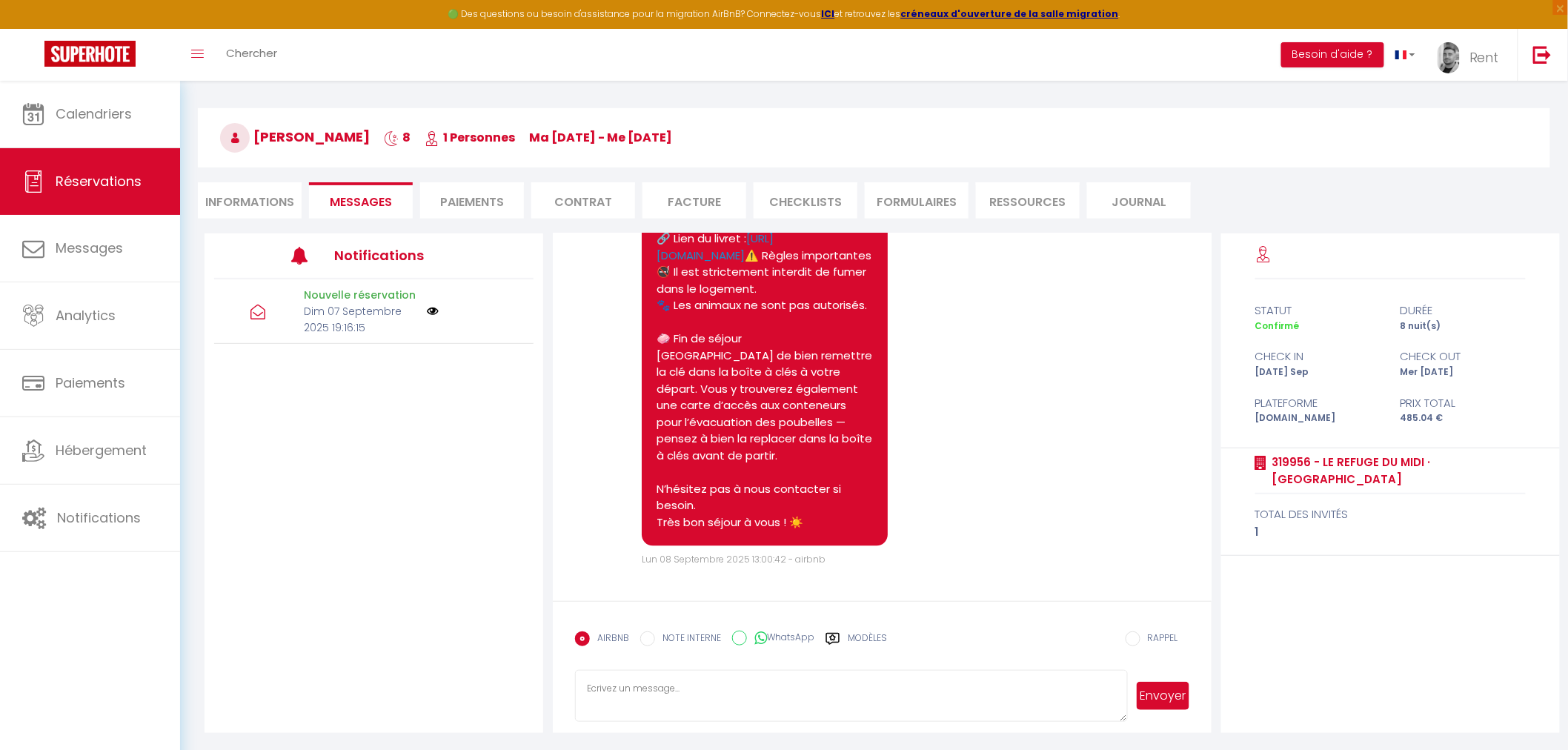
scroll to position [0, 0]
